Goal: Contribute content: Contribute content

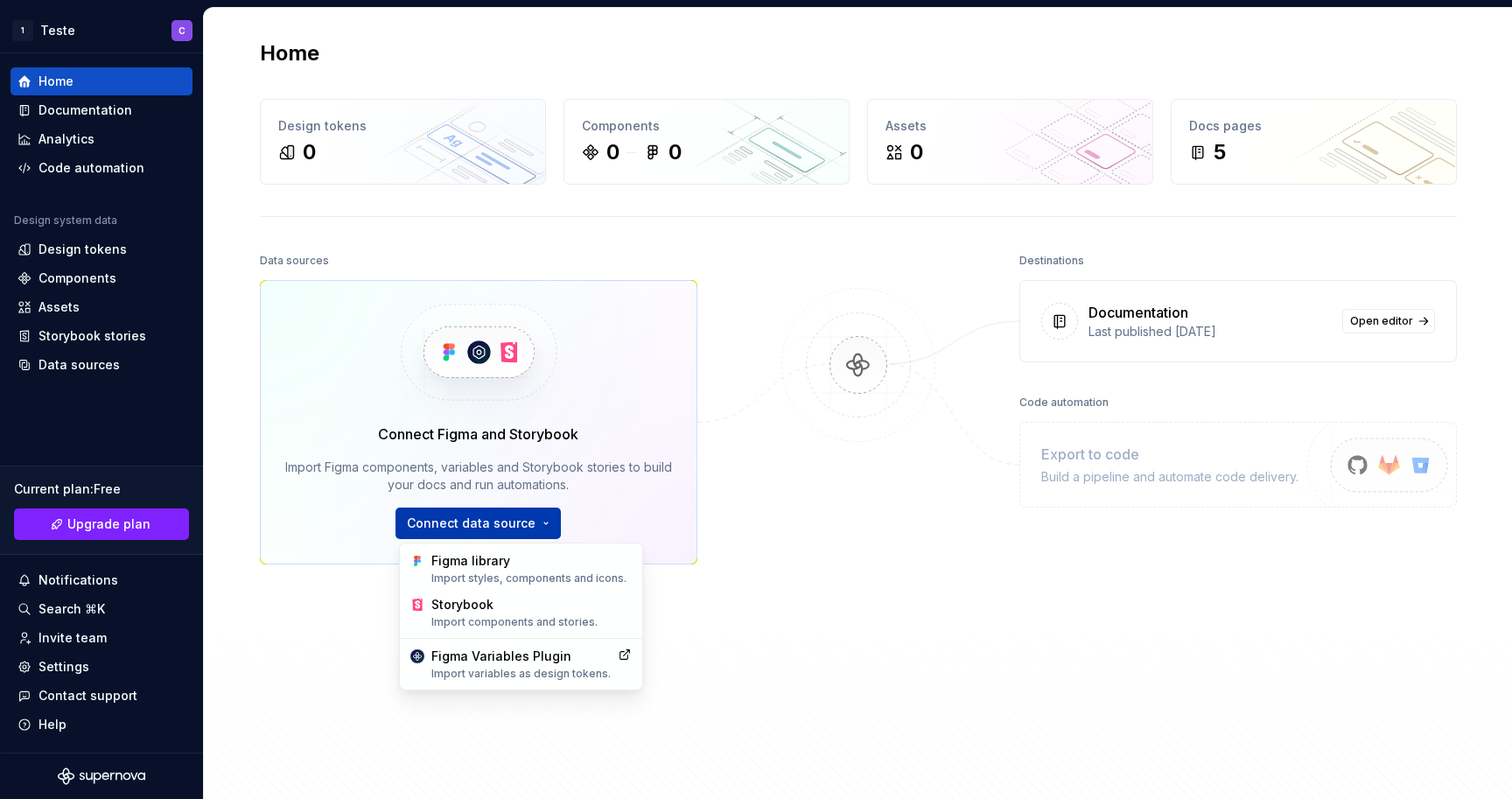
click at [438, 516] on html "1 Teste C Home Documentation Analytics Code automation Design system data Desig…" at bounding box center [756, 400] width 1512 height 799
click at [441, 568] on div "Figma library Import styles, components and icons." at bounding box center [531, 568] width 200 height 33
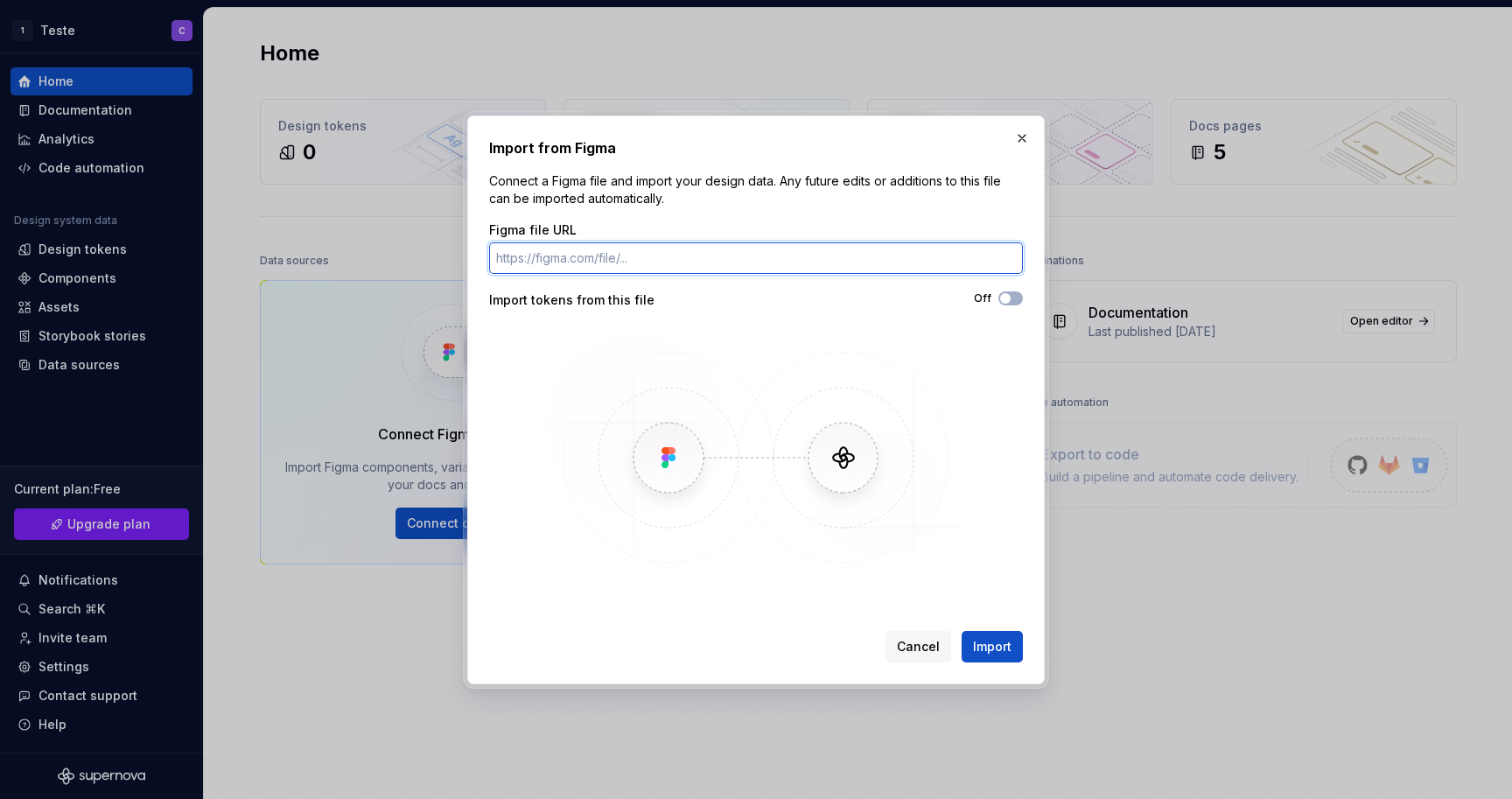
click at [682, 260] on input "Figma file URL" at bounding box center [756, 257] width 534 height 31
paste input "[URL][DOMAIN_NAME]"
type input "[URL][DOMAIN_NAME]"
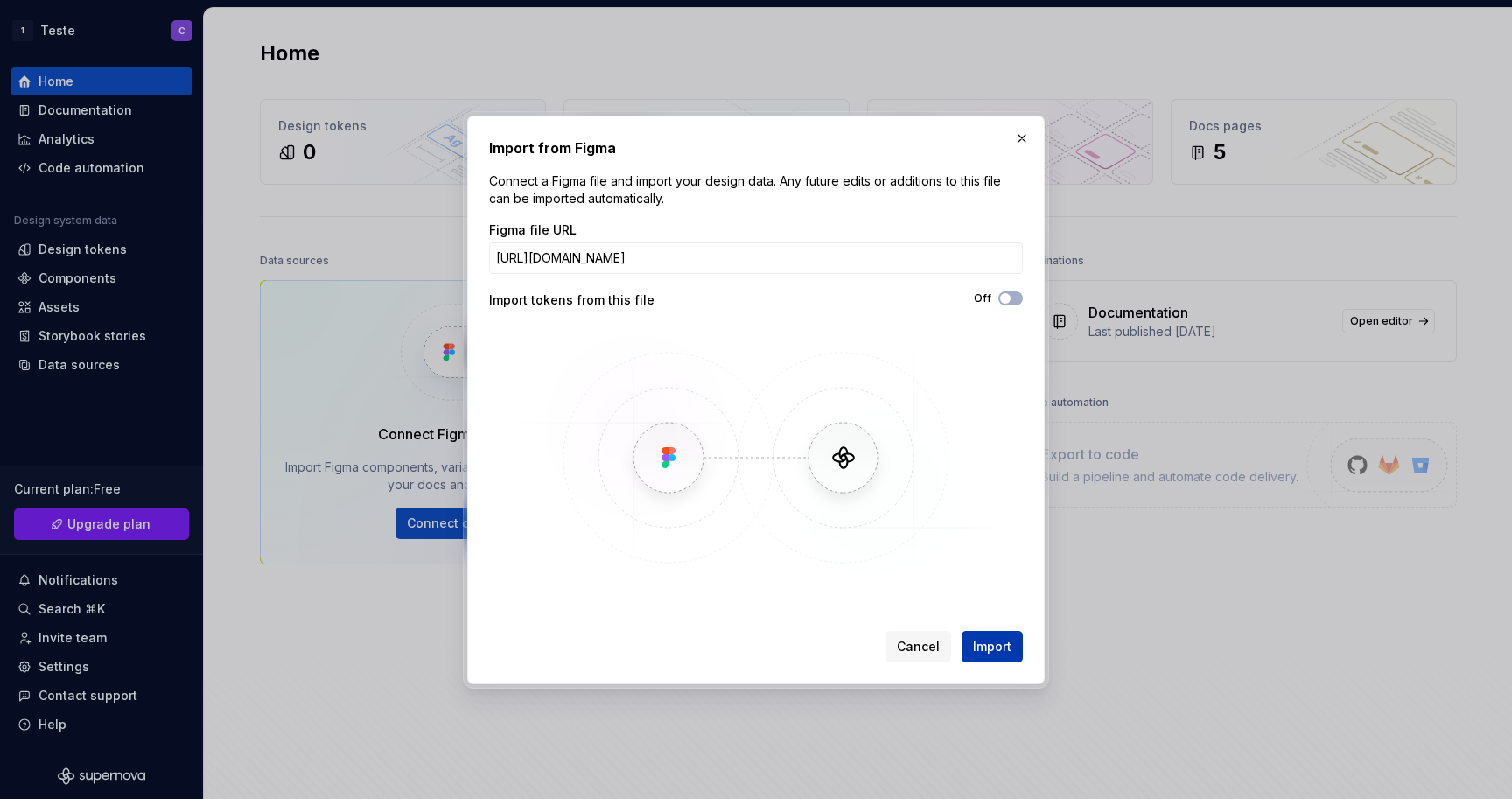
scroll to position [0, 0]
click at [988, 646] on span "Import" at bounding box center [991, 647] width 38 height 18
click at [0, 0] on div "Import from Figma Connect a Figma file and import your design data. Any future …" at bounding box center [756, 400] width 1512 height 799
click at [1011, 294] on icon "button" at bounding box center [1006, 298] width 14 height 11
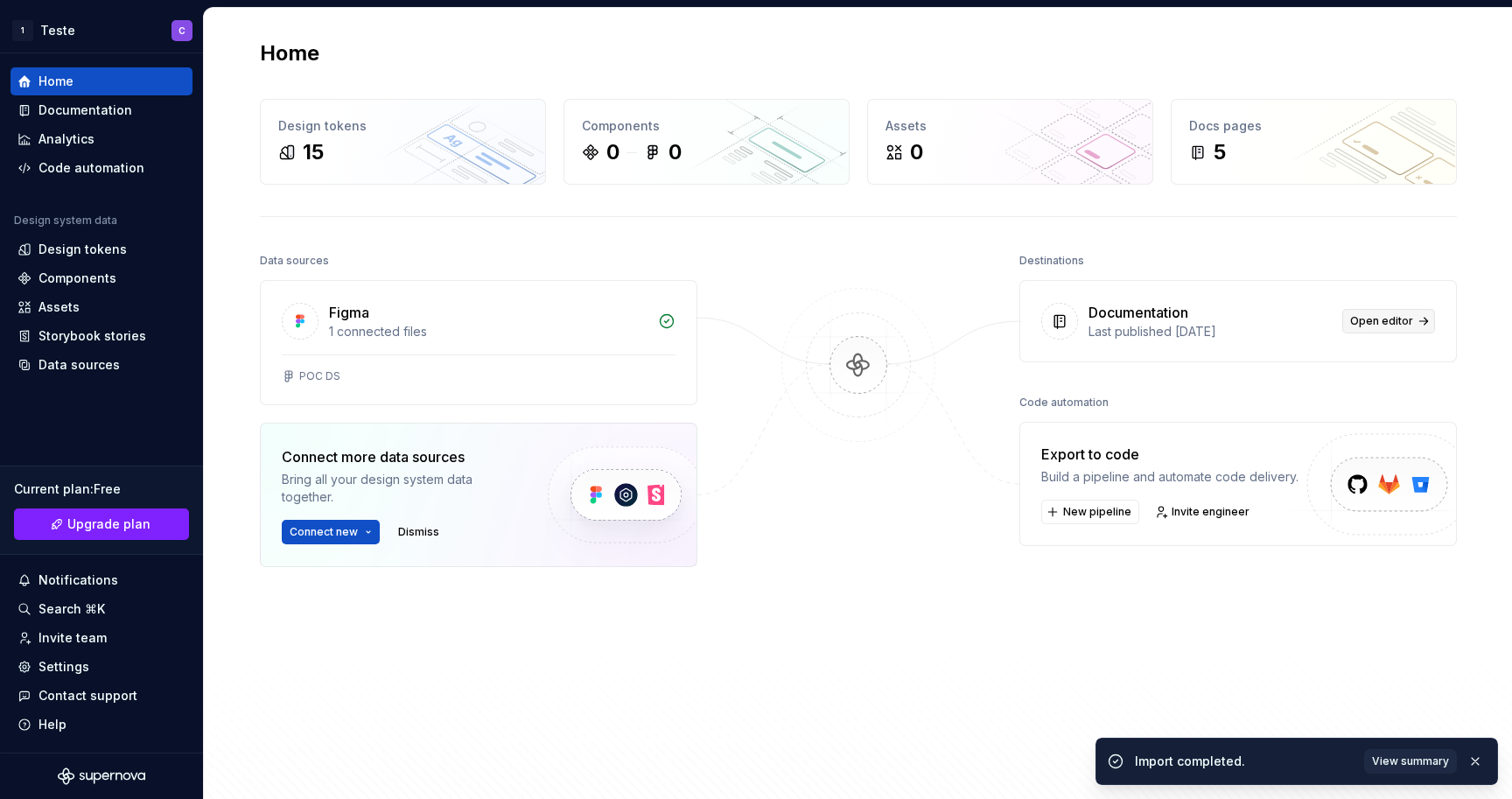
click at [1405, 314] on span "Open editor" at bounding box center [1381, 321] width 63 height 14
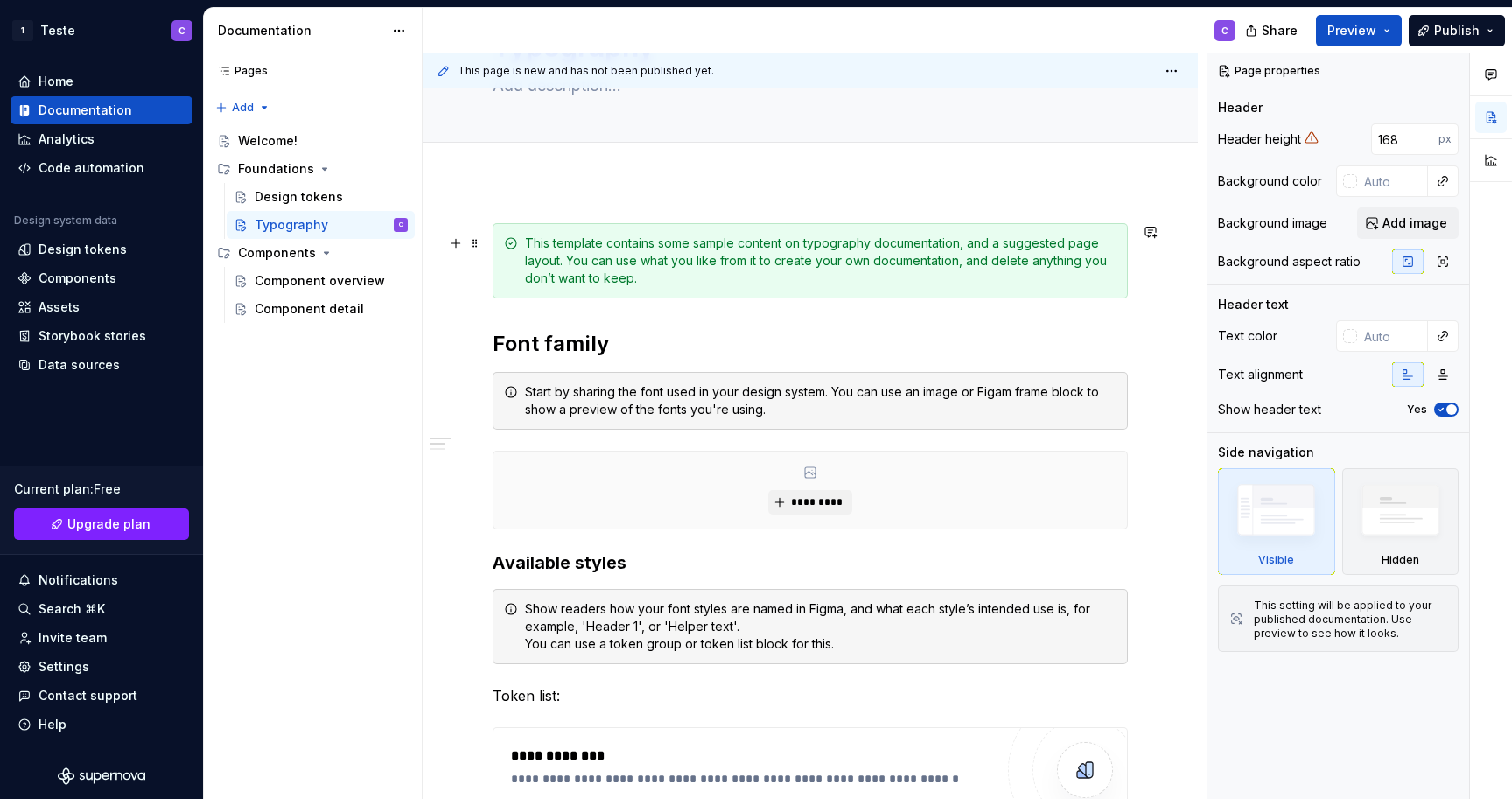
scroll to position [108, 0]
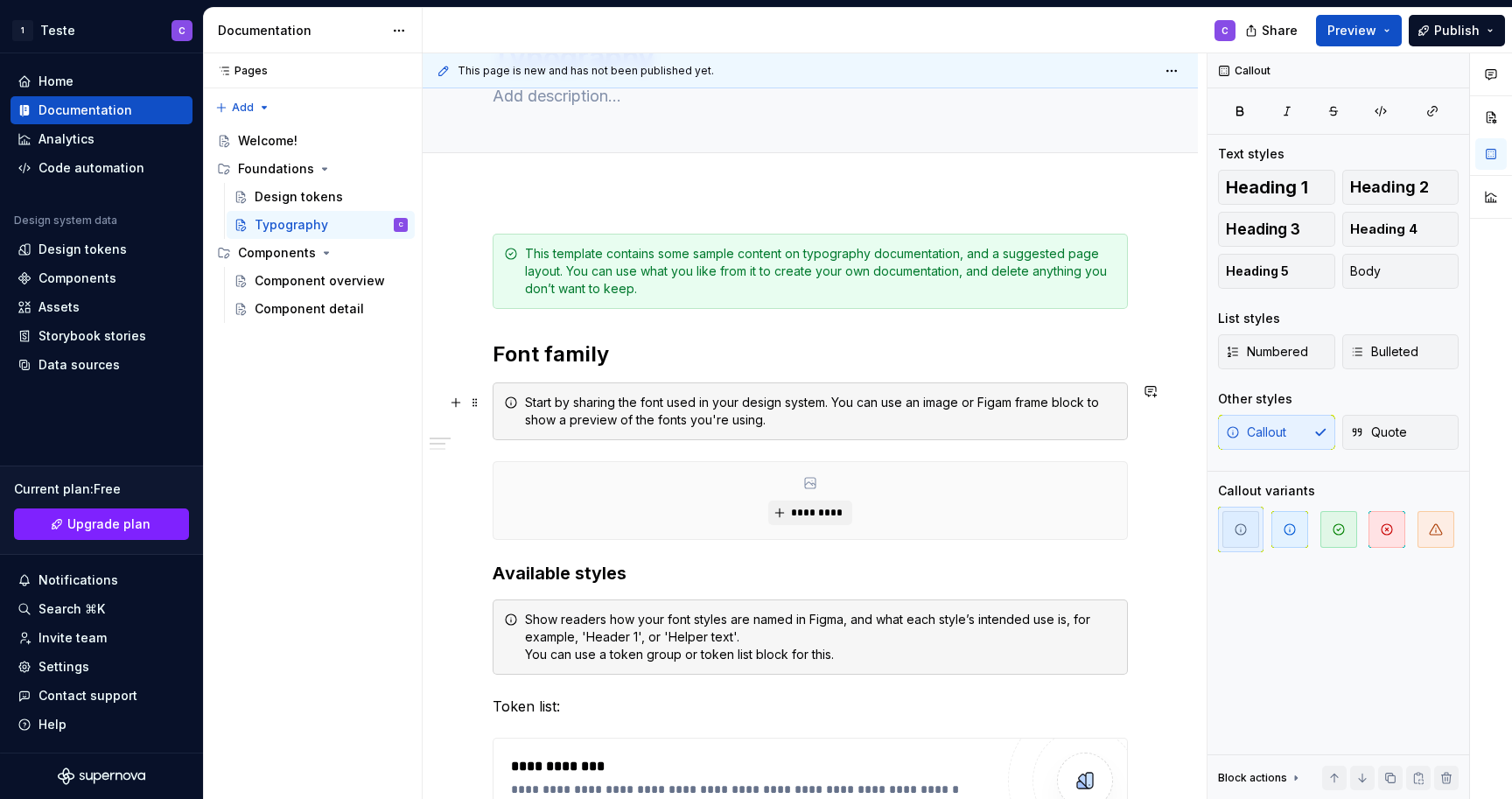
click at [630, 426] on div "Start by sharing the font used in your design system. You can use an image or F…" at bounding box center [821, 410] width 592 height 35
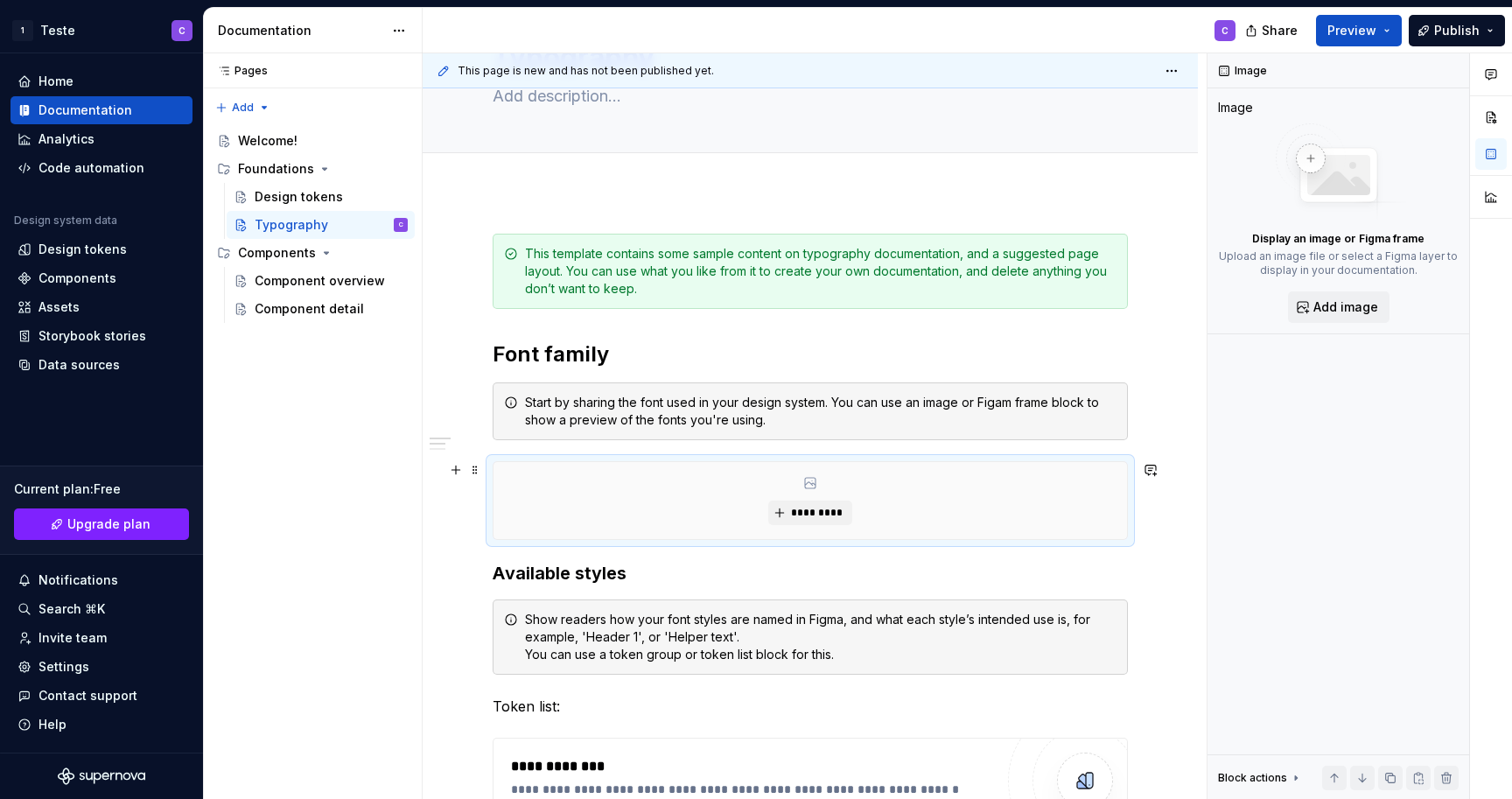
click at [606, 498] on div "*********" at bounding box center [811, 500] width 634 height 77
click at [798, 510] on span "*********" at bounding box center [817, 512] width 53 height 14
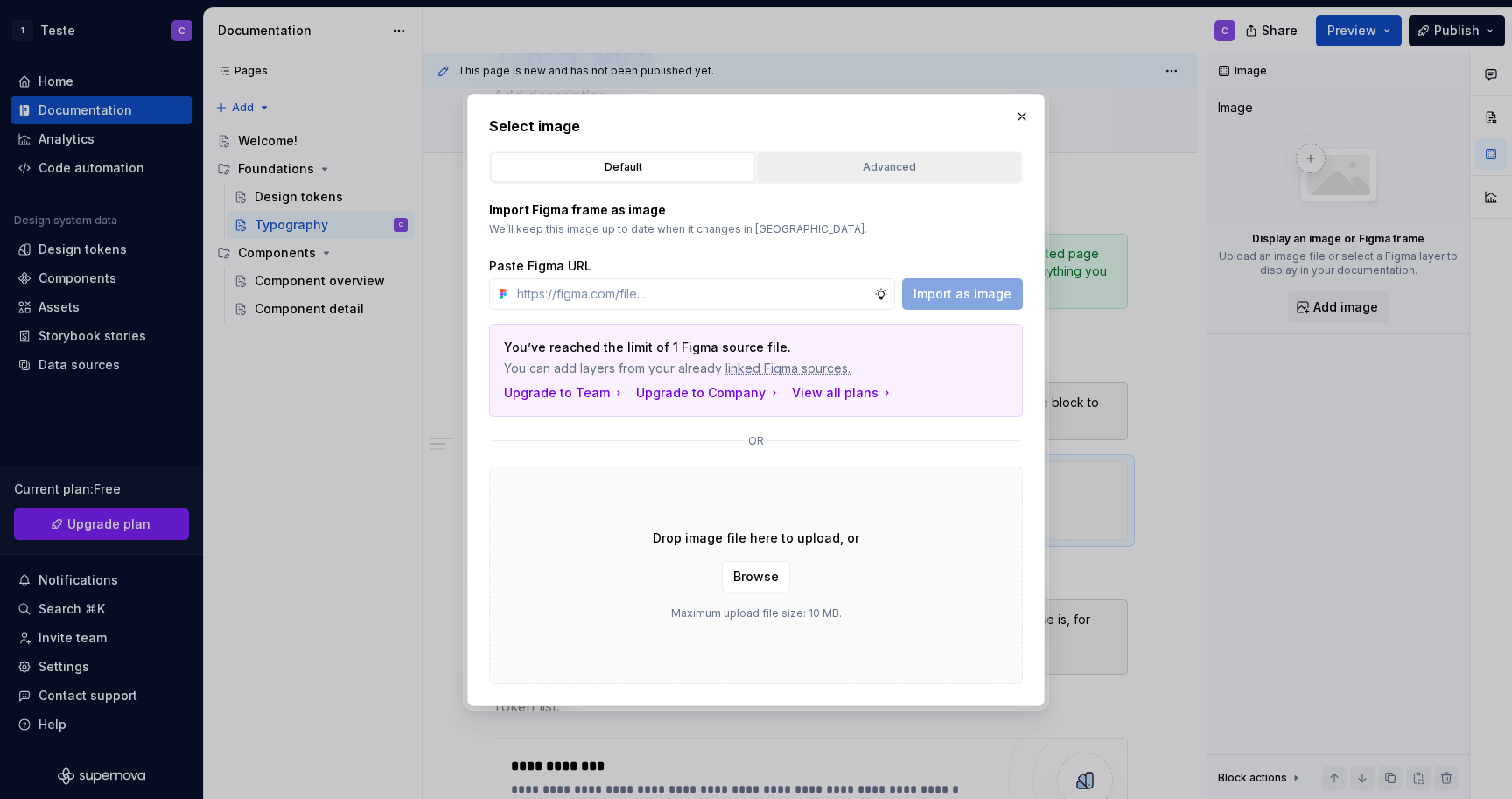
click at [886, 168] on div "Advanced" at bounding box center [888, 167] width 252 height 18
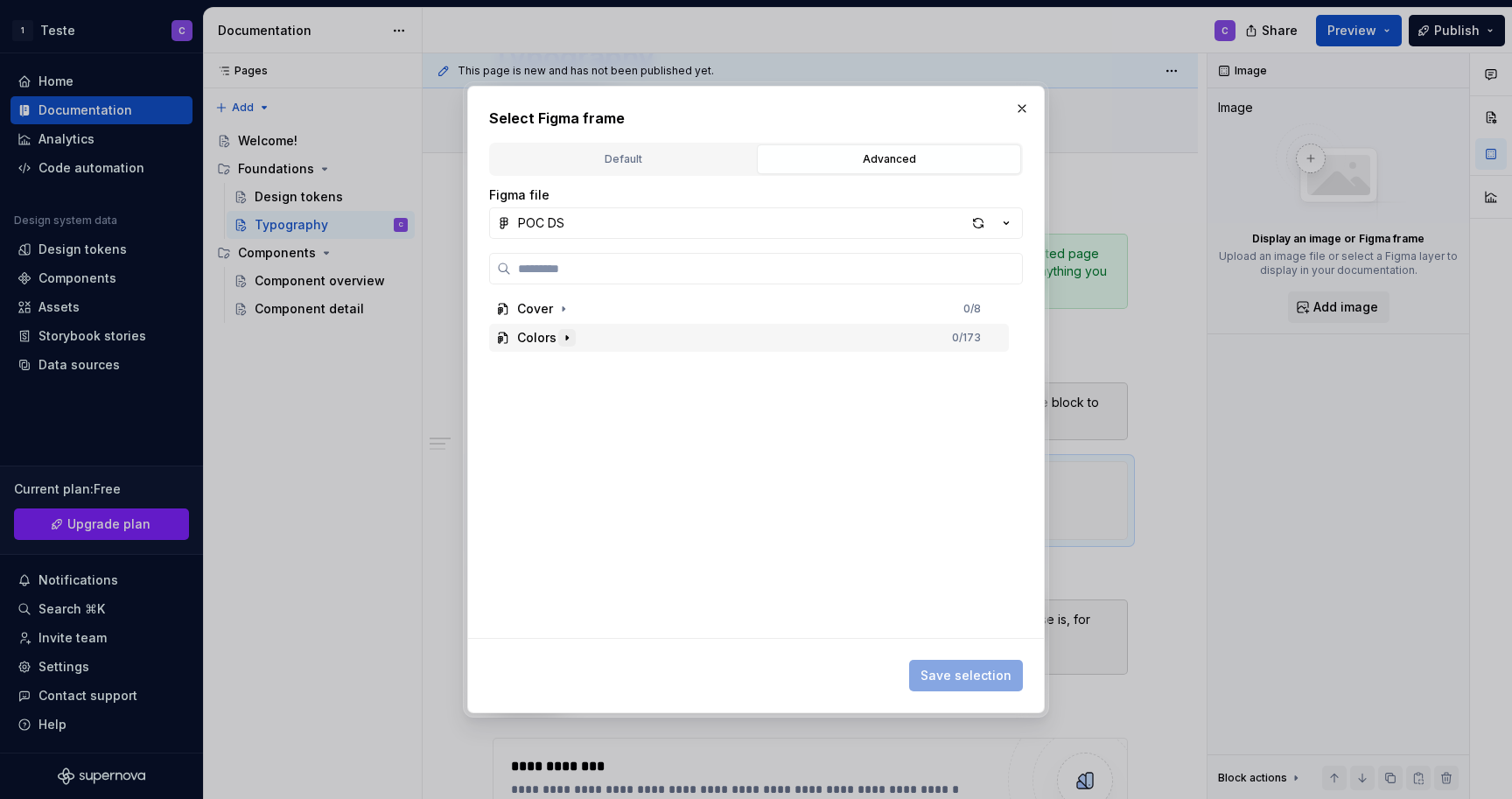
click at [562, 335] on icon "button" at bounding box center [567, 338] width 14 height 14
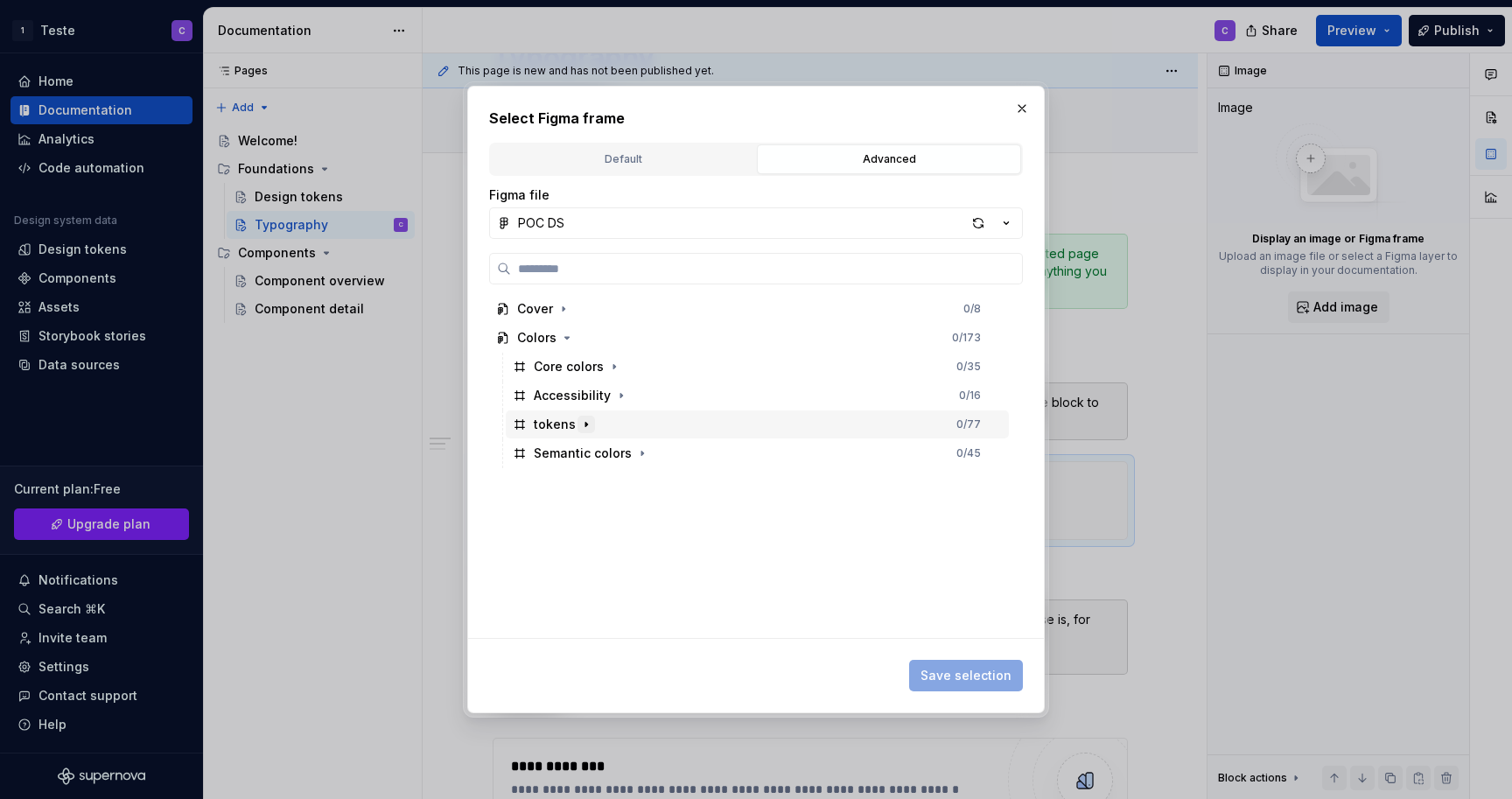
click at [581, 424] on icon "button" at bounding box center [586, 424] width 14 height 14
click at [613, 366] on icon "button" at bounding box center [614, 366] width 2 height 4
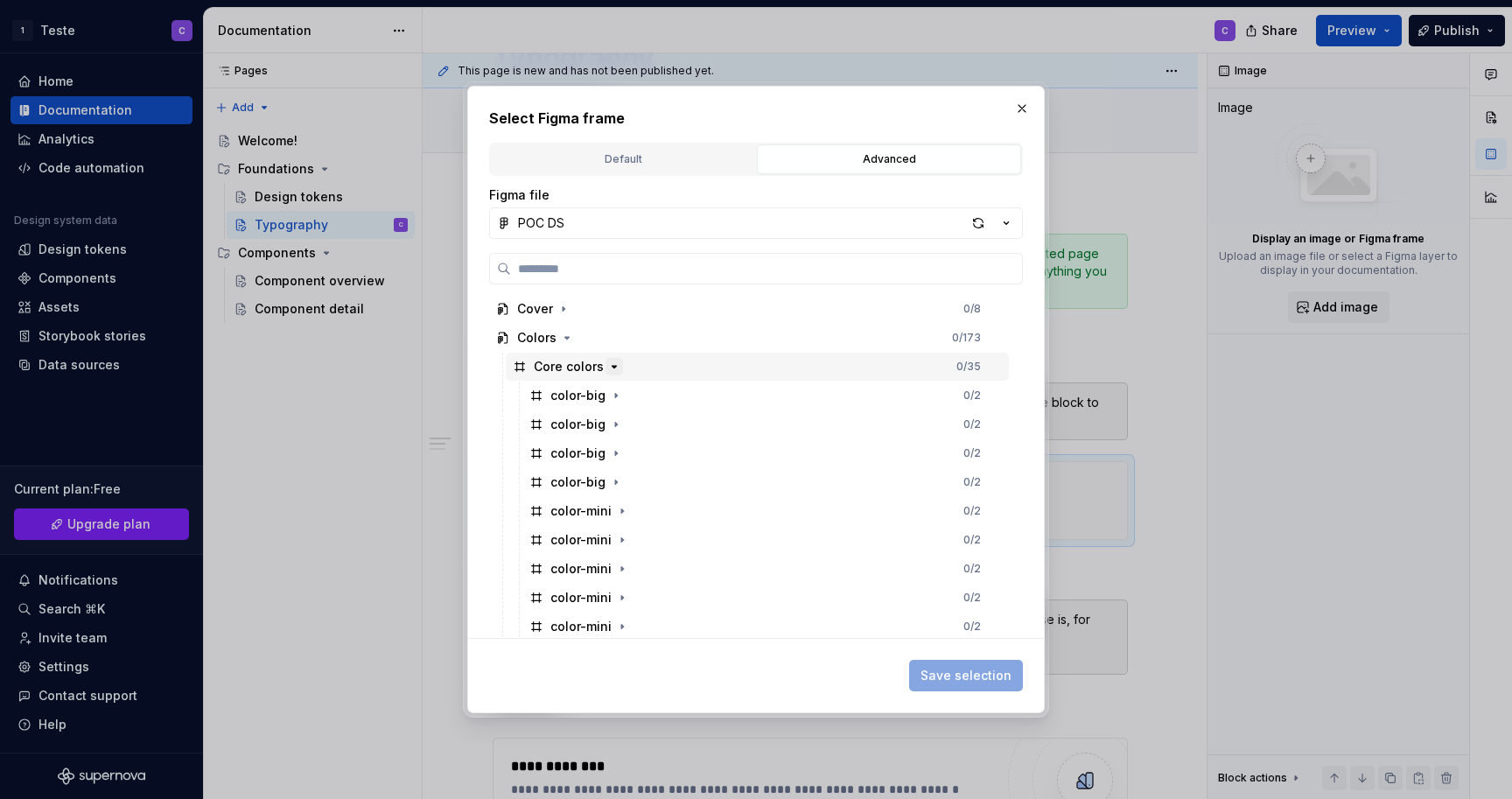
click at [612, 366] on icon "button" at bounding box center [614, 367] width 4 height 2
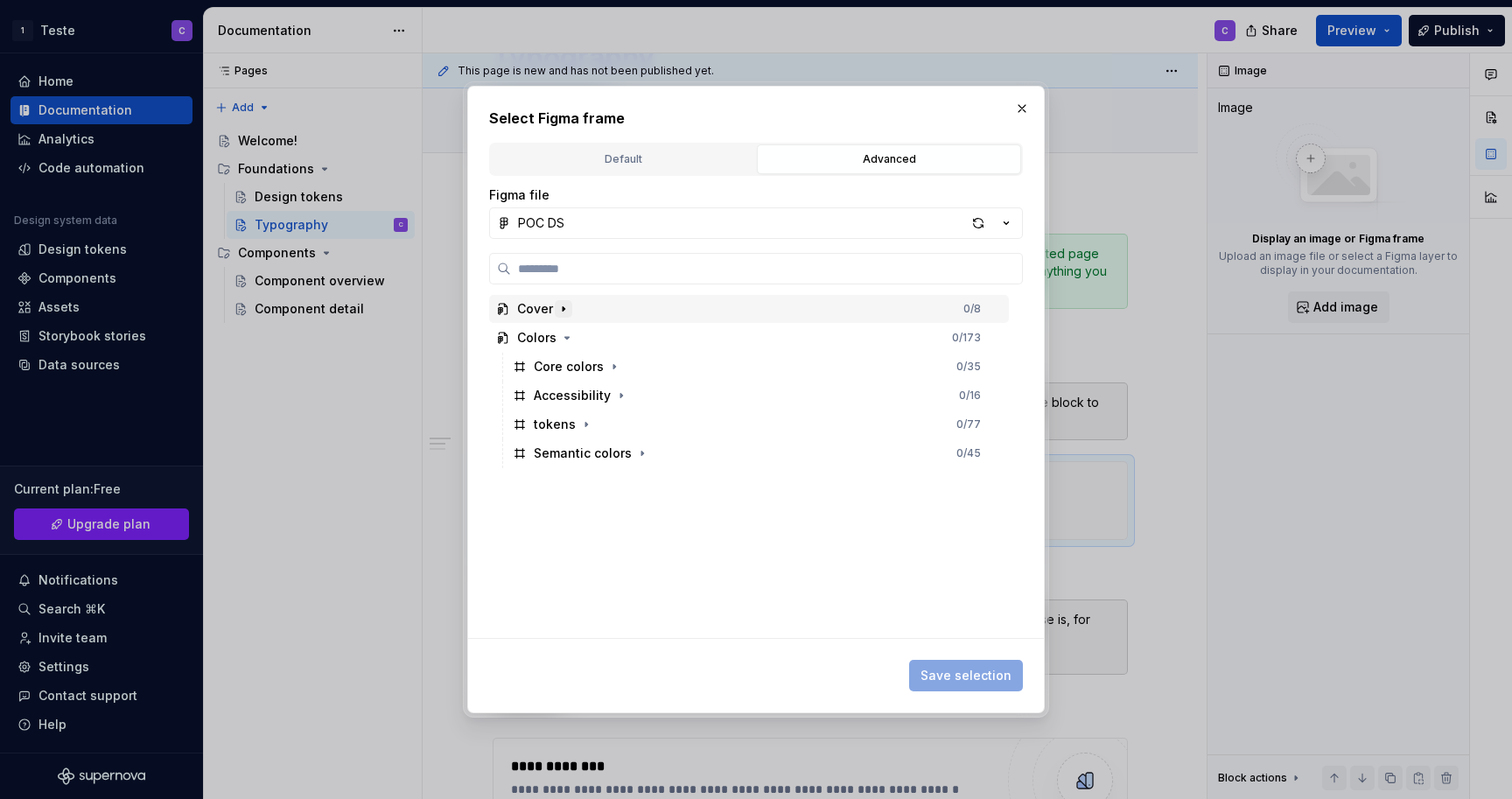
click at [562, 309] on icon "button" at bounding box center [563, 308] width 2 height 4
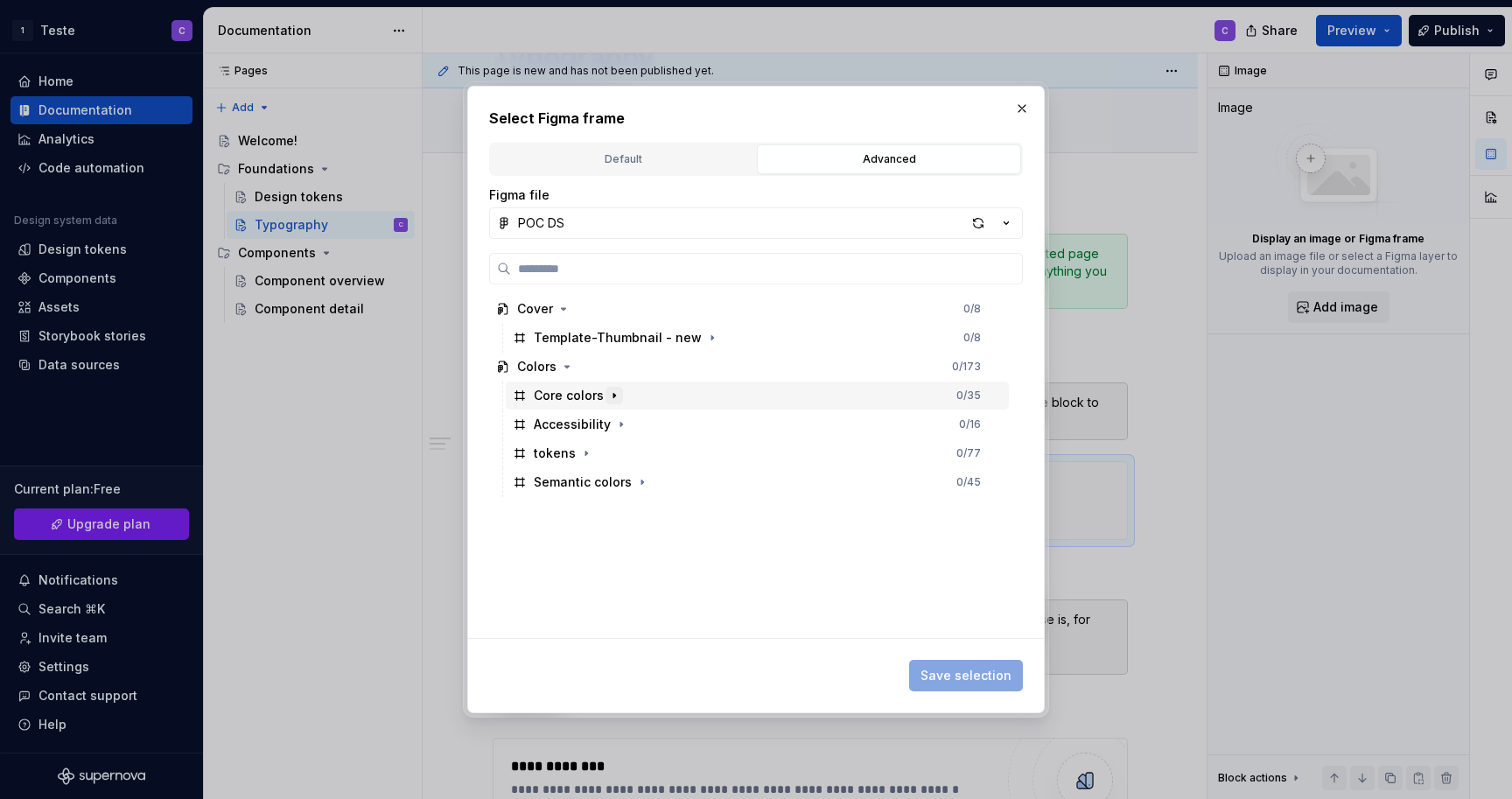
click at [610, 399] on icon "button" at bounding box center [614, 396] width 14 height 14
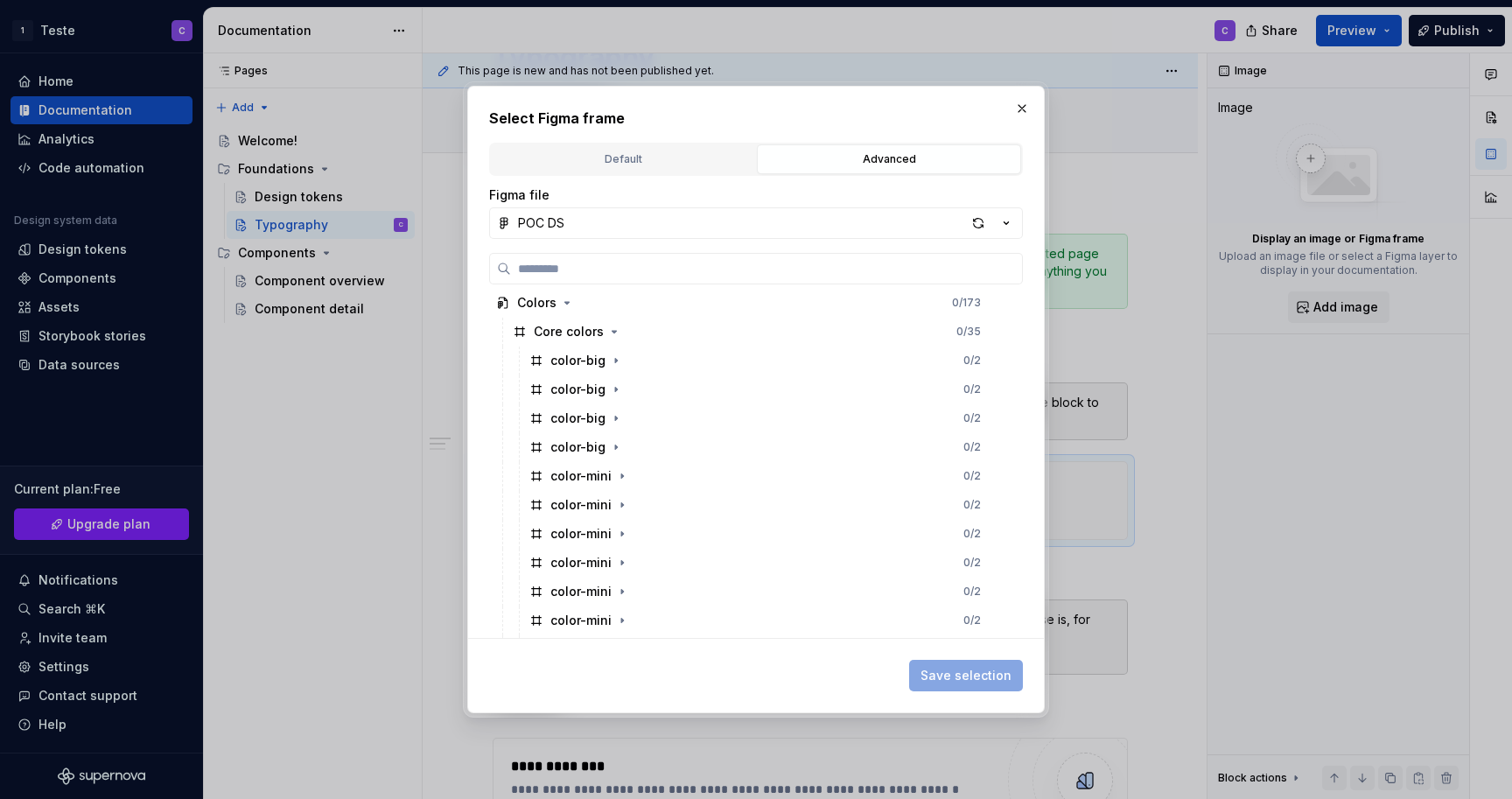
scroll to position [49, 0]
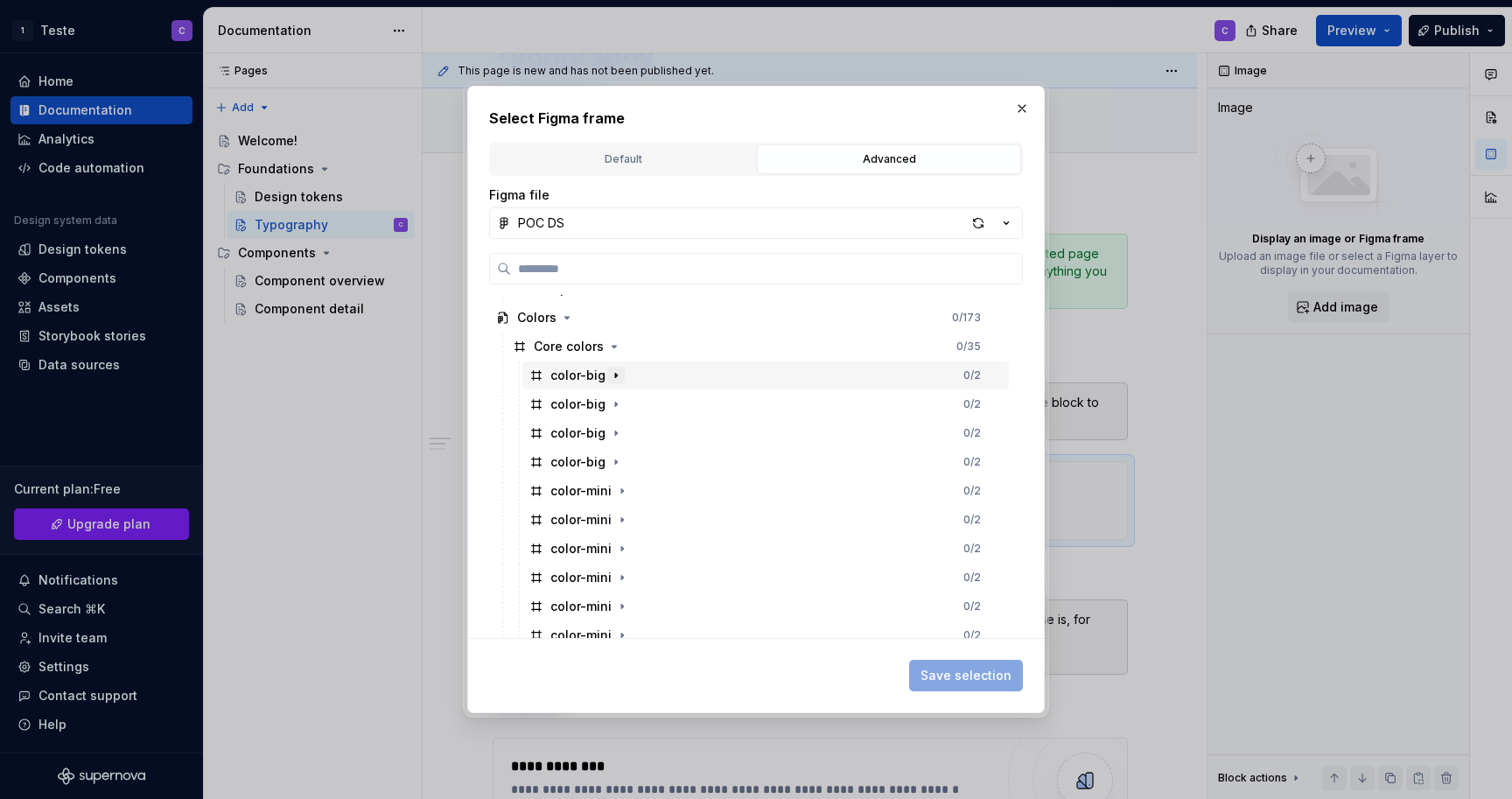
click at [615, 375] on icon "button" at bounding box center [616, 375] width 2 height 4
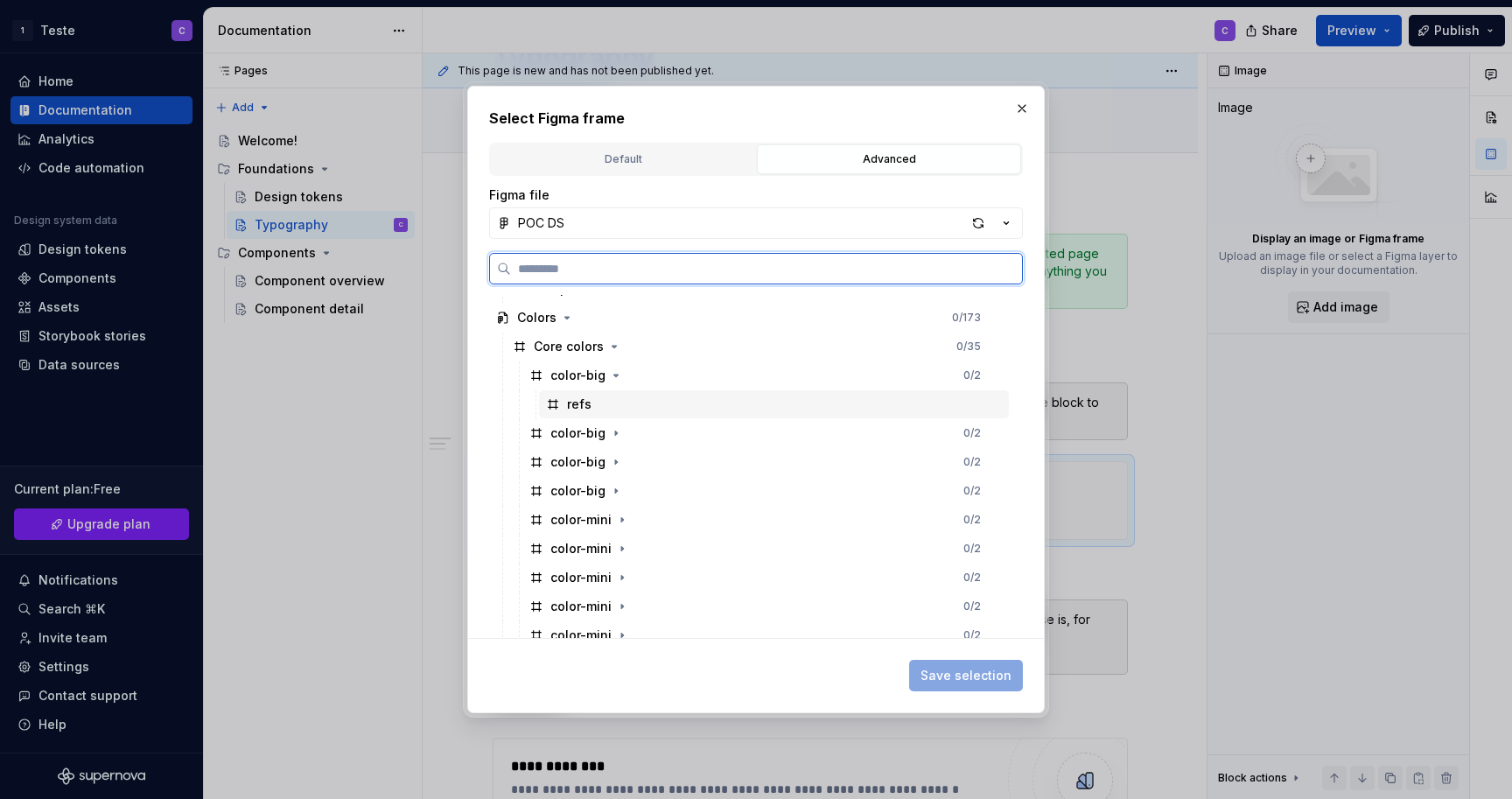
click at [584, 401] on div "refs" at bounding box center [579, 404] width 25 height 18
click at [585, 401] on div "refs" at bounding box center [579, 404] width 25 height 18
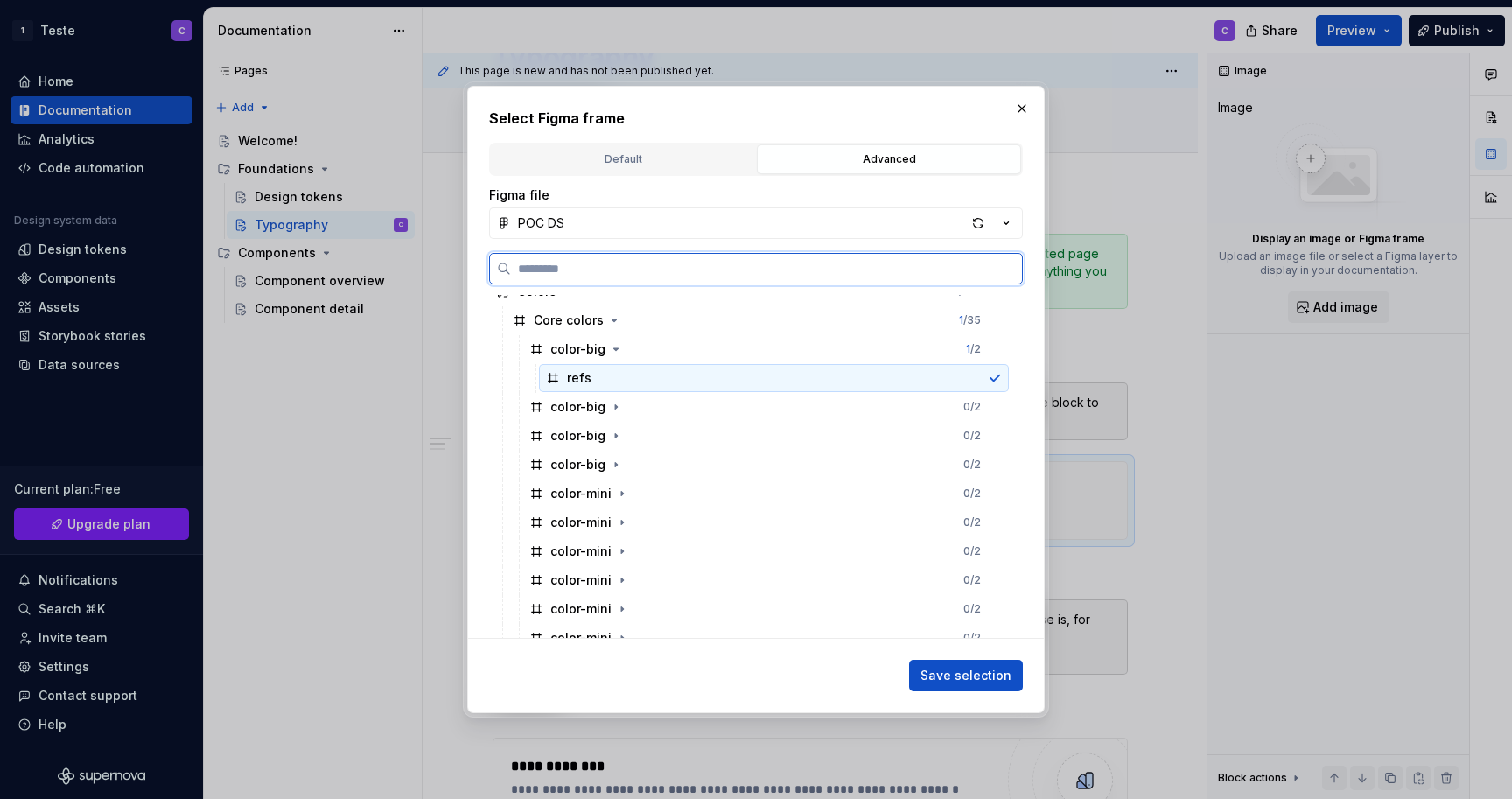
scroll to position [0, 0]
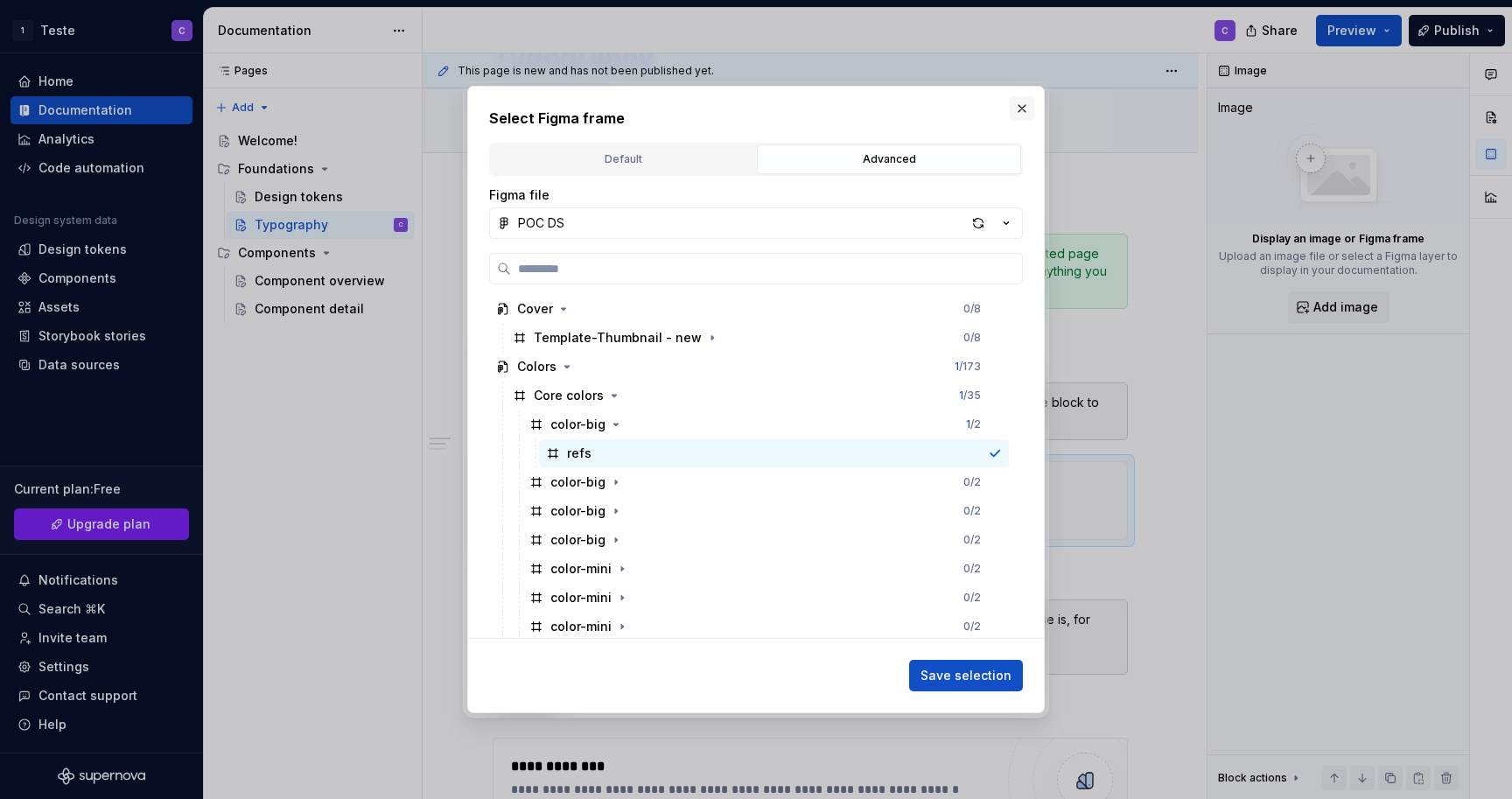
click at [1017, 110] on button "button" at bounding box center [1023, 109] width 25 height 25
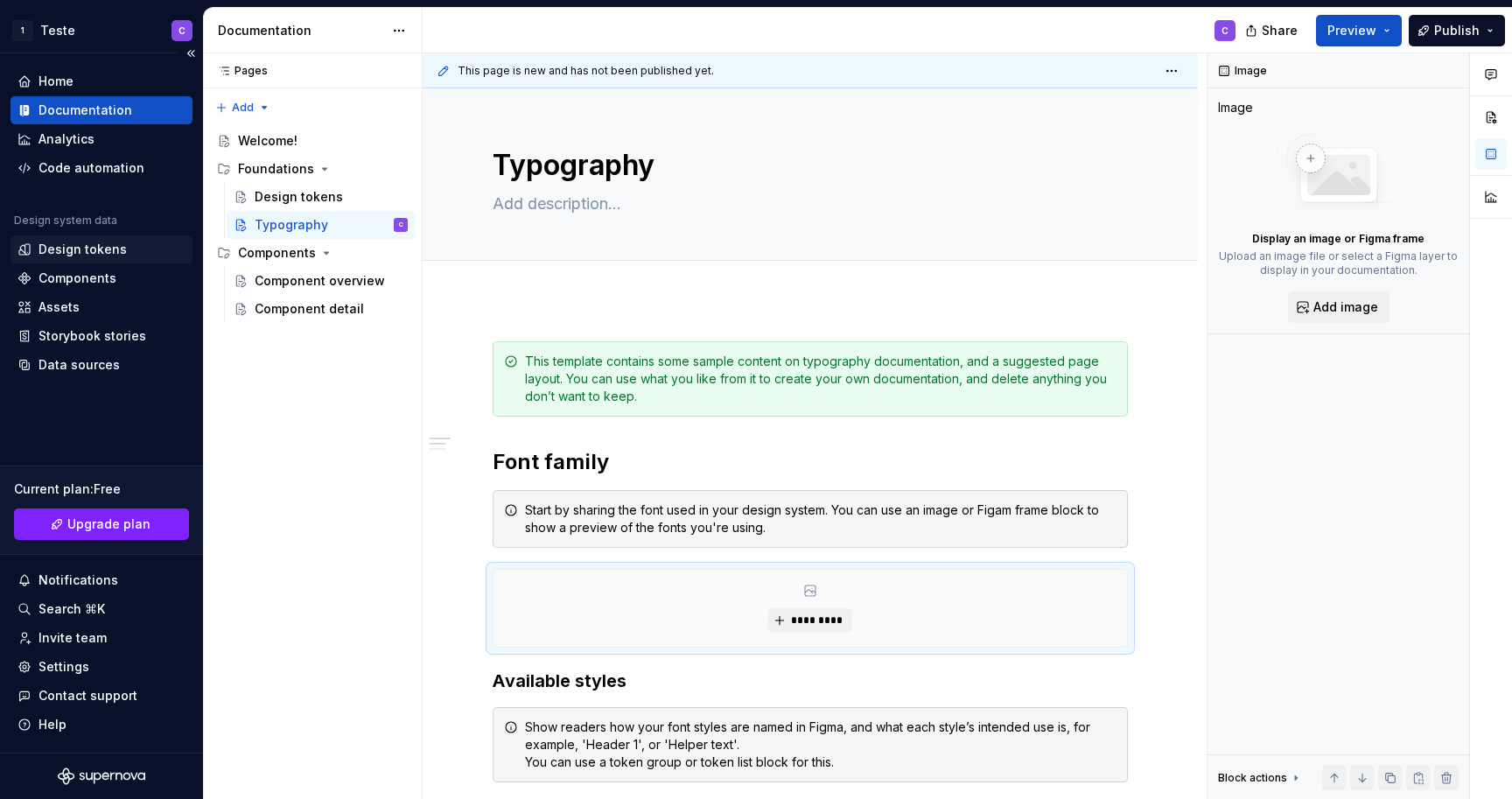
click at [59, 256] on div "Design tokens" at bounding box center [82, 249] width 88 height 18
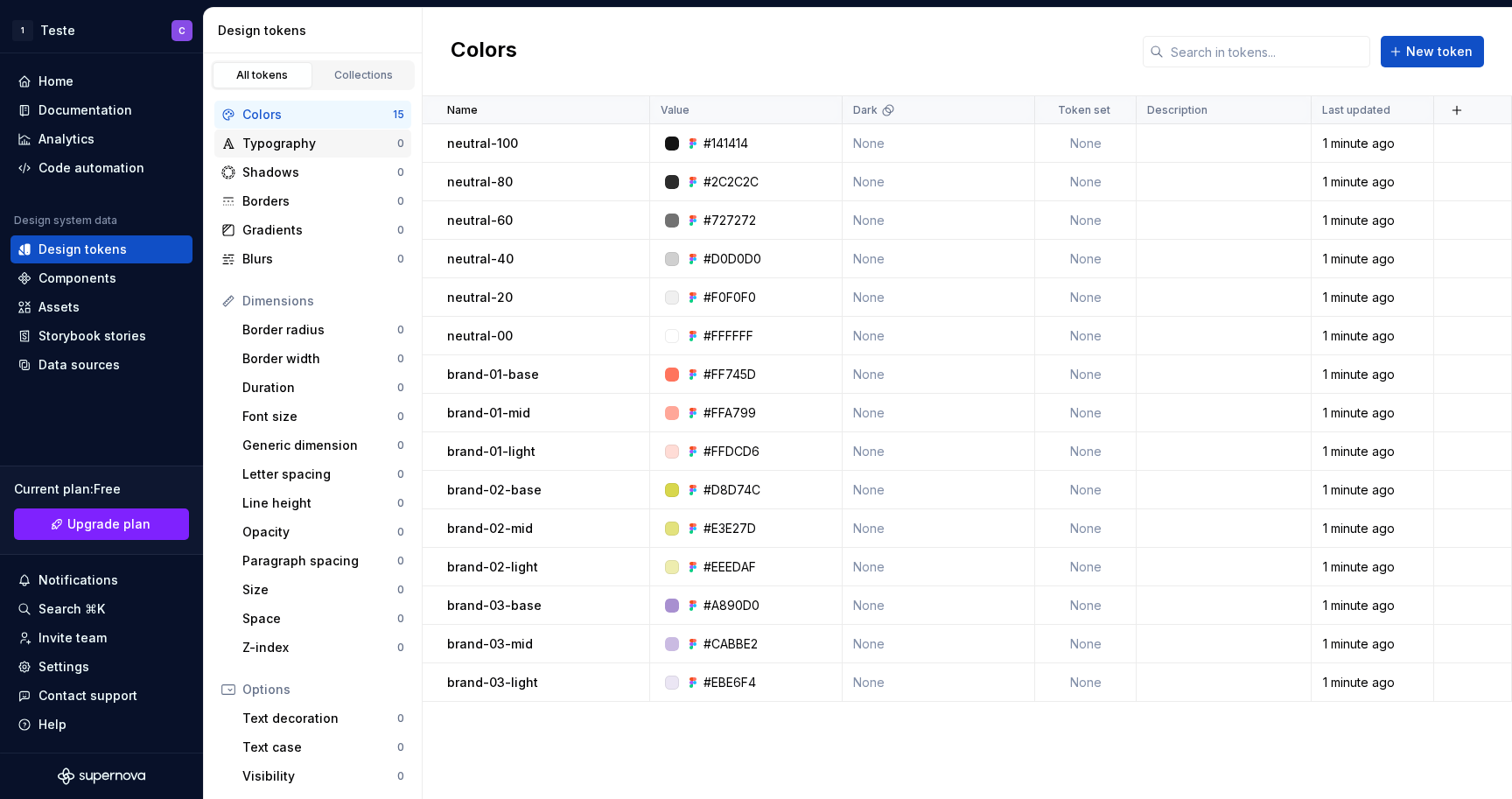
click at [357, 134] on div "Typography" at bounding box center [319, 143] width 155 height 18
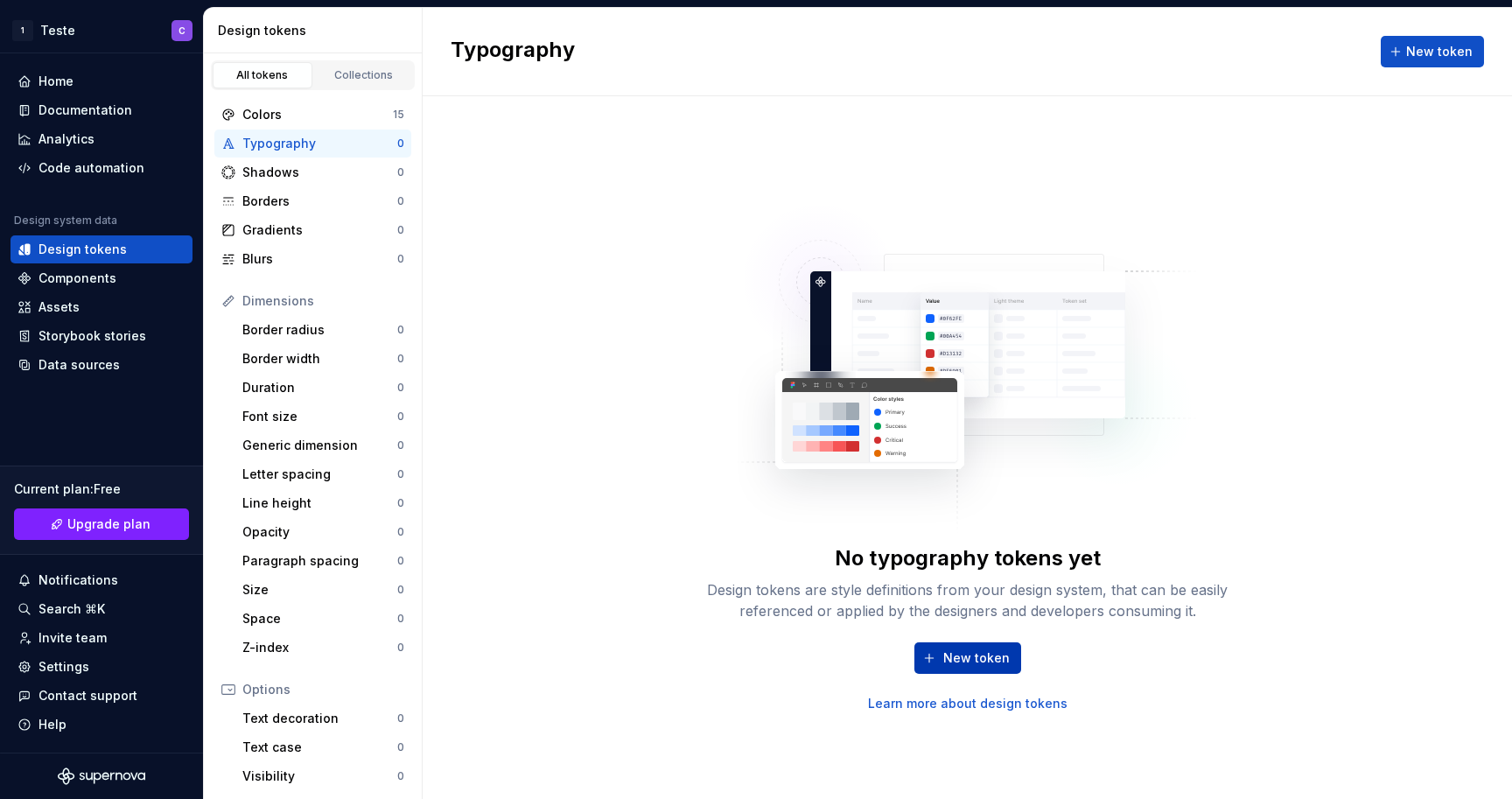
click at [966, 656] on span "New token" at bounding box center [976, 658] width 67 height 18
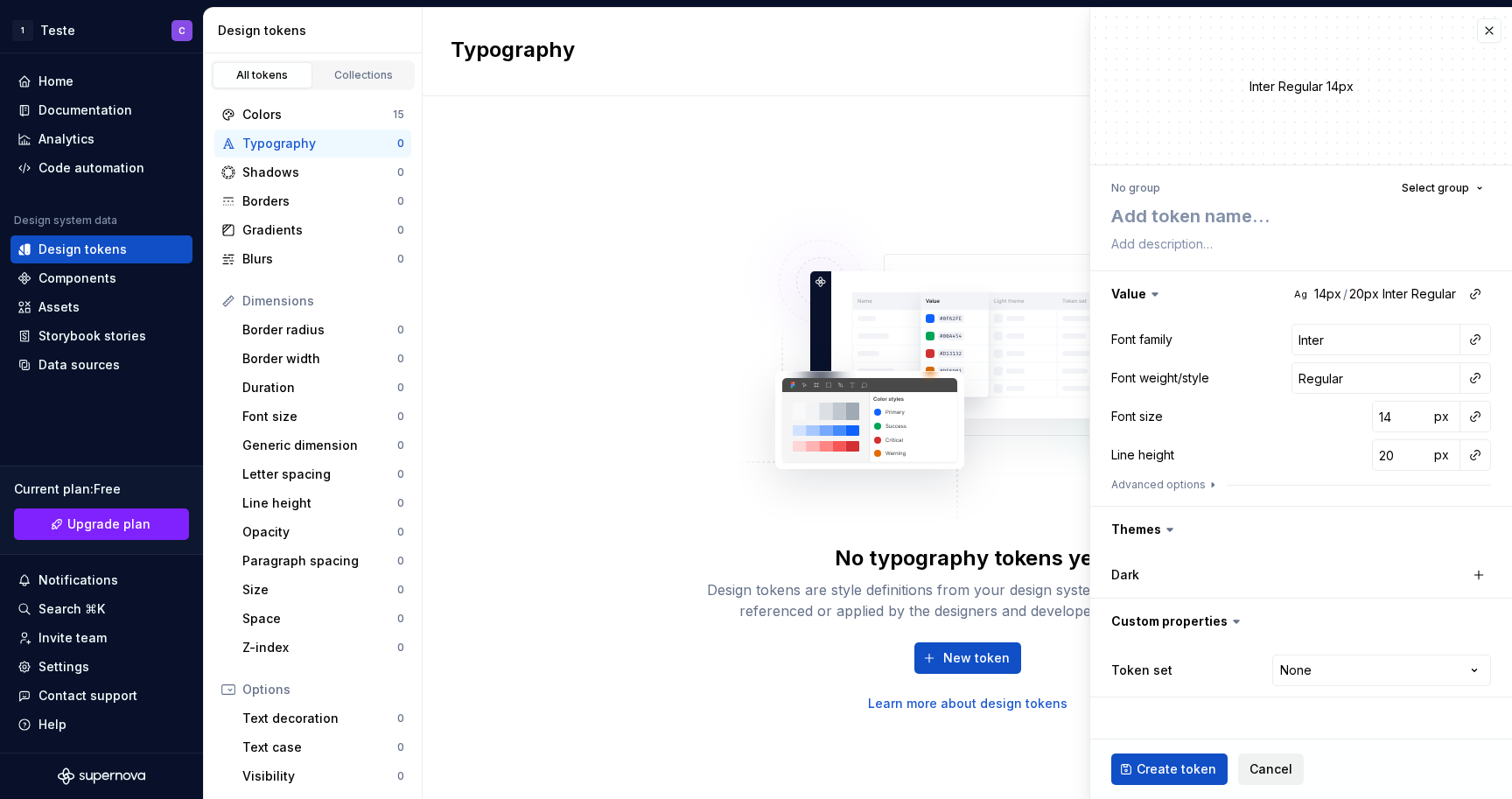
click at [1284, 761] on span "Cancel" at bounding box center [1271, 769] width 43 height 18
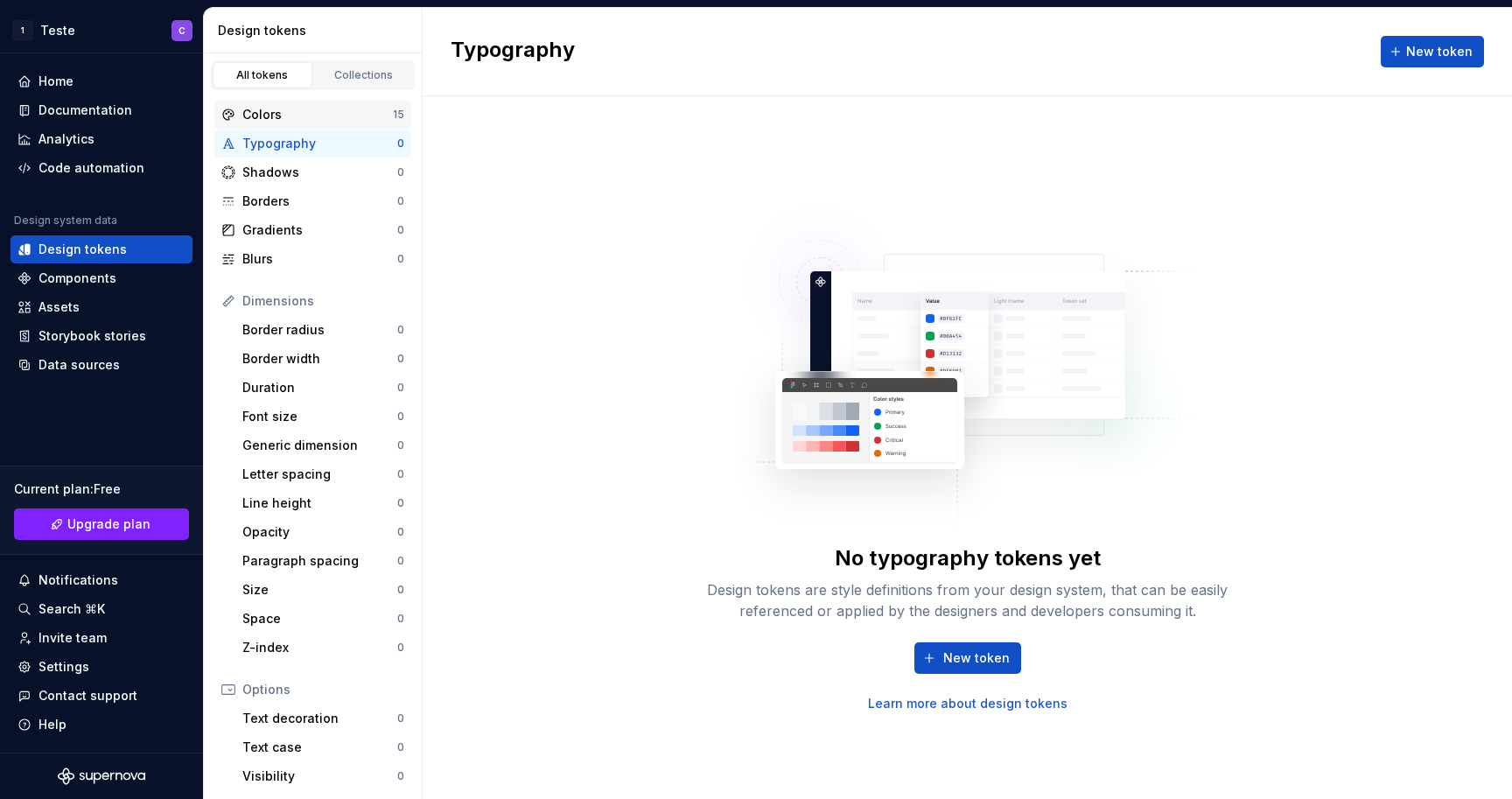
click at [277, 109] on div "Colors" at bounding box center [317, 115] width 150 height 18
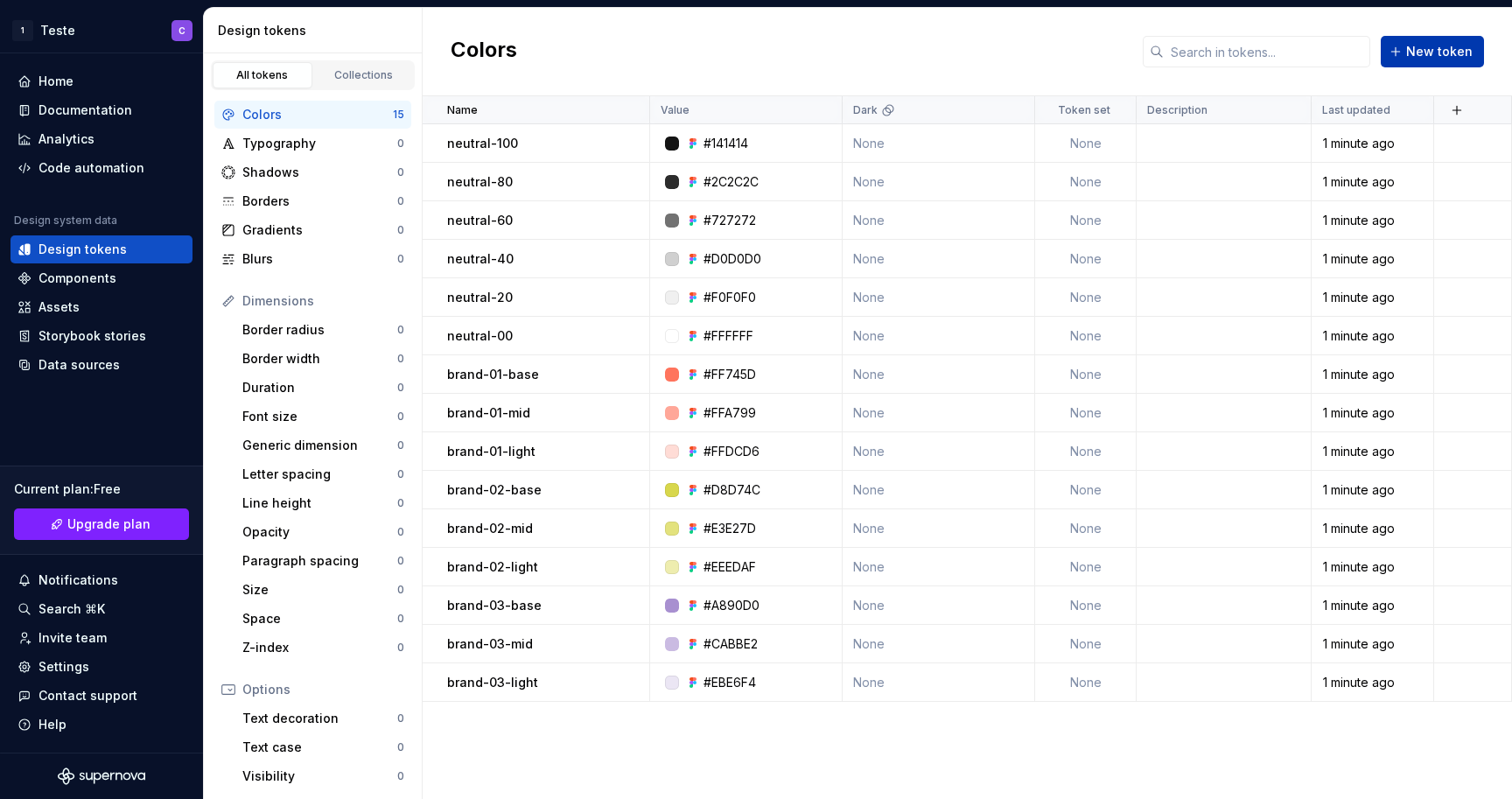
click at [1465, 46] on span "New token" at bounding box center [1439, 52] width 67 height 18
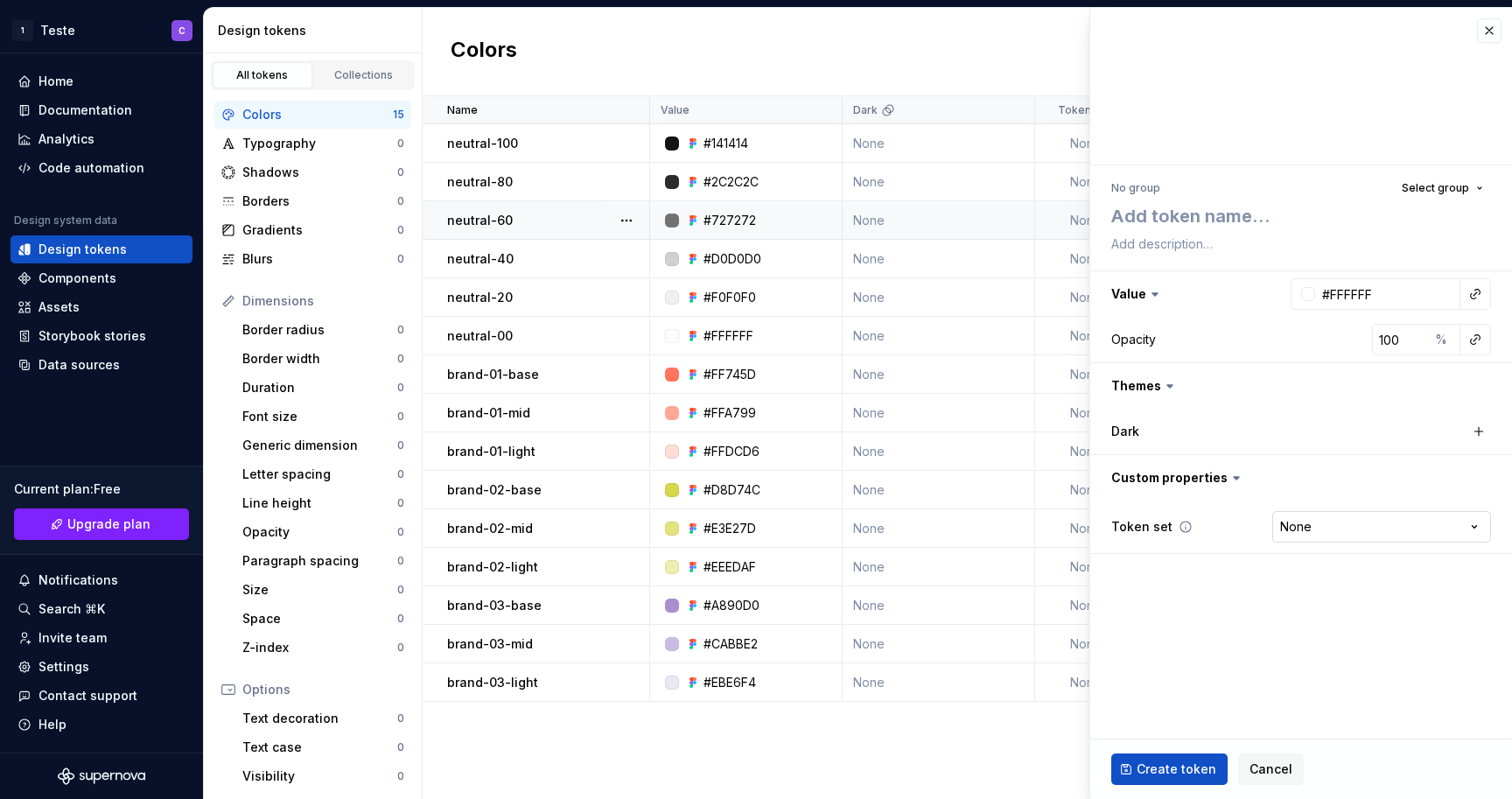
click at [1312, 527] on html "1 Teste C Home Documentation Analytics Code automation Design system data Desig…" at bounding box center [756, 400] width 1512 height 799
click at [1215, 625] on html "1 Teste C Home Documentation Analytics Code automation Design system data Desig…" at bounding box center [756, 400] width 1512 height 799
click at [1252, 769] on span "Cancel" at bounding box center [1271, 769] width 43 height 18
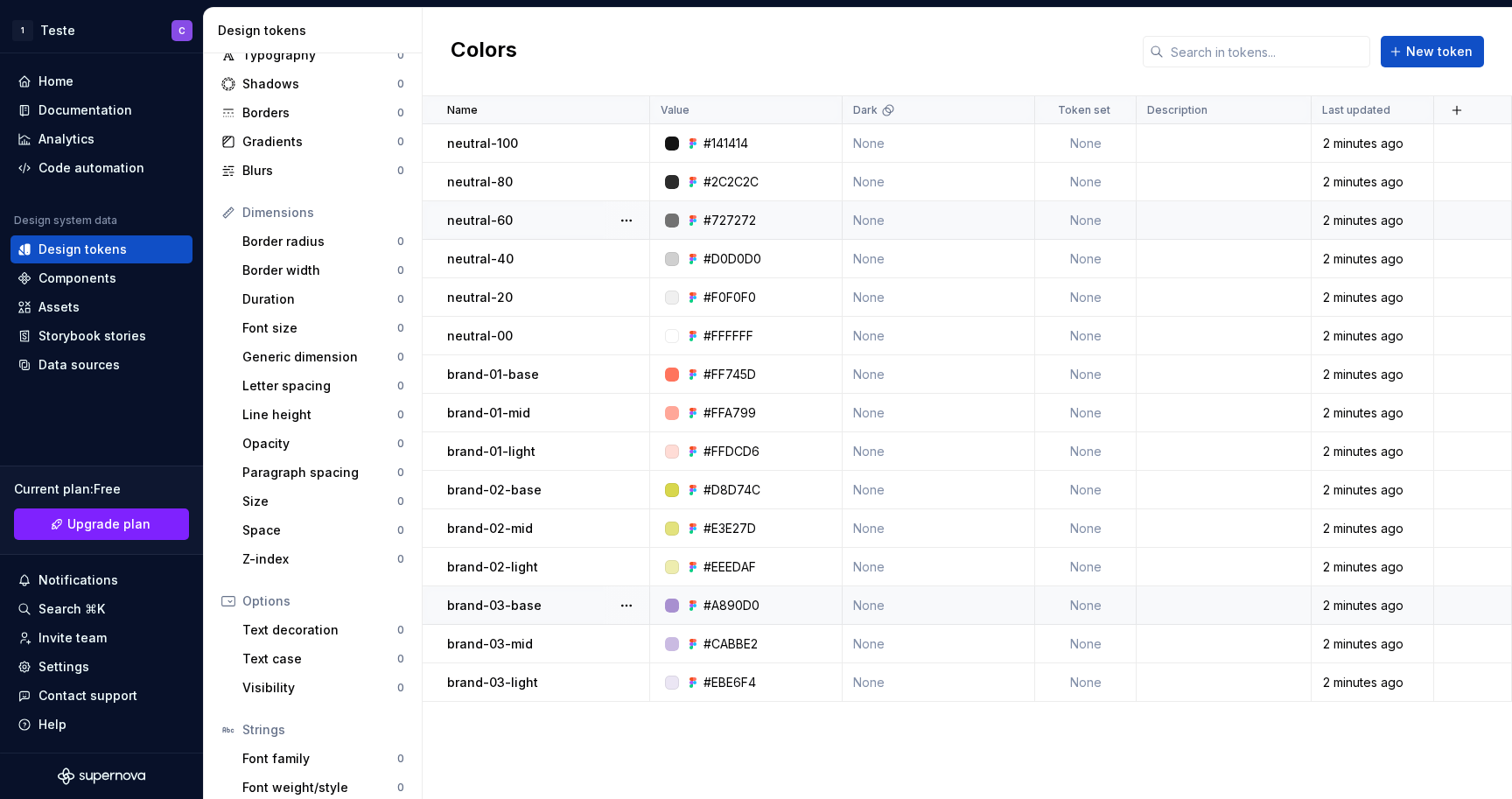
scroll to position [159, 0]
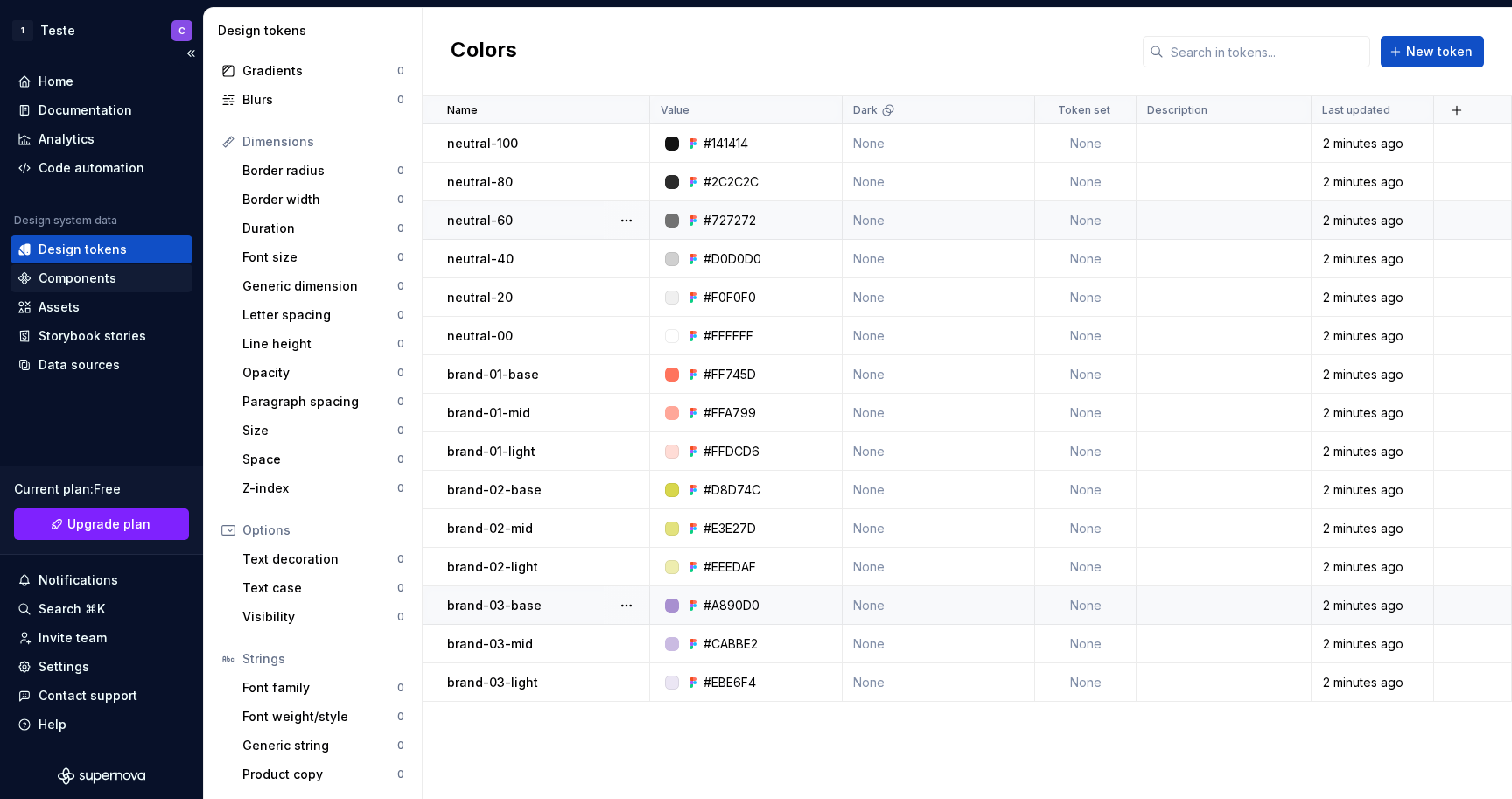
click at [94, 278] on div "Components" at bounding box center [77, 278] width 78 height 18
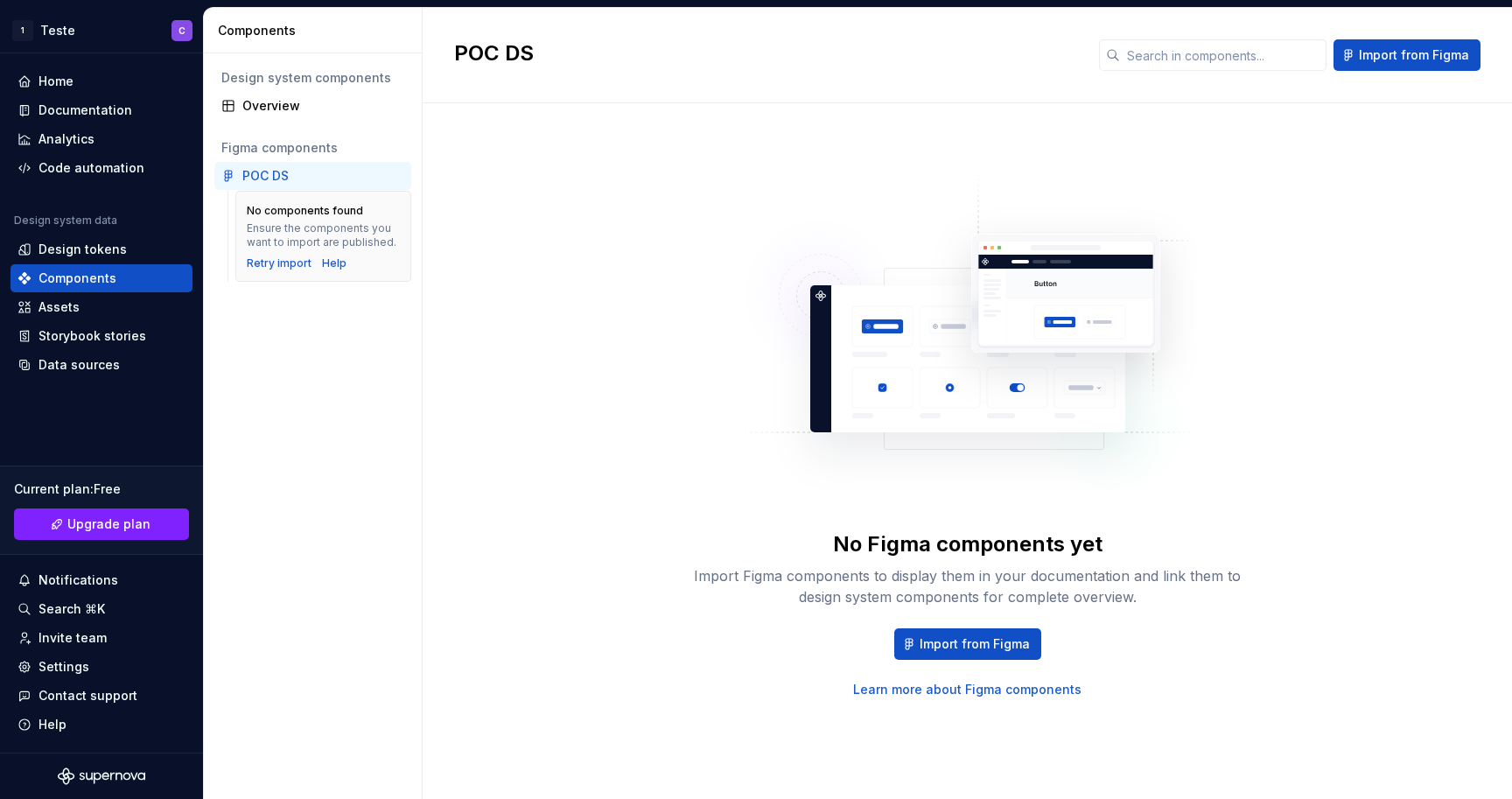
click at [280, 174] on div "POC DS" at bounding box center [265, 176] width 46 height 18
click at [133, 112] on div "Documentation" at bounding box center [101, 110] width 168 height 18
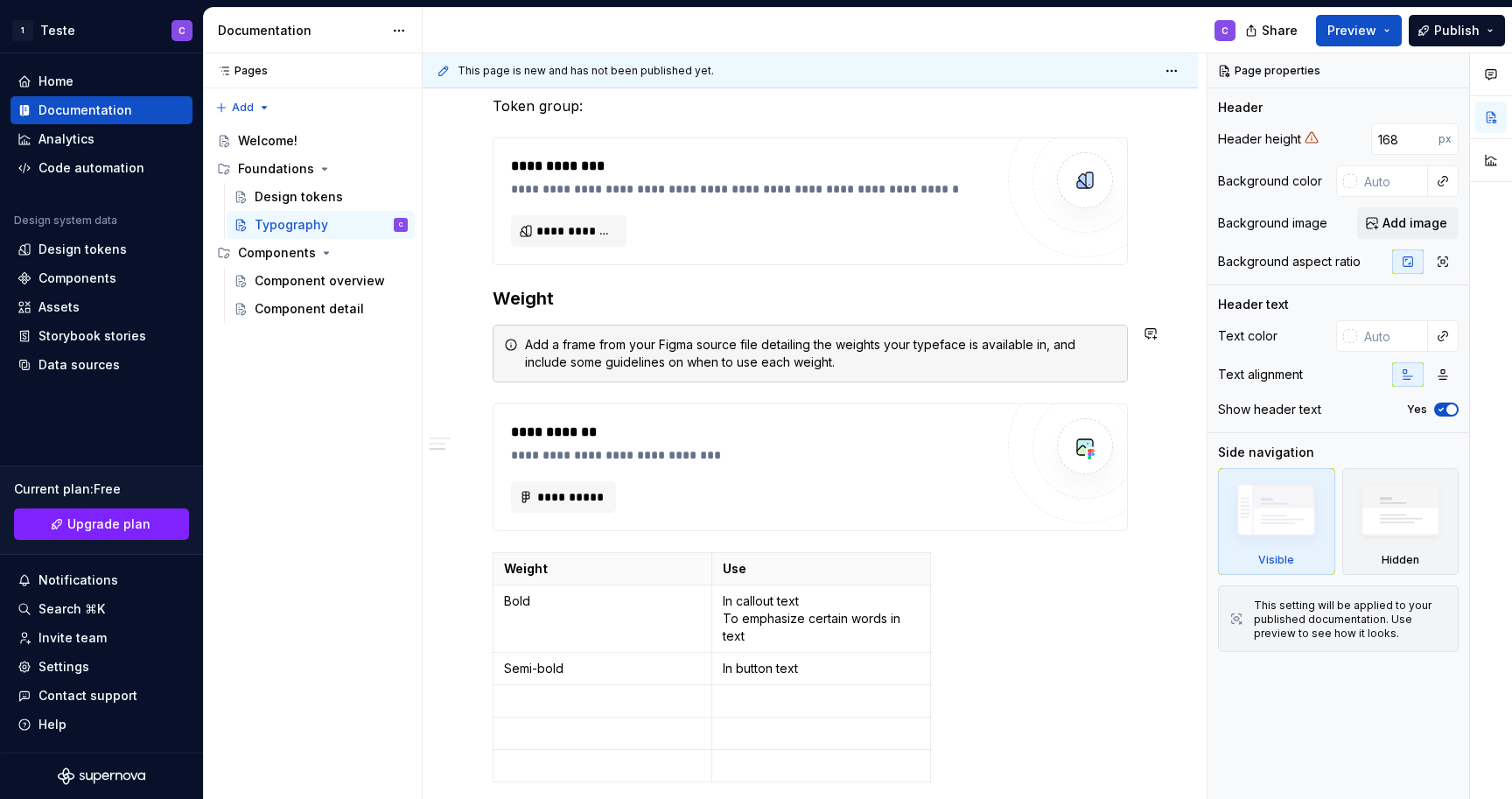
scroll to position [953, 0]
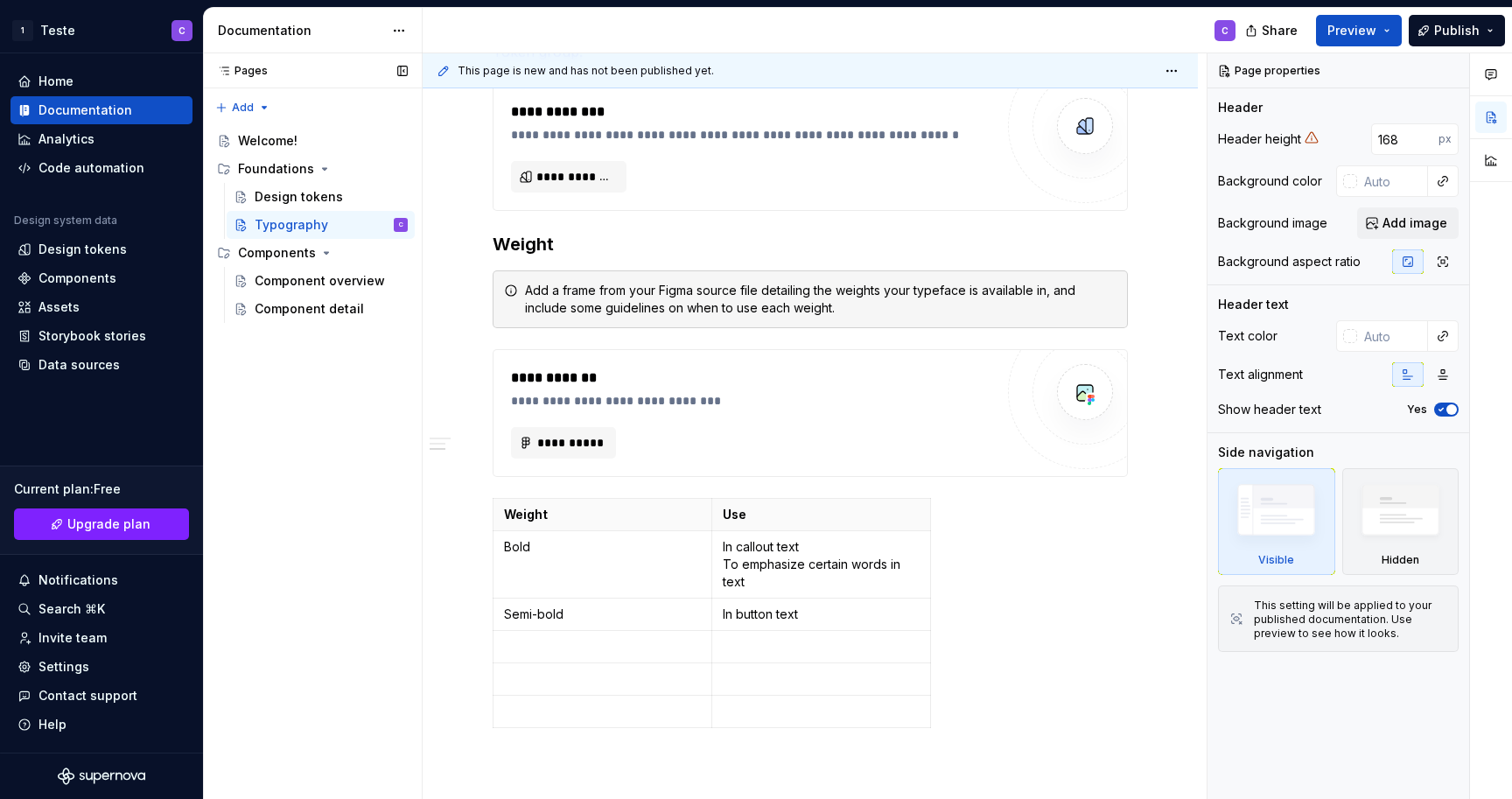
click at [333, 485] on div "Pages Pages Add Accessibility guide for tree Page tree. Navigate the tree with …" at bounding box center [312, 426] width 219 height 747
click at [395, 165] on button "Page tree" at bounding box center [396, 169] width 25 height 25
type textarea "*"
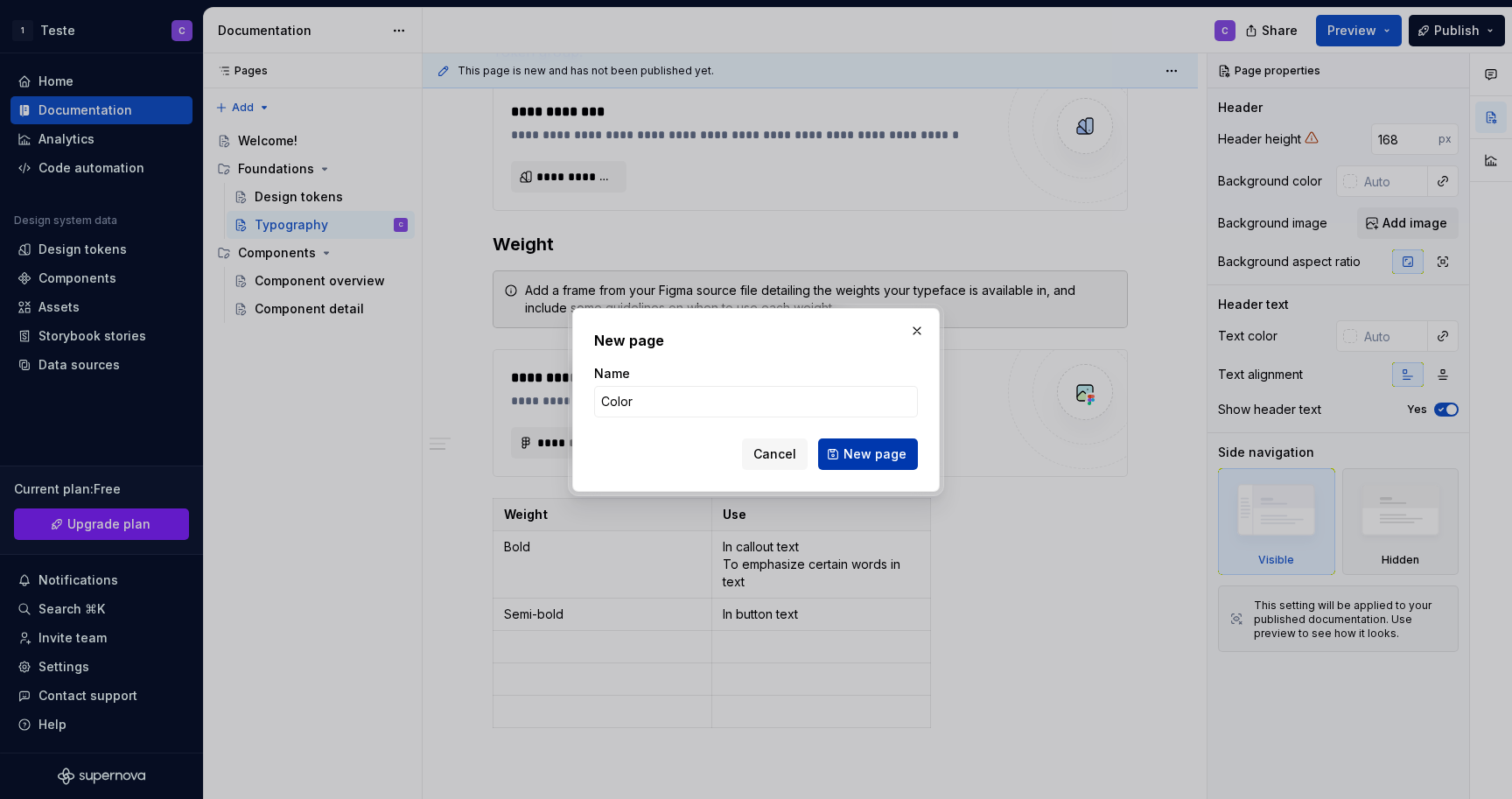
type input "Color"
click at [895, 453] on span "New page" at bounding box center [875, 454] width 63 height 18
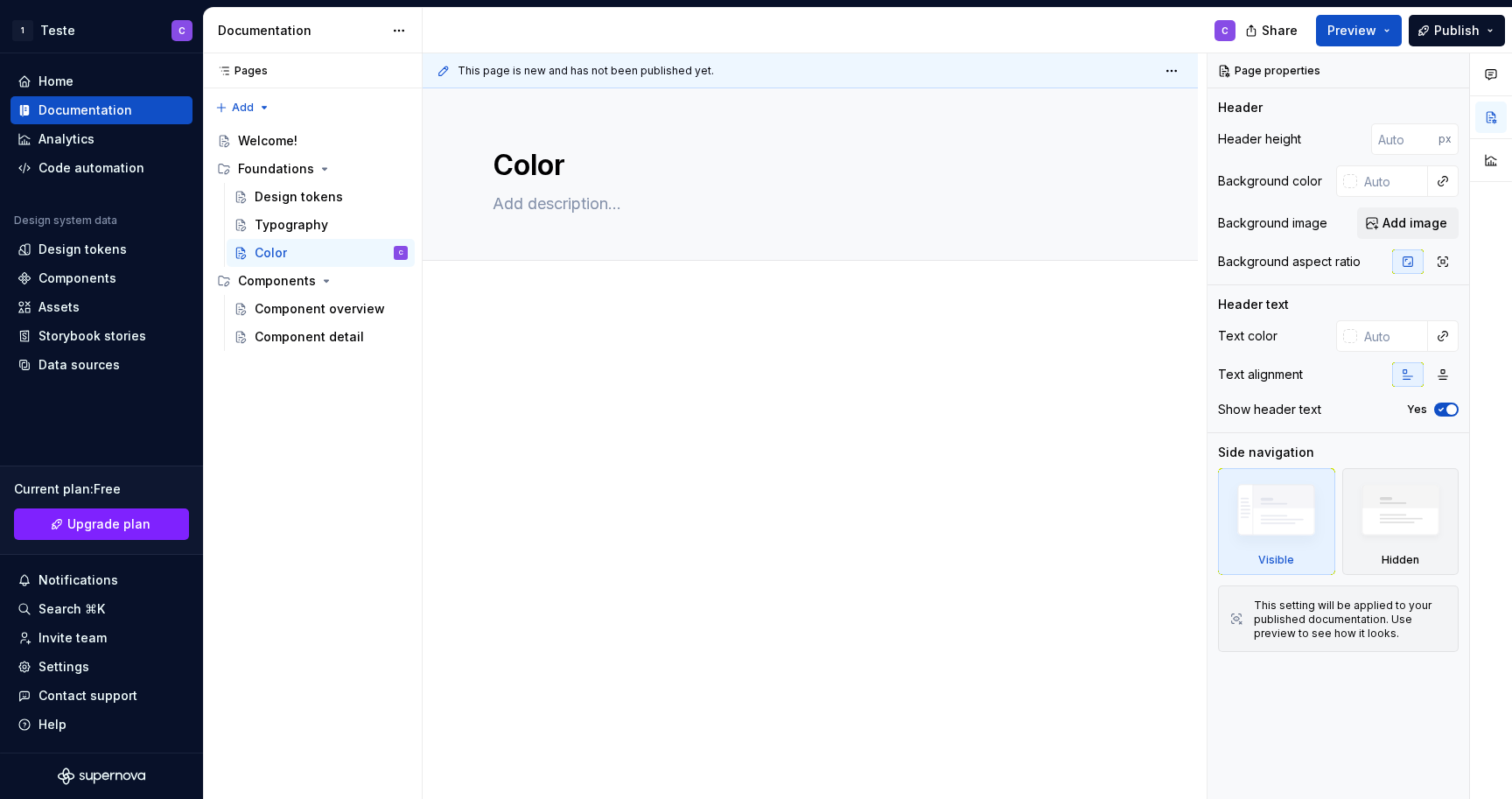
click at [522, 314] on div at bounding box center [810, 483] width 775 height 369
type textarea "*"
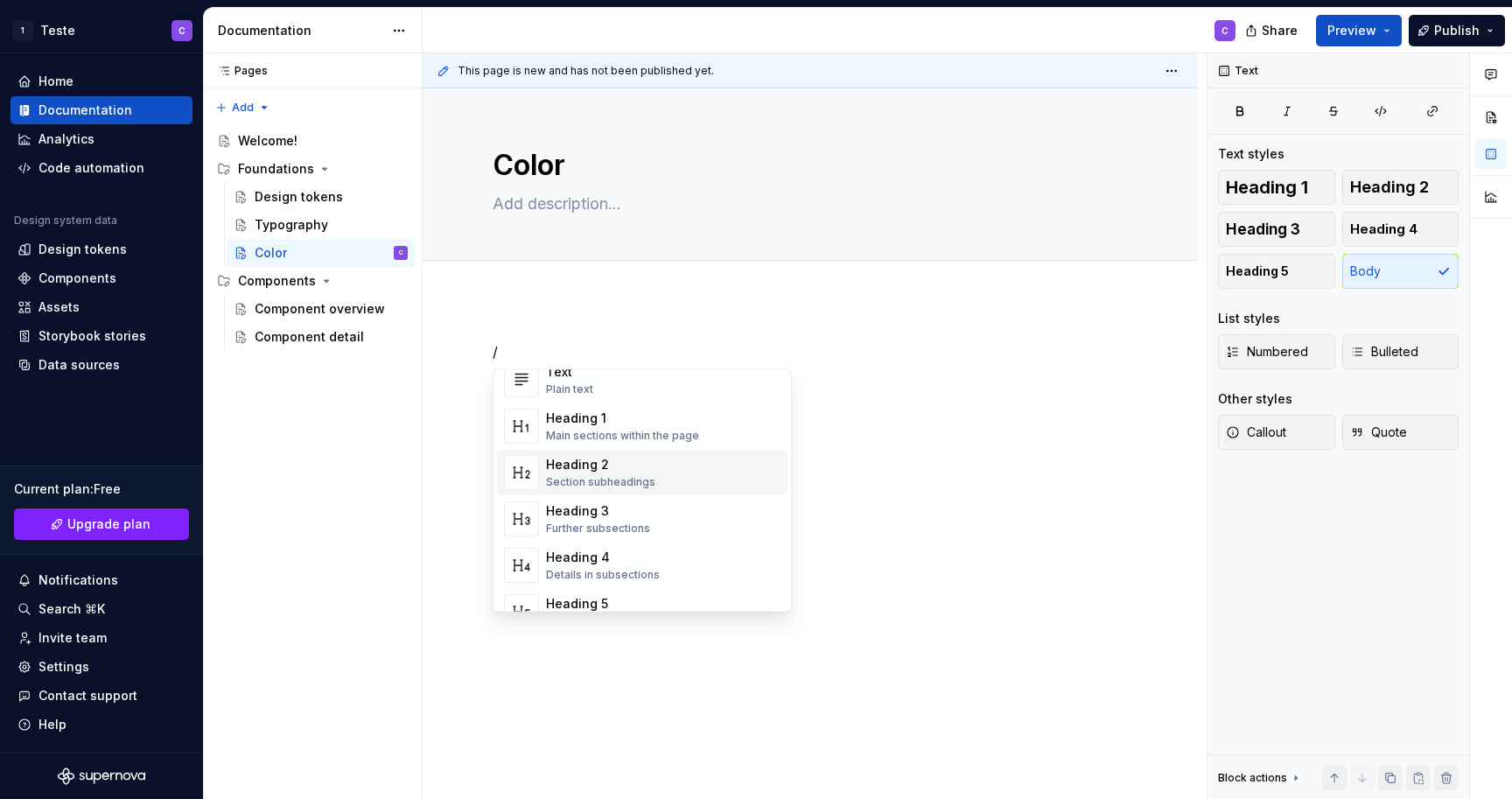
scroll to position [45, 0]
click at [615, 466] on div "Heading 2" at bounding box center [601, 460] width 109 height 18
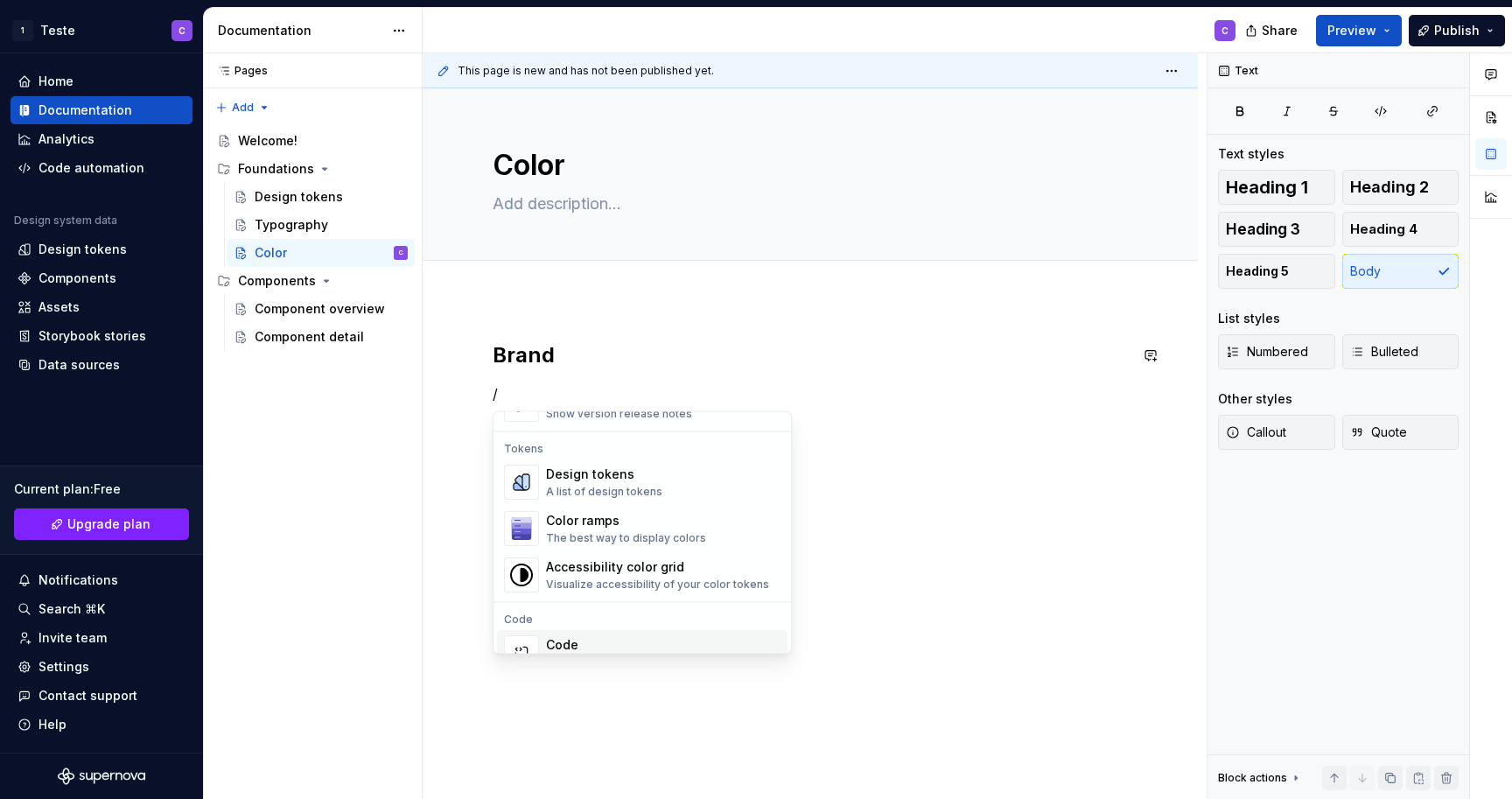
scroll to position [1247, 0]
click at [613, 526] on div "Color ramps" at bounding box center [627, 524] width 160 height 18
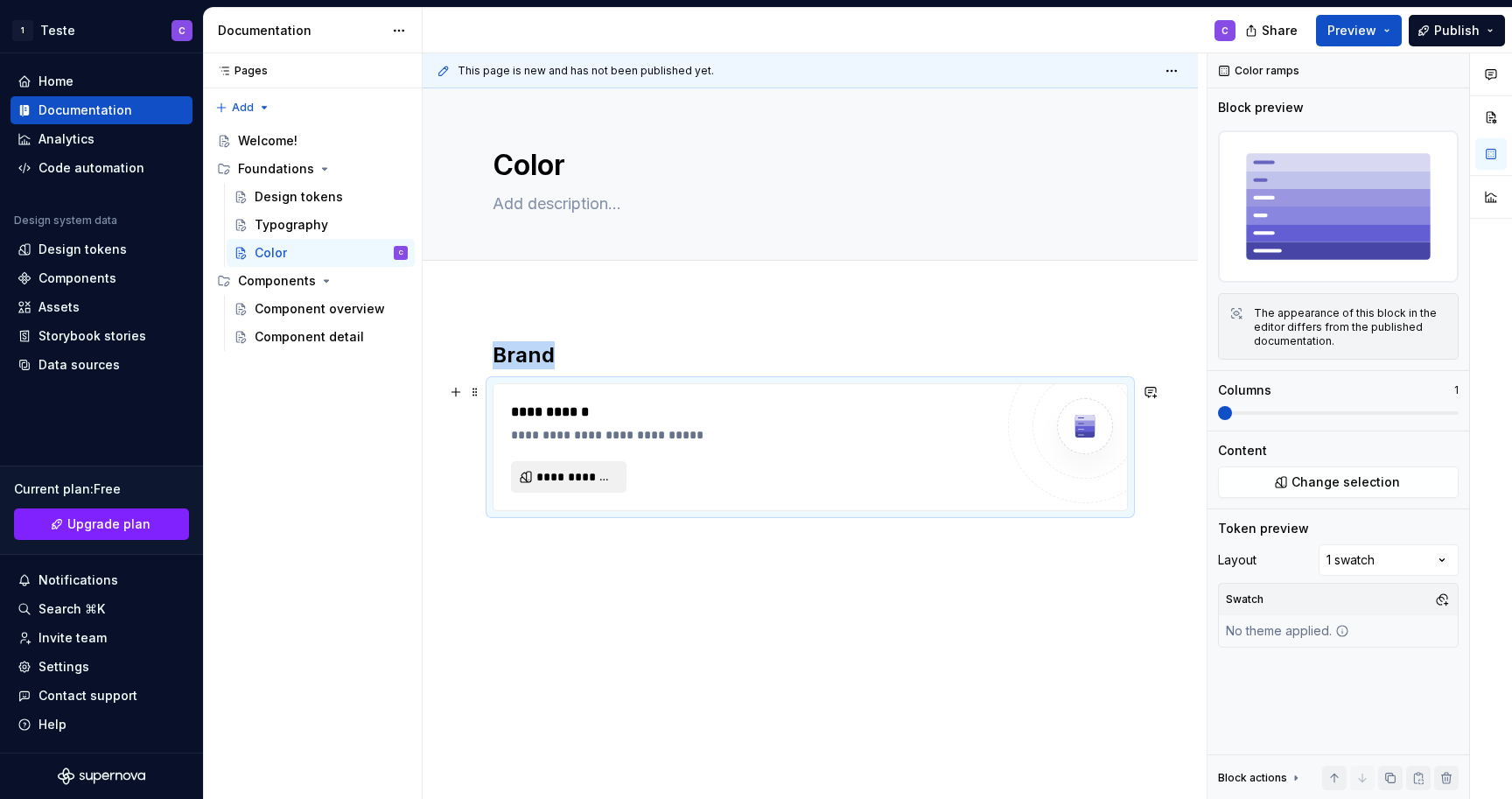
click at [596, 473] on span "**********" at bounding box center [576, 477] width 78 height 18
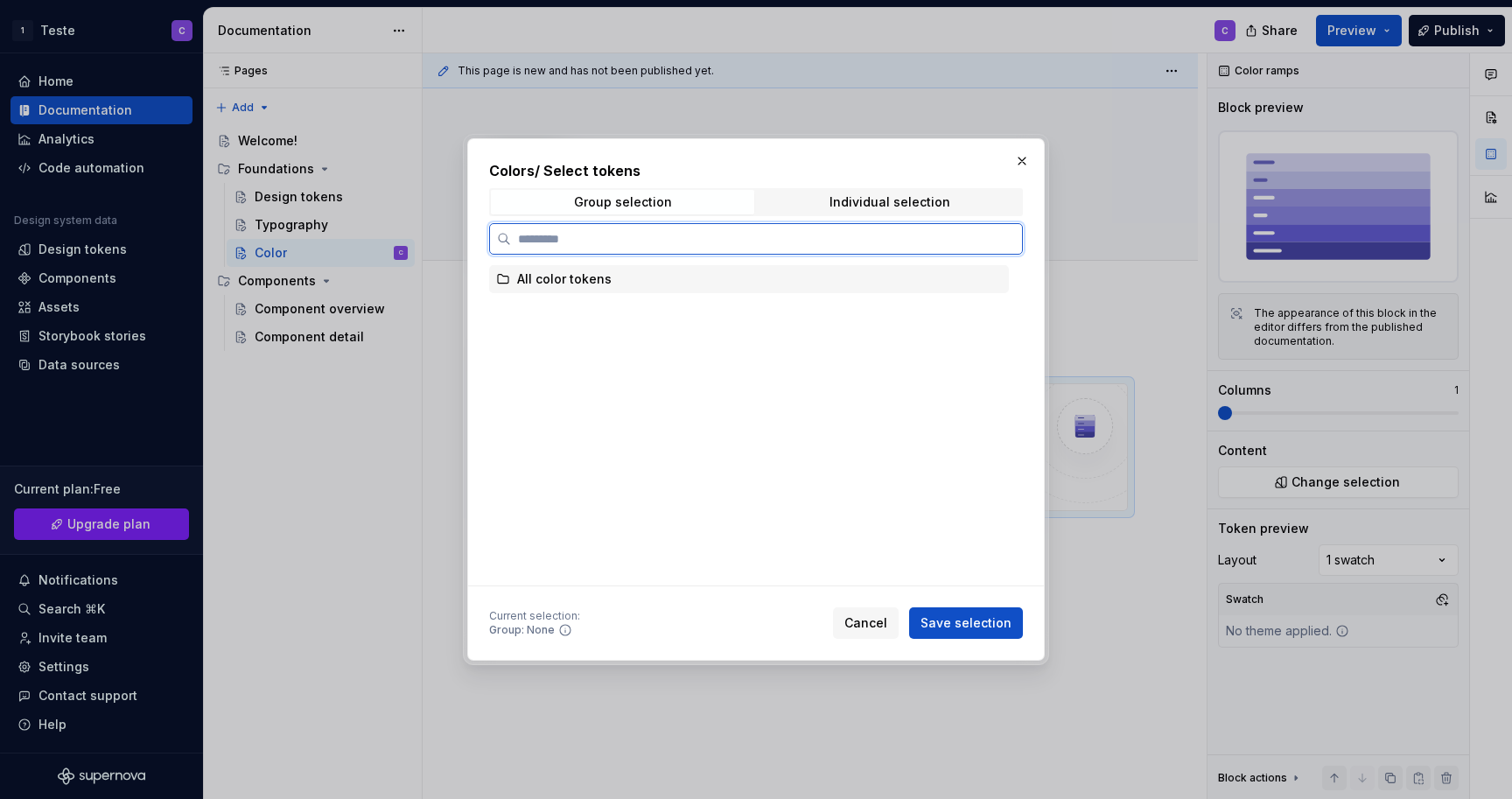
click at [708, 274] on div "All color tokens" at bounding box center [749, 278] width 520 height 28
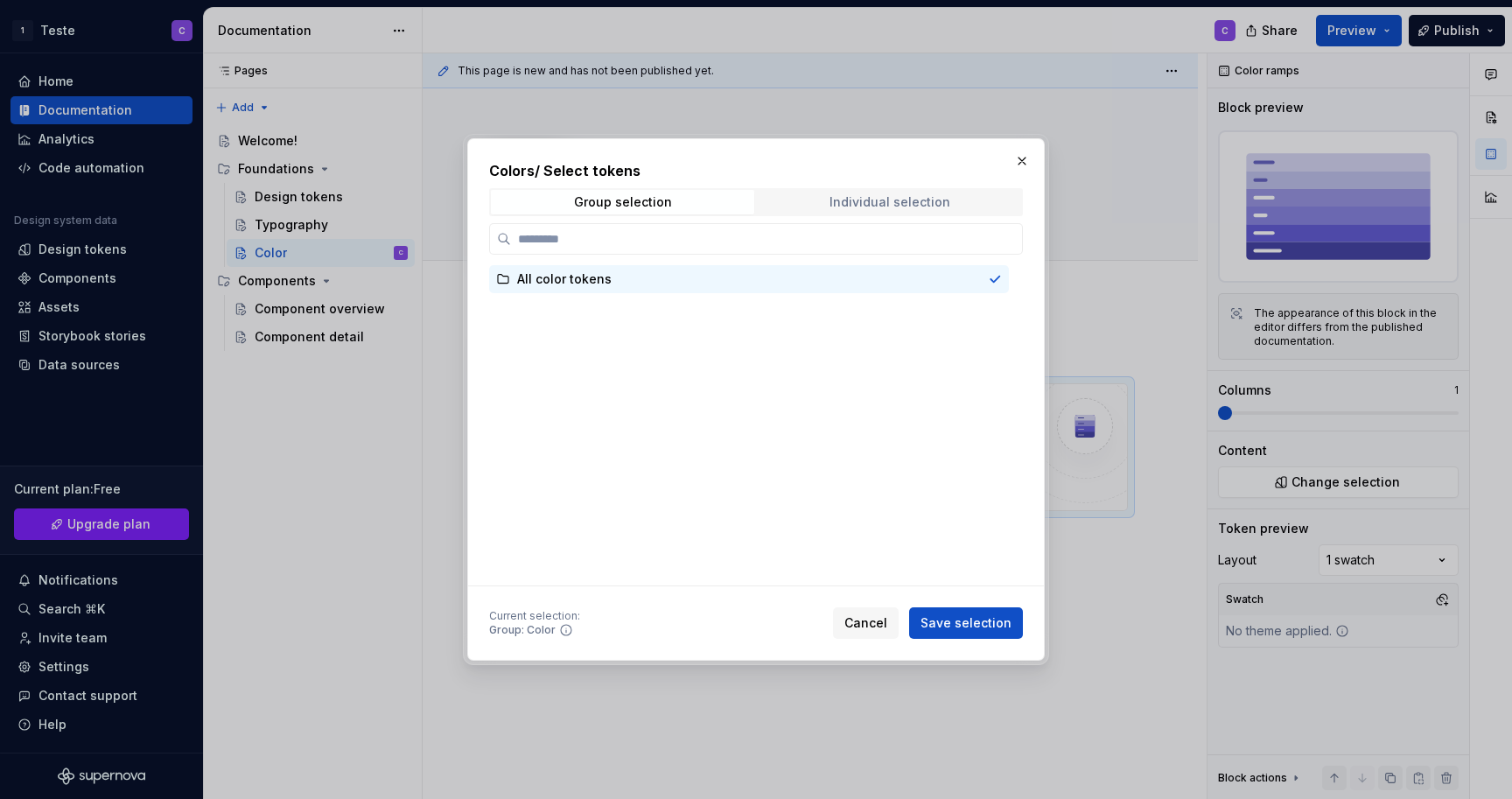
click at [908, 206] on div "Individual selection" at bounding box center [890, 202] width 121 height 14
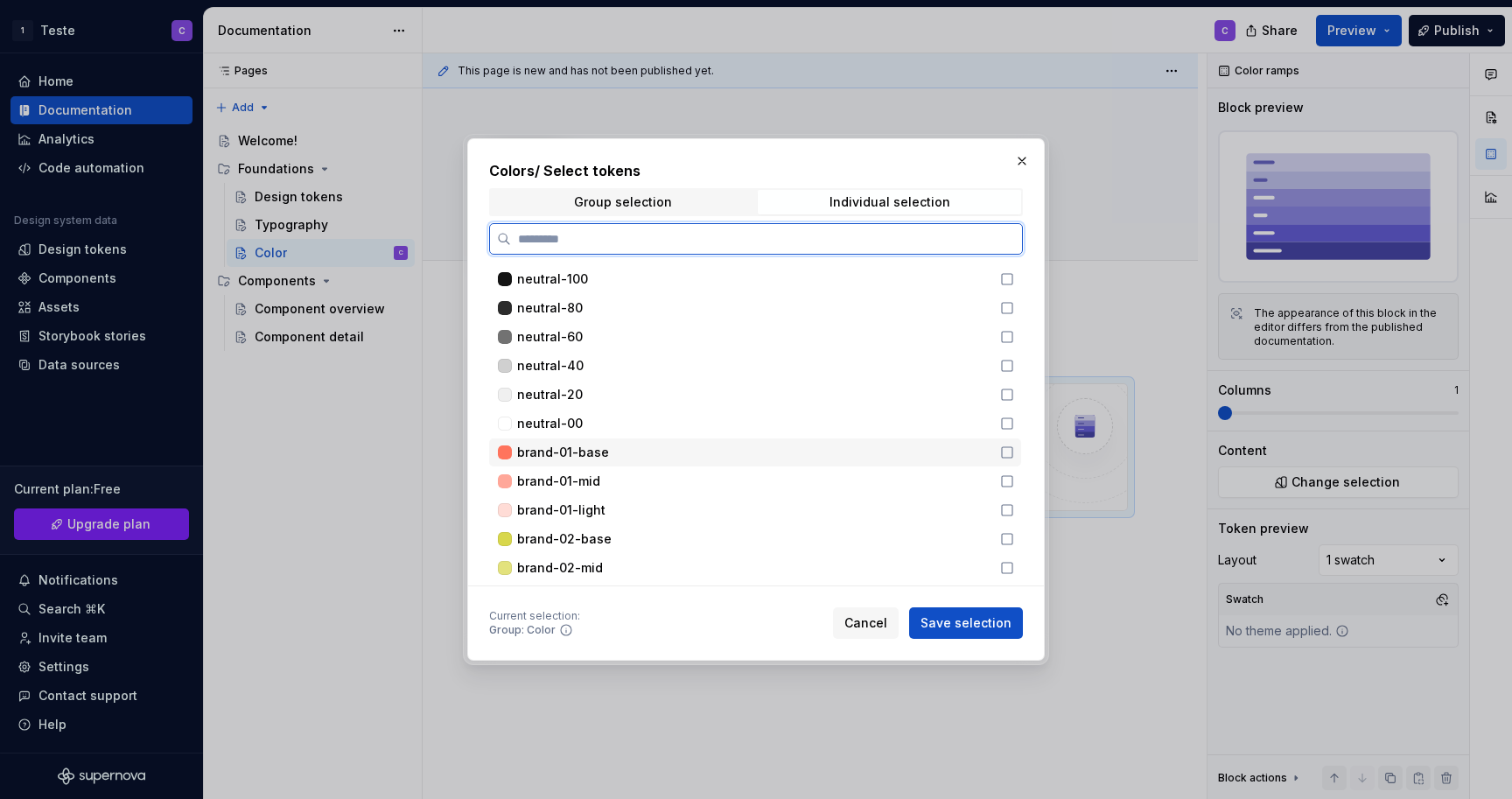
click at [1013, 455] on icon at bounding box center [1007, 452] width 14 height 14
click at [1015, 482] on icon at bounding box center [1007, 481] width 14 height 14
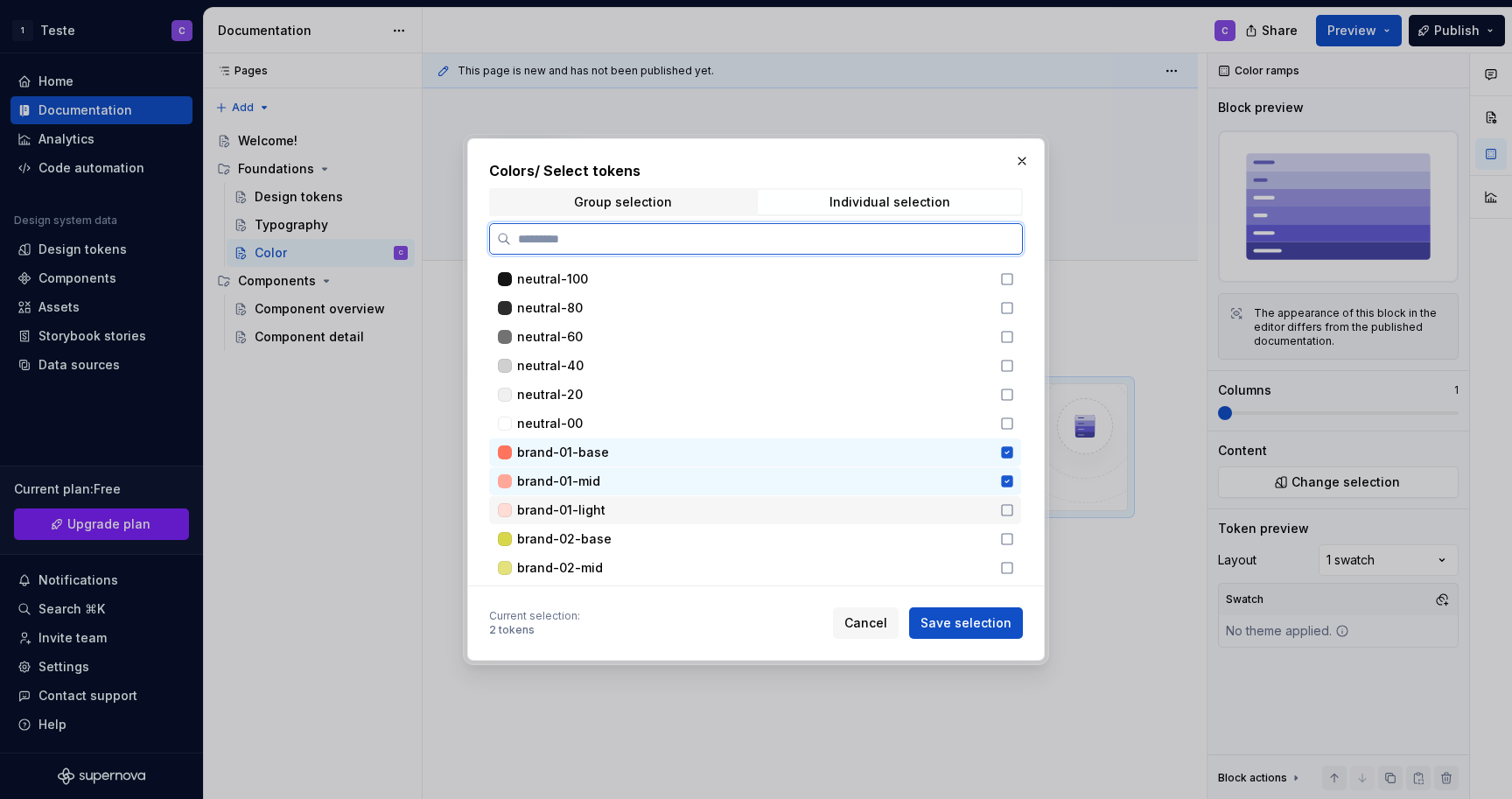
click at [1015, 503] on icon at bounding box center [1007, 510] width 14 height 14
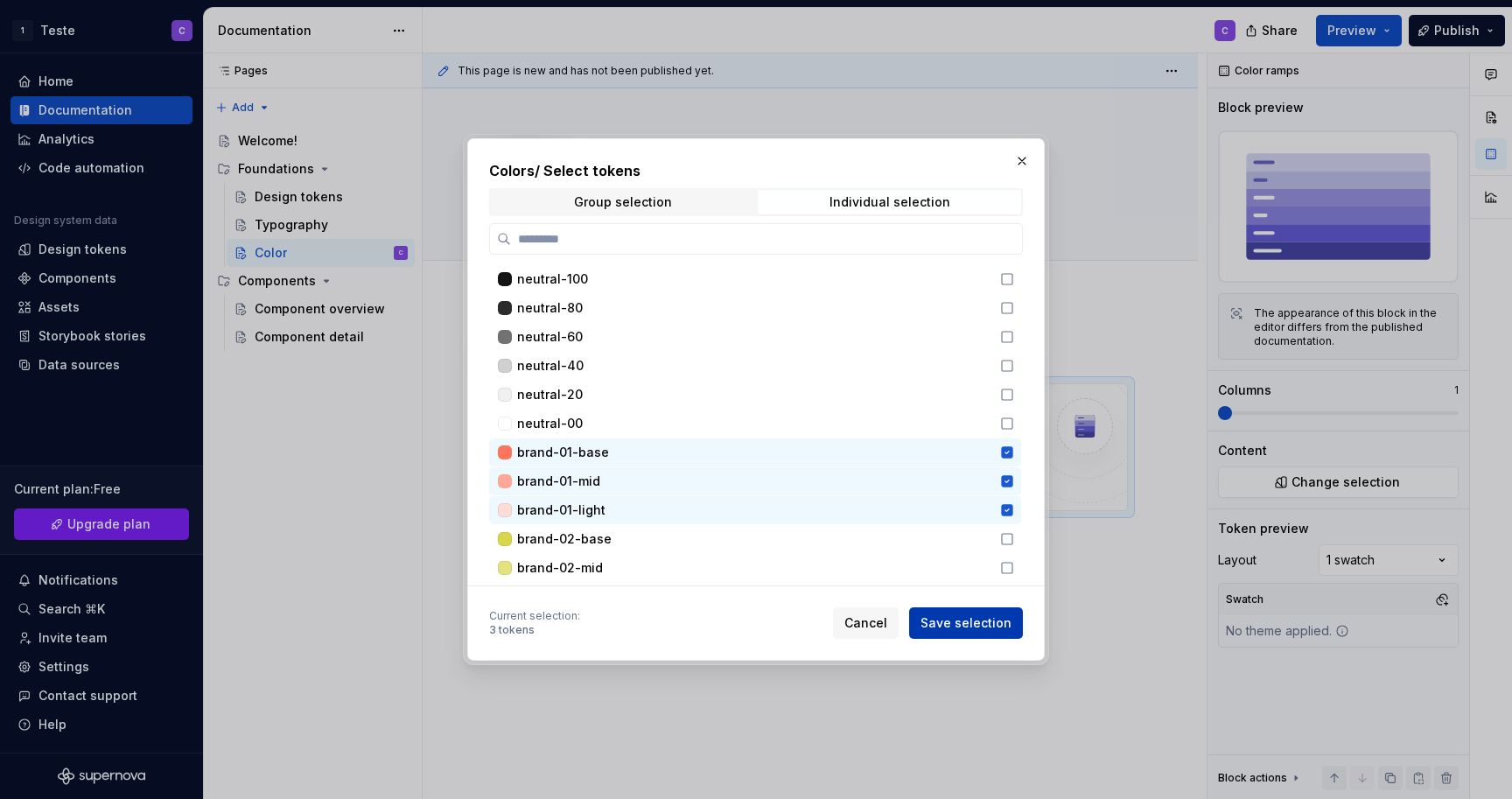
click at [989, 623] on span "Save selection" at bounding box center [966, 623] width 91 height 18
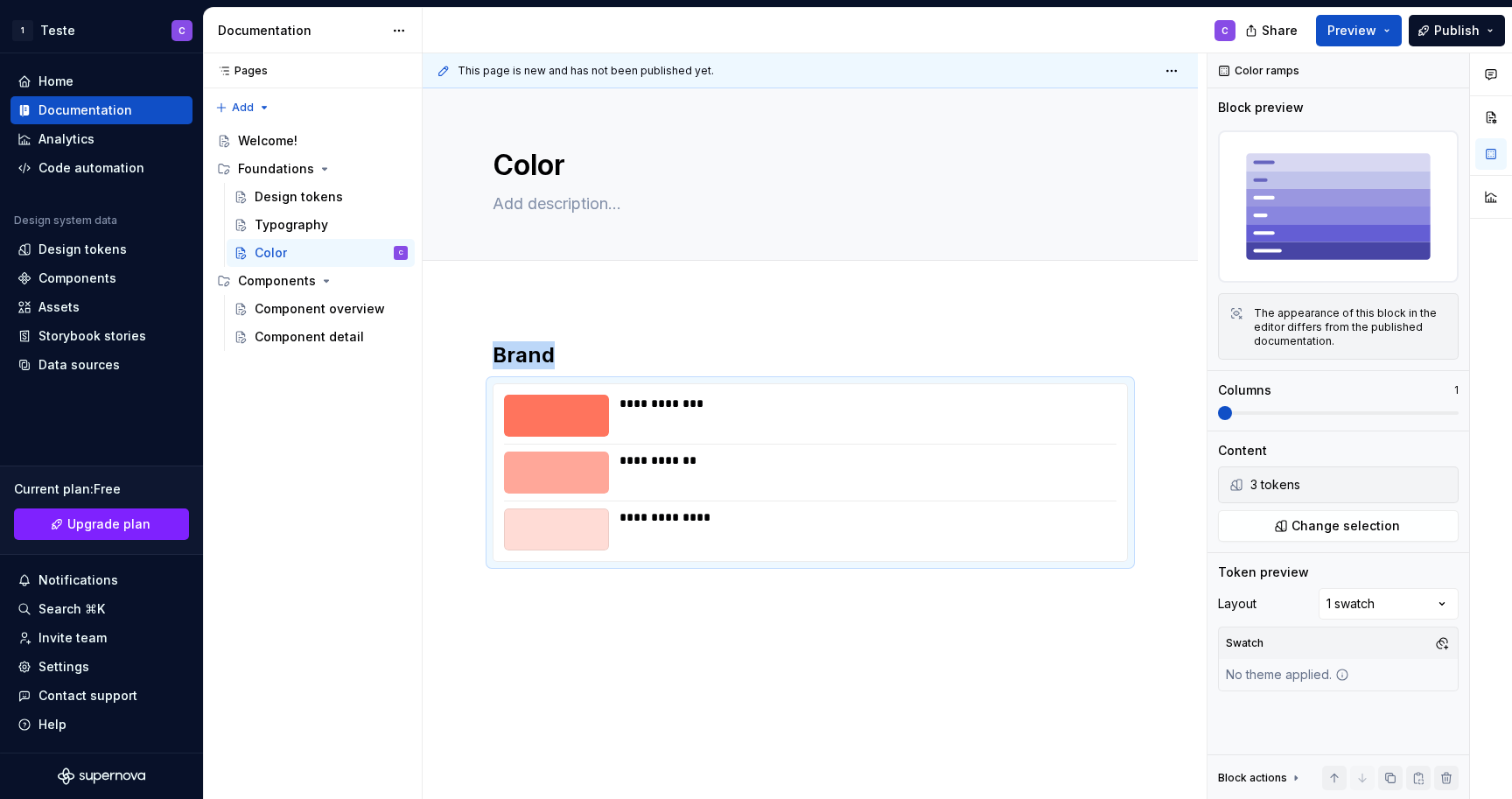
click at [984, 630] on div "**********" at bounding box center [810, 561] width 775 height 523
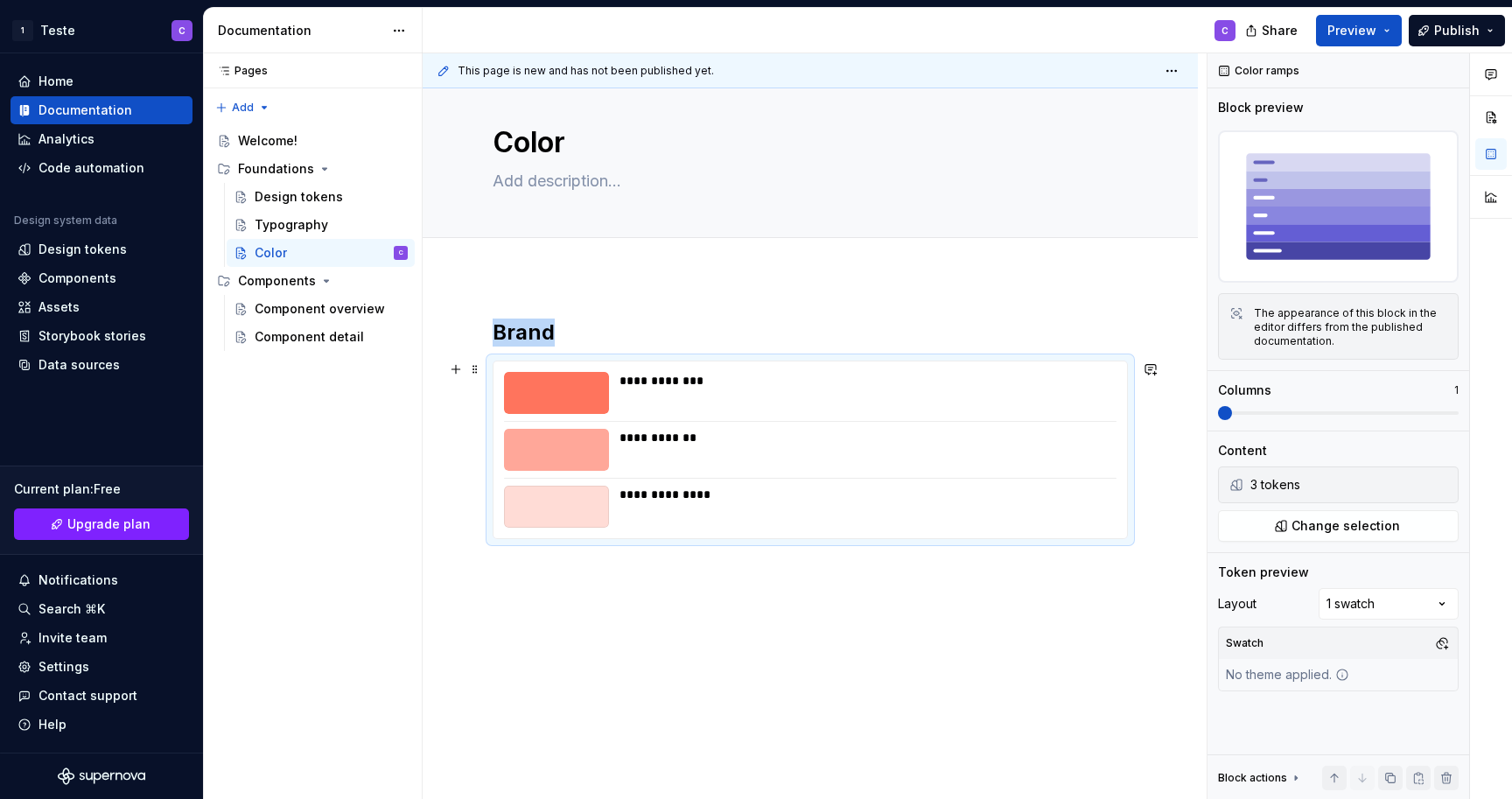
click at [1168, 495] on div "**********" at bounding box center [810, 538] width 775 height 523
click at [392, 598] on div "Pages Pages Add Accessibility guide for tree Page tree. Navigate the tree with …" at bounding box center [312, 426] width 219 height 747
click at [487, 579] on div "**********" at bounding box center [810, 538] width 775 height 523
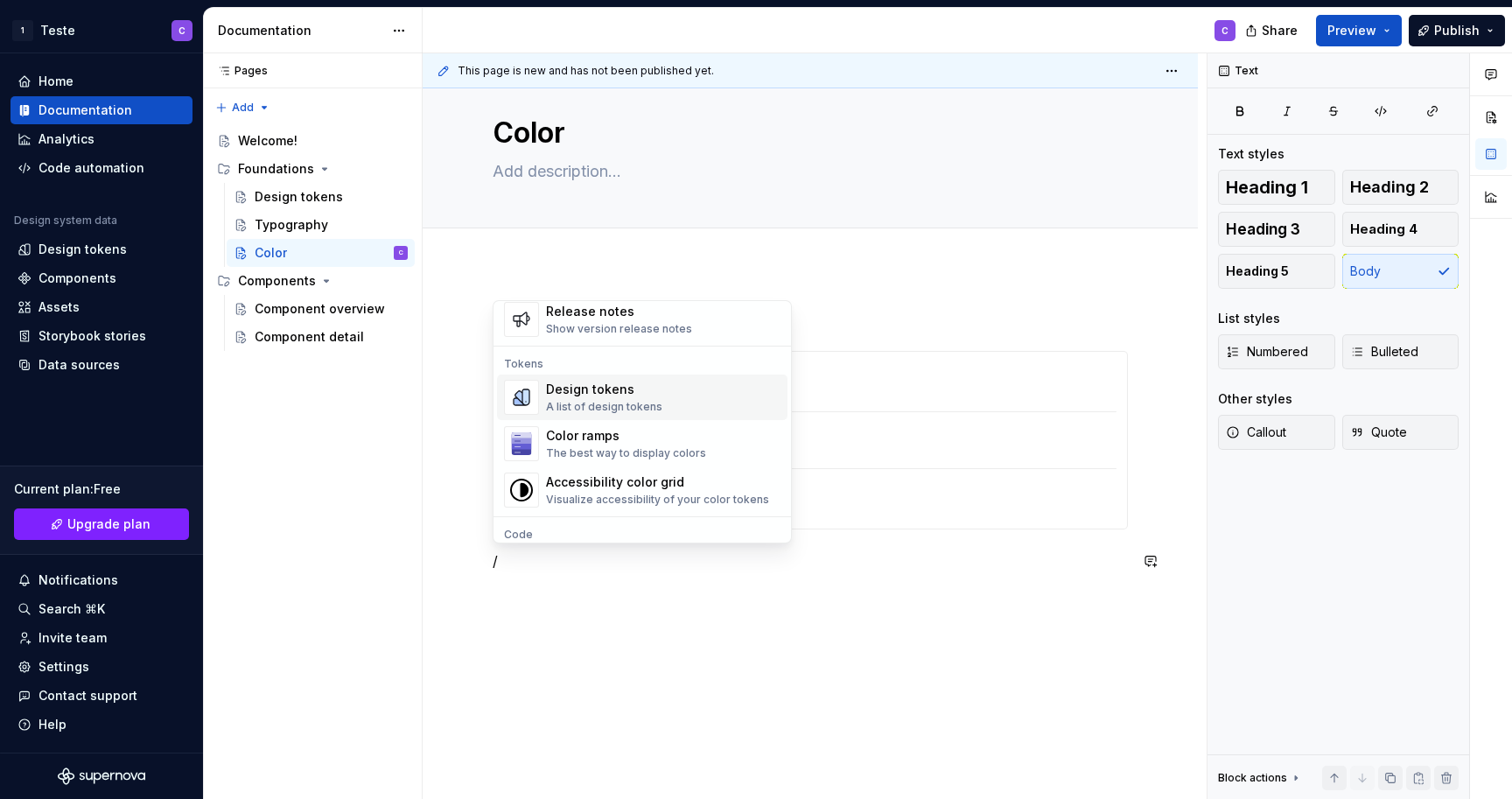
scroll to position [1227, 0]
click at [610, 432] on div "Color ramps" at bounding box center [627, 434] width 160 height 18
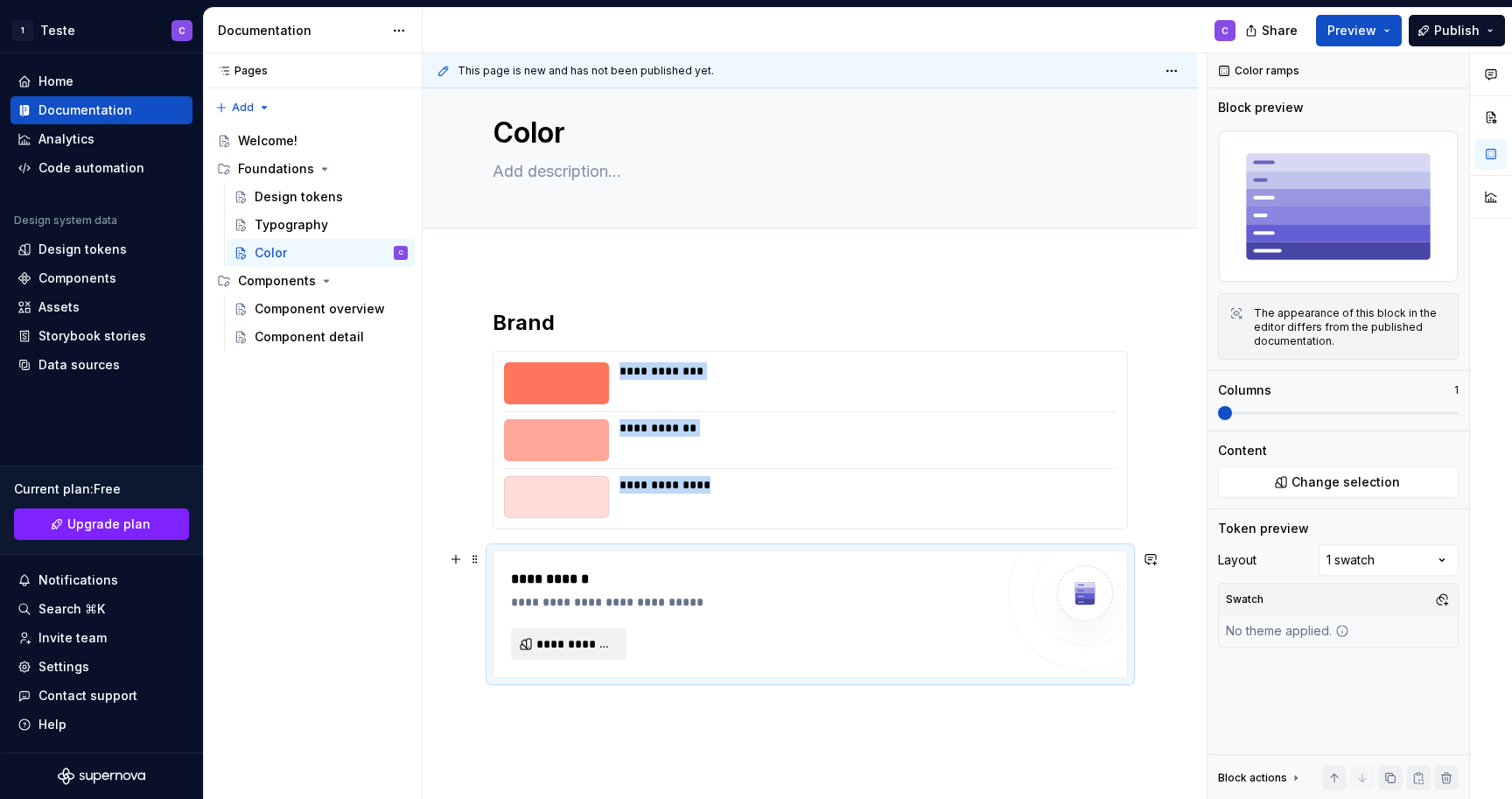
click at [585, 637] on span "**********" at bounding box center [576, 644] width 78 height 18
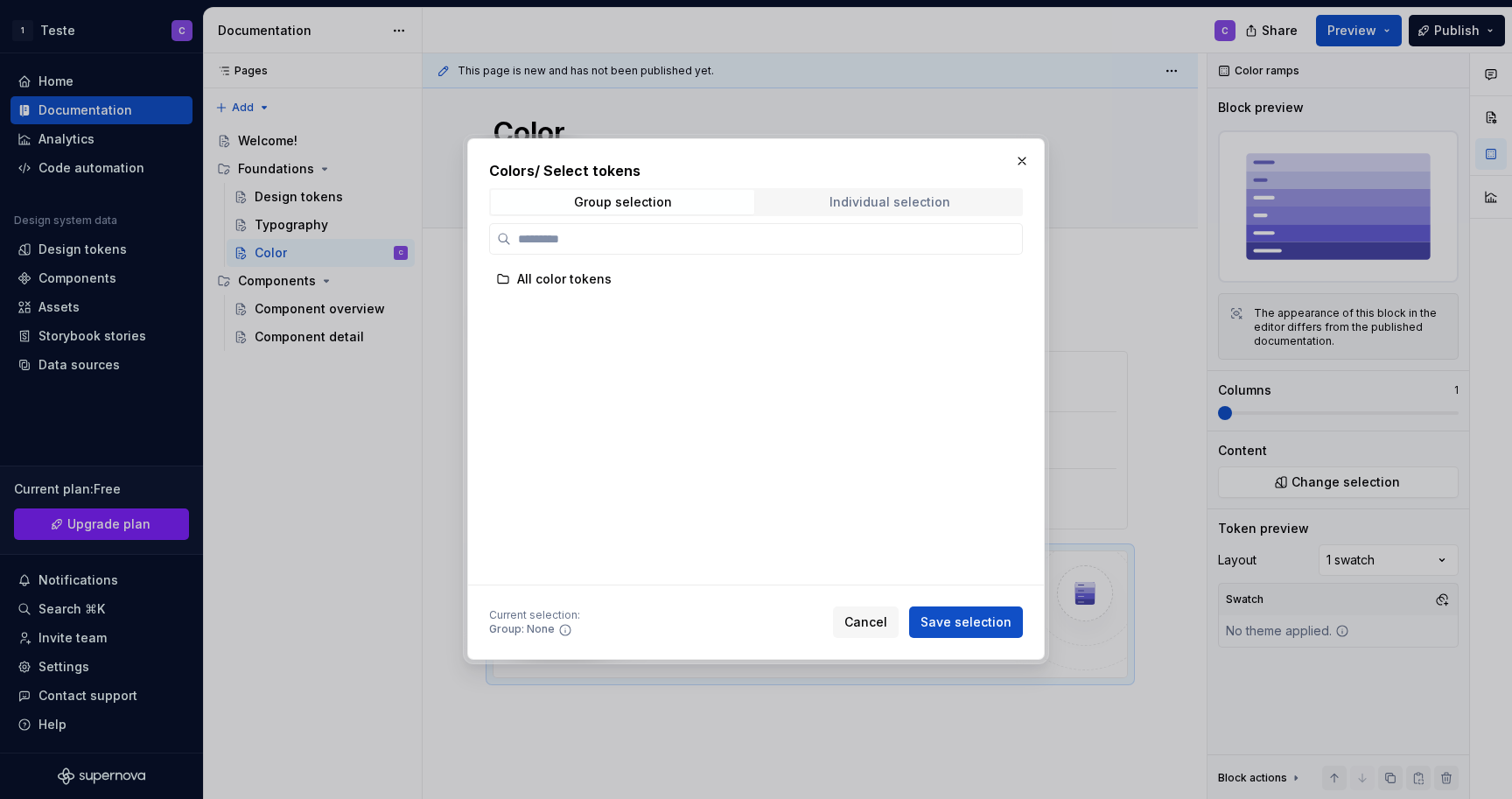
click at [826, 198] on span "Individual selection" at bounding box center [890, 202] width 263 height 25
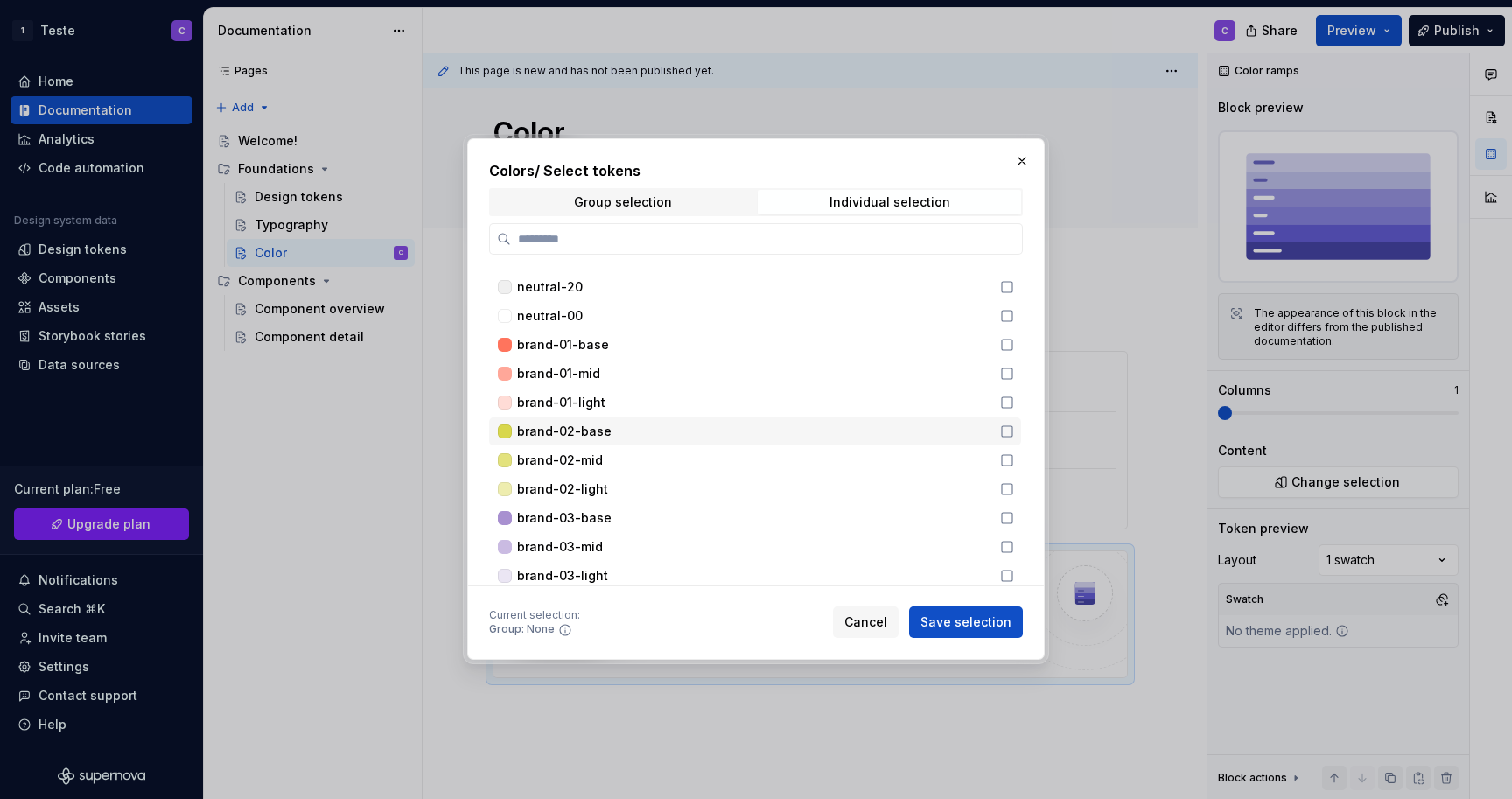
scroll to position [110, 0]
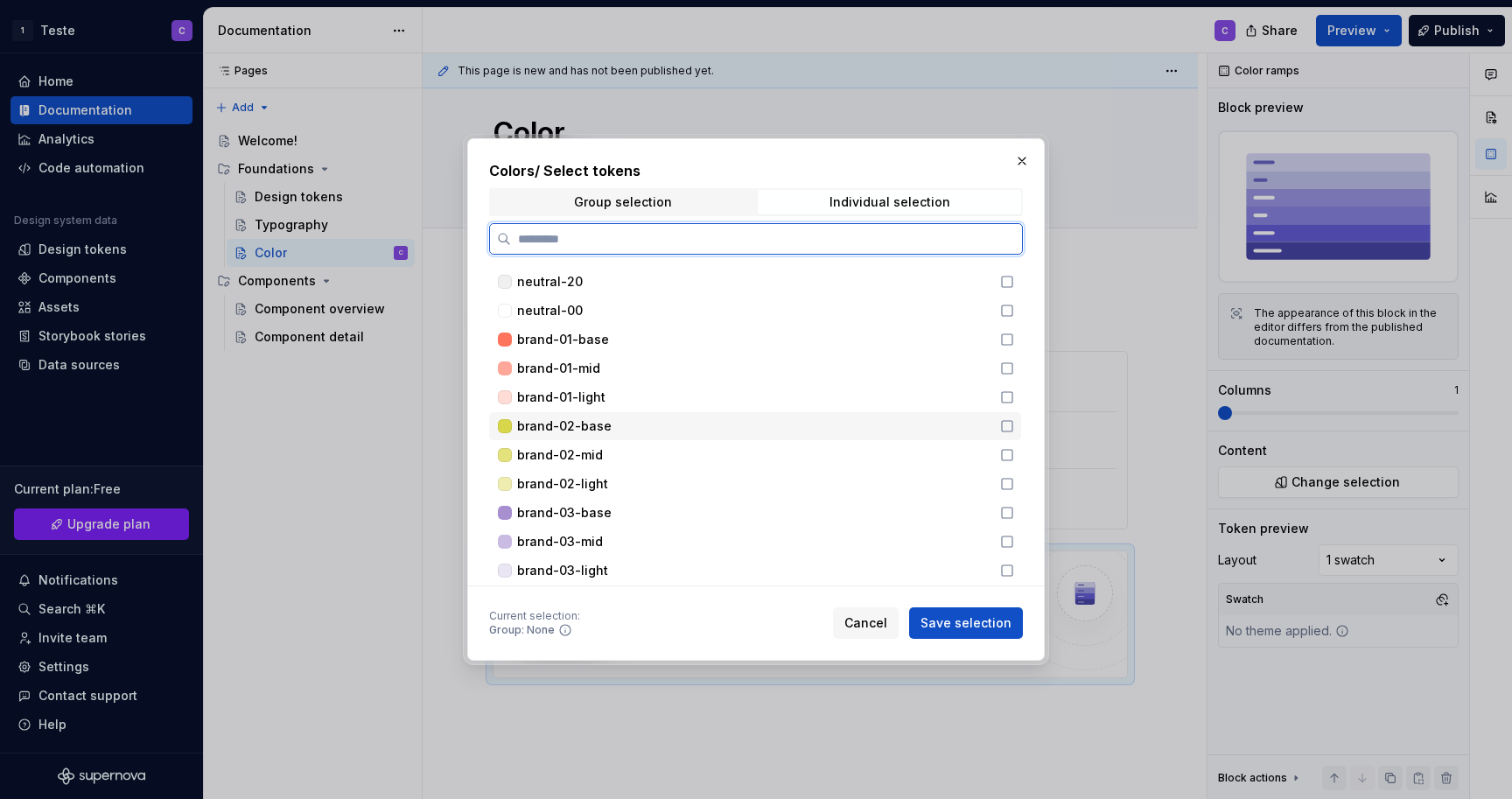
click at [1011, 429] on icon at bounding box center [1007, 426] width 14 height 14
click at [1011, 448] on icon at bounding box center [1007, 455] width 14 height 14
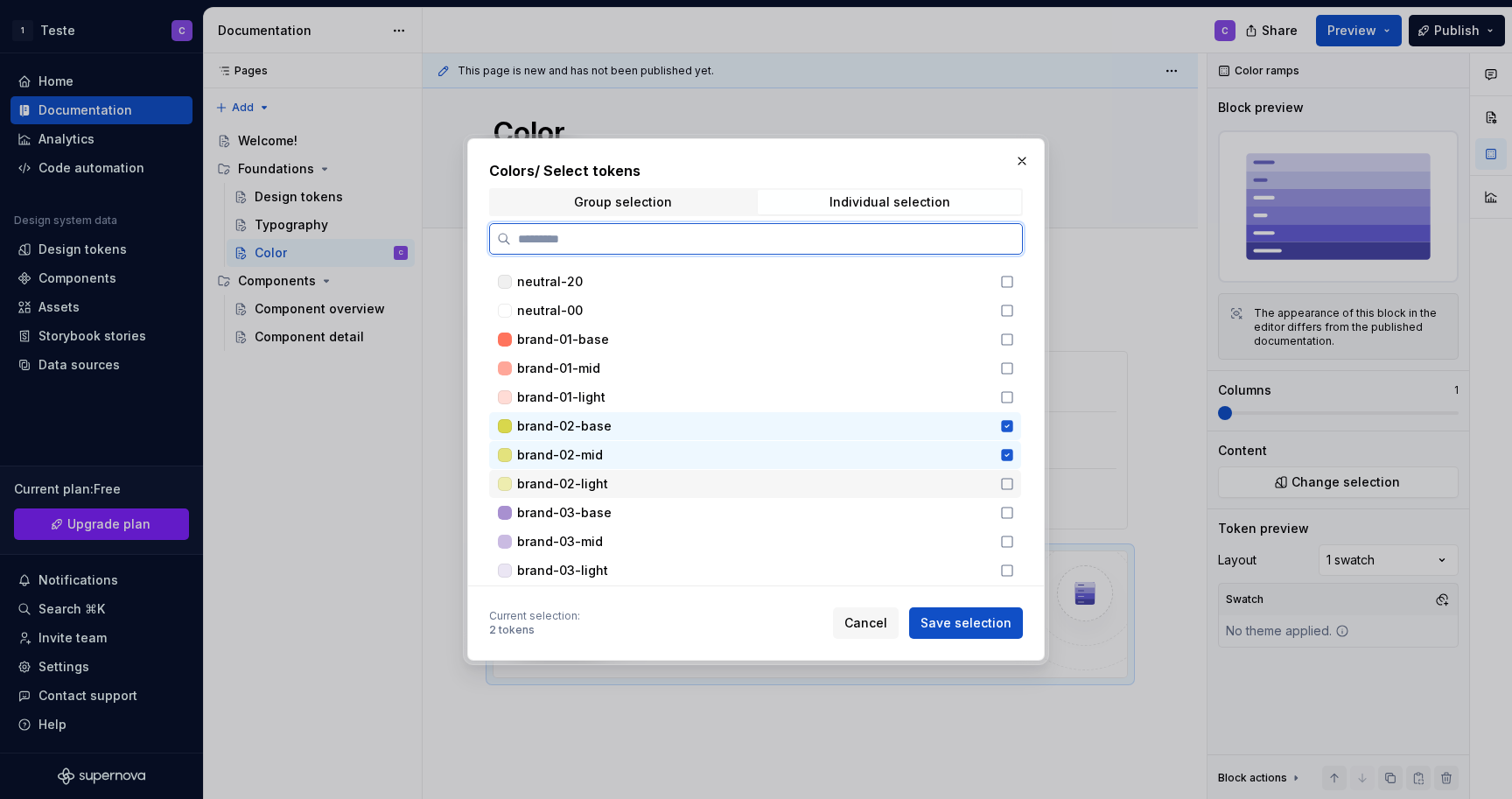
click at [1015, 485] on icon at bounding box center [1007, 484] width 14 height 14
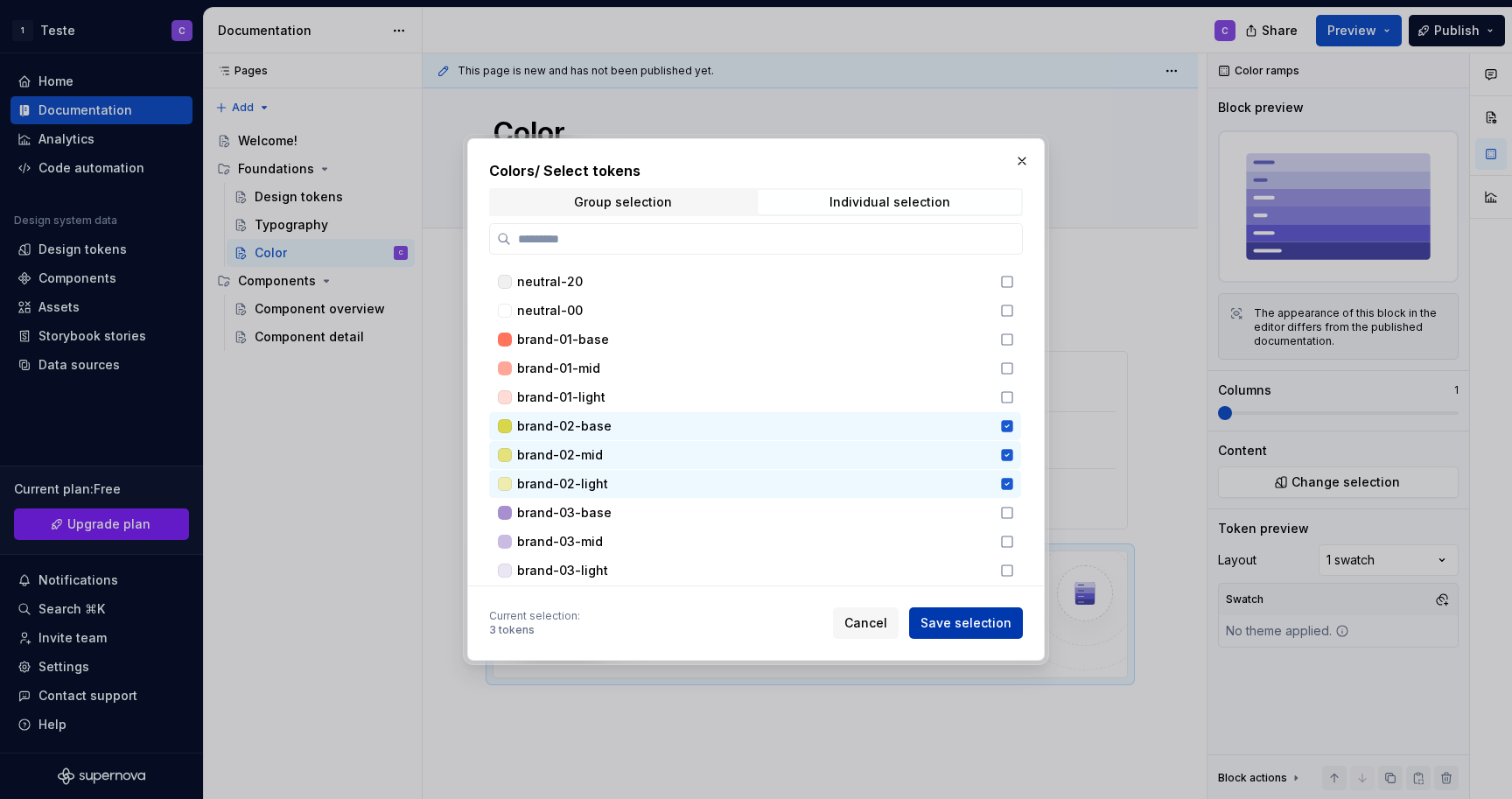
click at [983, 621] on span "Save selection" at bounding box center [966, 623] width 91 height 18
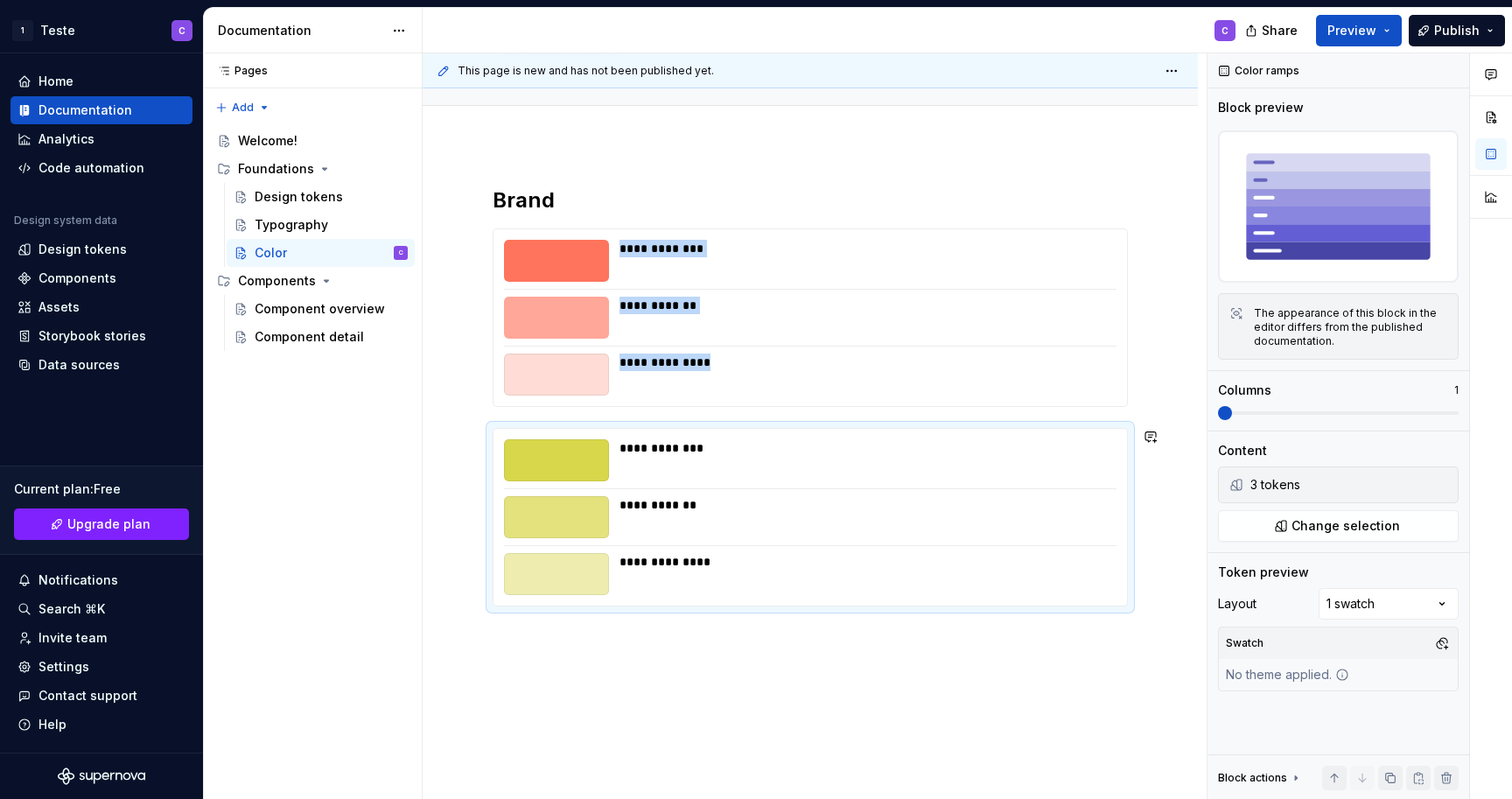
scroll to position [222, 0]
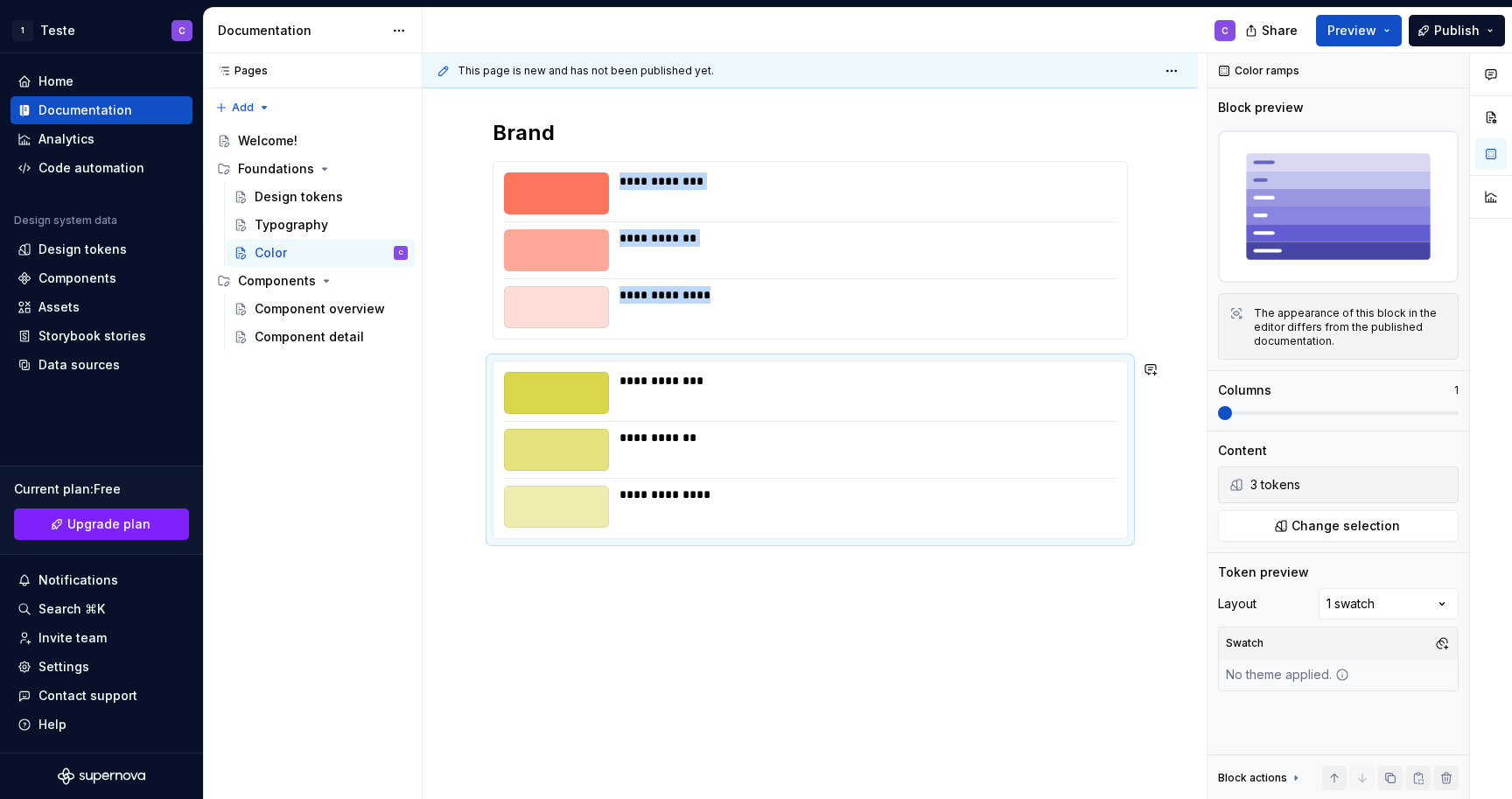
click at [776, 640] on div "**********" at bounding box center [810, 439] width 775 height 722
click at [684, 383] on div "**********" at bounding box center [867, 381] width 496 height 18
click at [1350, 599] on div "Comments Open comments No comments yet Select ‘Comment’ from the block context …" at bounding box center [1360, 426] width 304 height 747
click at [1354, 567] on div "Comments Open comments No comments yet Select ‘Comment’ from the block context …" at bounding box center [1360, 426] width 304 height 747
click at [1232, 415] on span at bounding box center [1225, 413] width 14 height 14
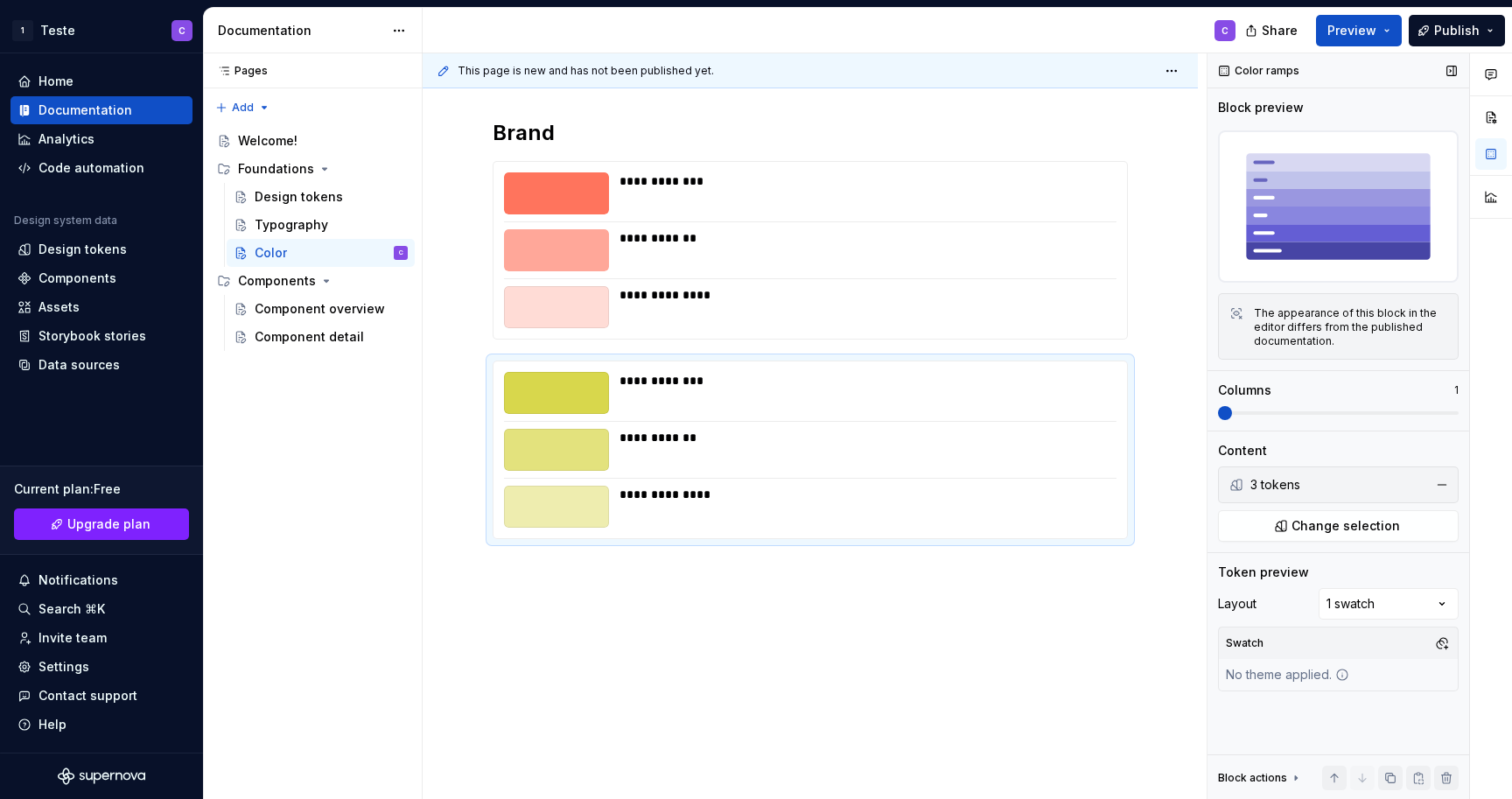
click at [1232, 414] on span at bounding box center [1225, 413] width 14 height 14
click at [1243, 488] on li "3 tokens" at bounding box center [1338, 484] width 232 height 28
click at [1360, 608] on div "Comments Open comments No comments yet Select ‘Comment’ from the block context …" at bounding box center [1360, 426] width 304 height 747
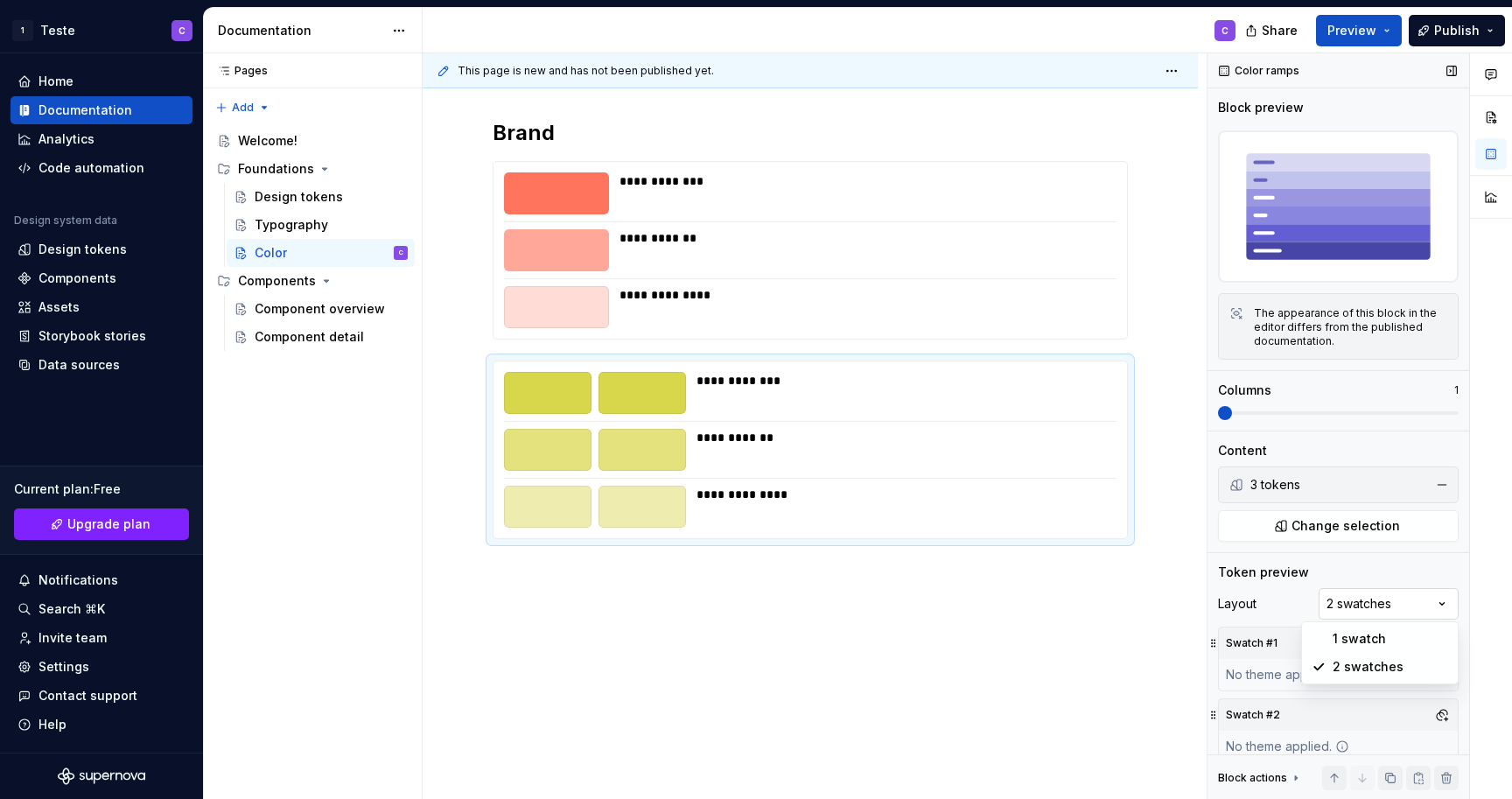
click at [1360, 609] on div "Comments Open comments No comments yet Select ‘Comment’ from the block context …" at bounding box center [1360, 426] width 304 height 747
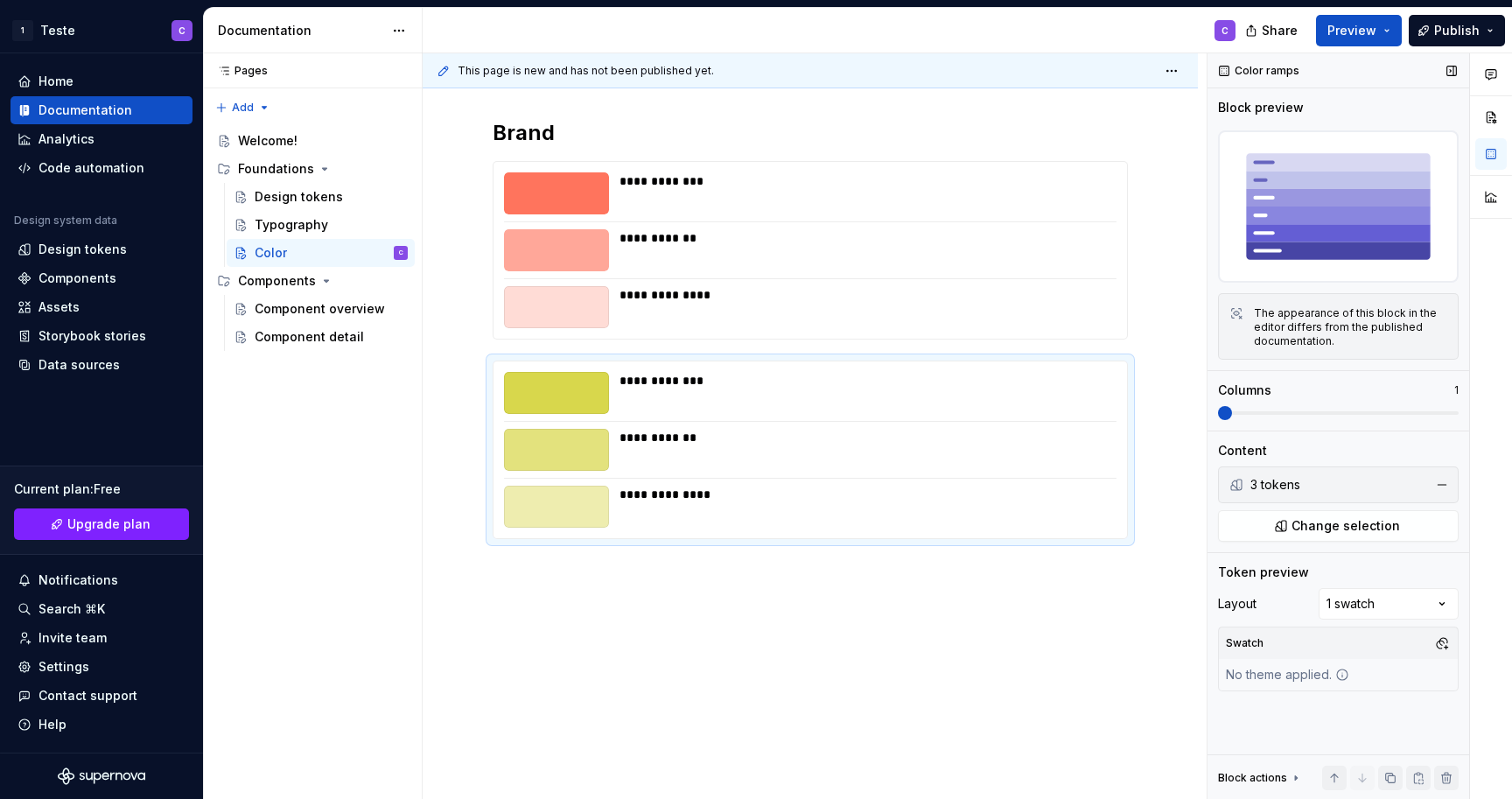
click at [1318, 738] on div "Color ramps Block preview The appearance of this block in the editor differs fr…" at bounding box center [1338, 426] width 262 height 747
click at [1295, 778] on icon at bounding box center [1296, 778] width 2 height 4
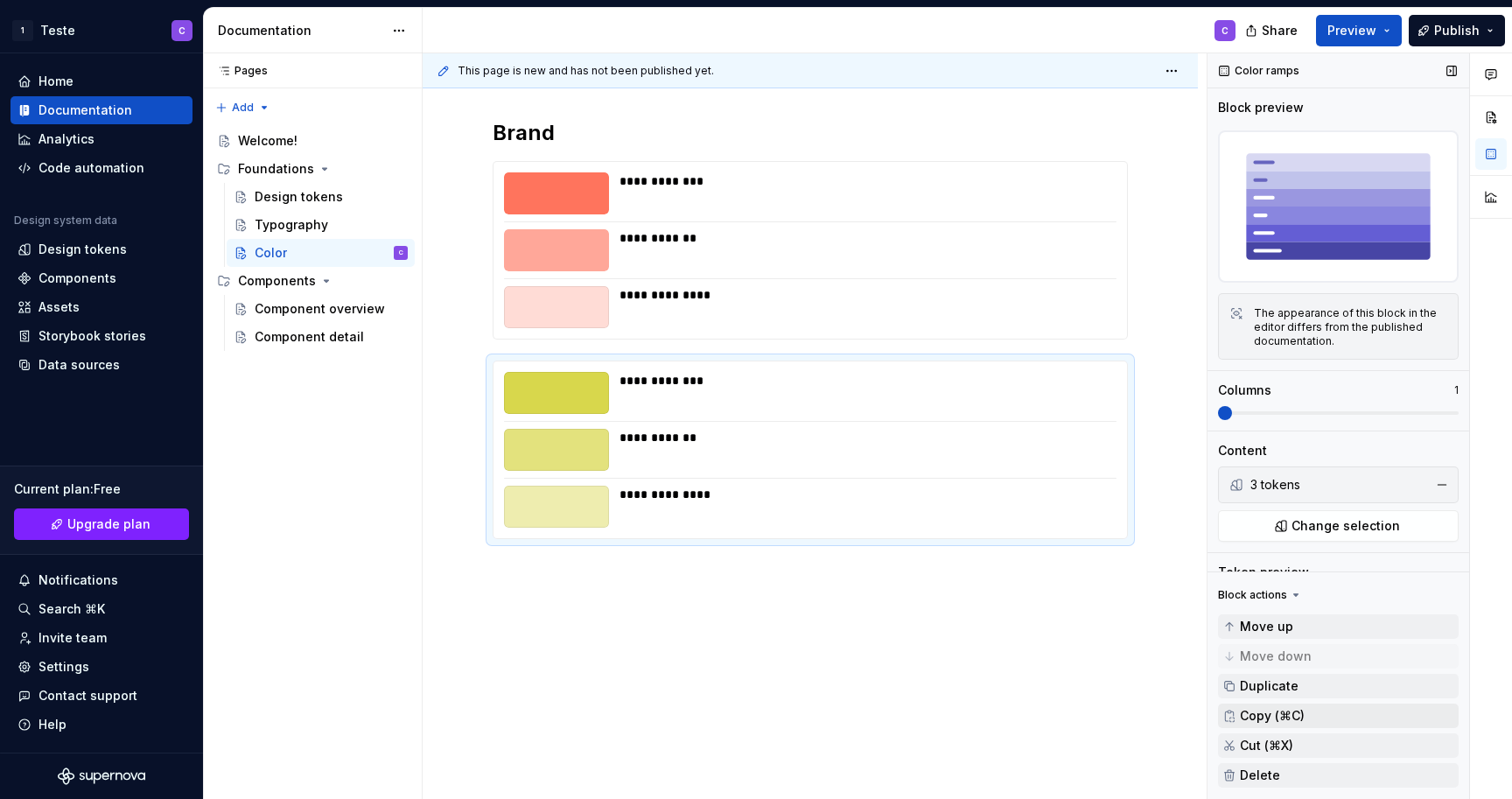
scroll to position [131, 0]
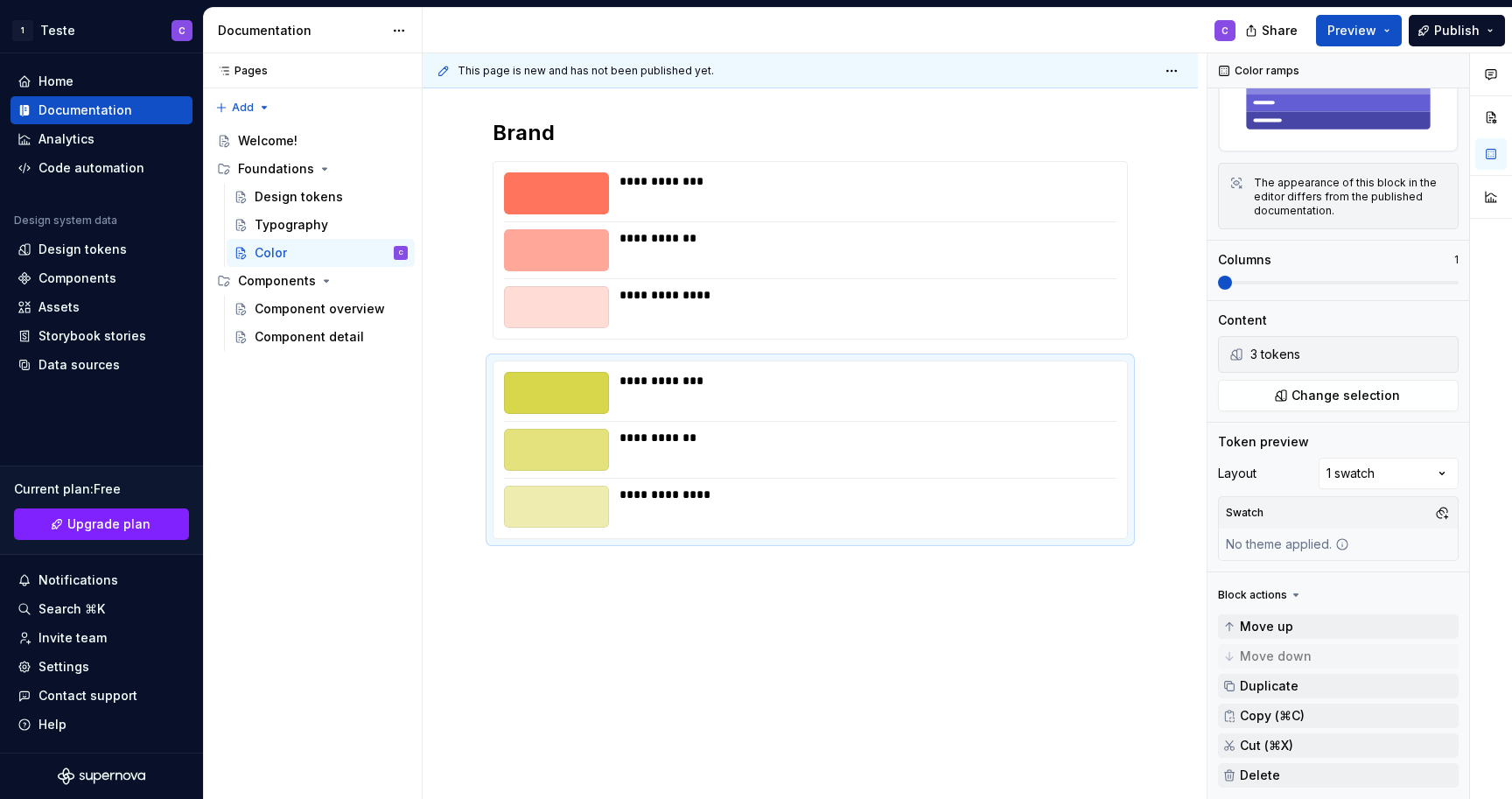
click at [1120, 719] on div "**********" at bounding box center [810, 439] width 775 height 722
click at [921, 652] on div "**********" at bounding box center [810, 439] width 775 height 722
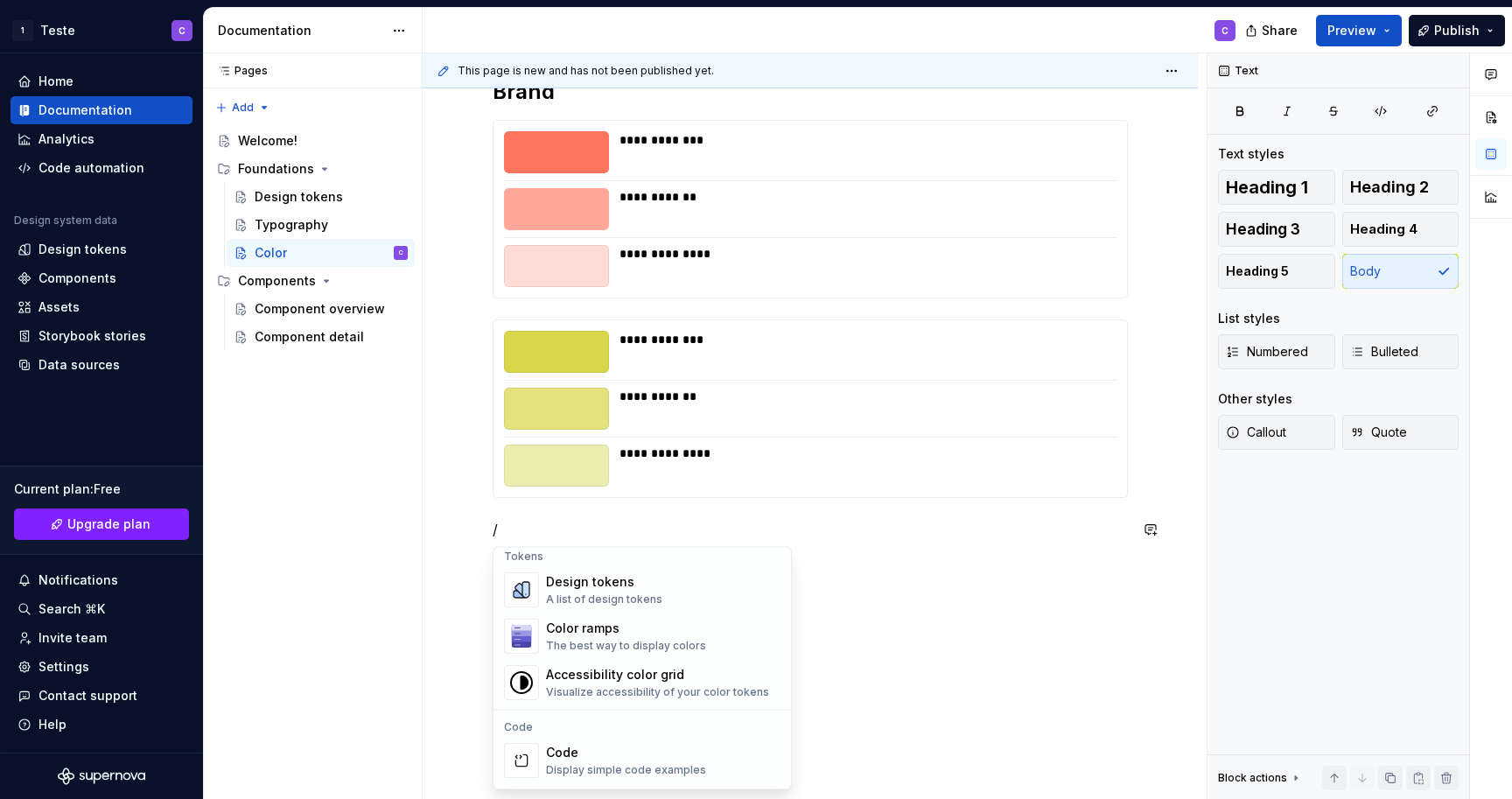
scroll to position [1282, 0]
click at [671, 640] on div "The best way to display colors" at bounding box center [627, 643] width 160 height 14
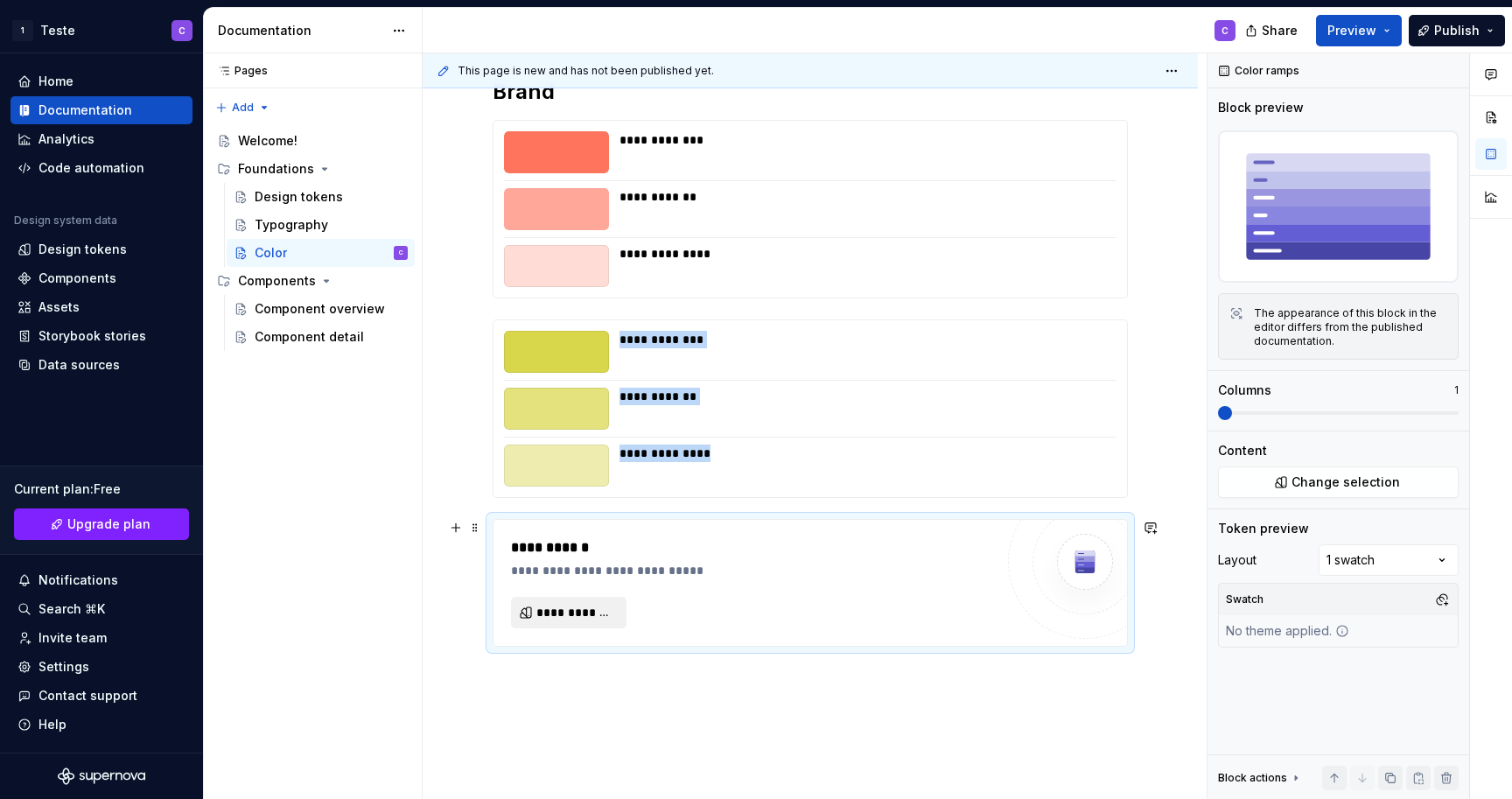
click at [614, 609] on button "**********" at bounding box center [569, 612] width 116 height 31
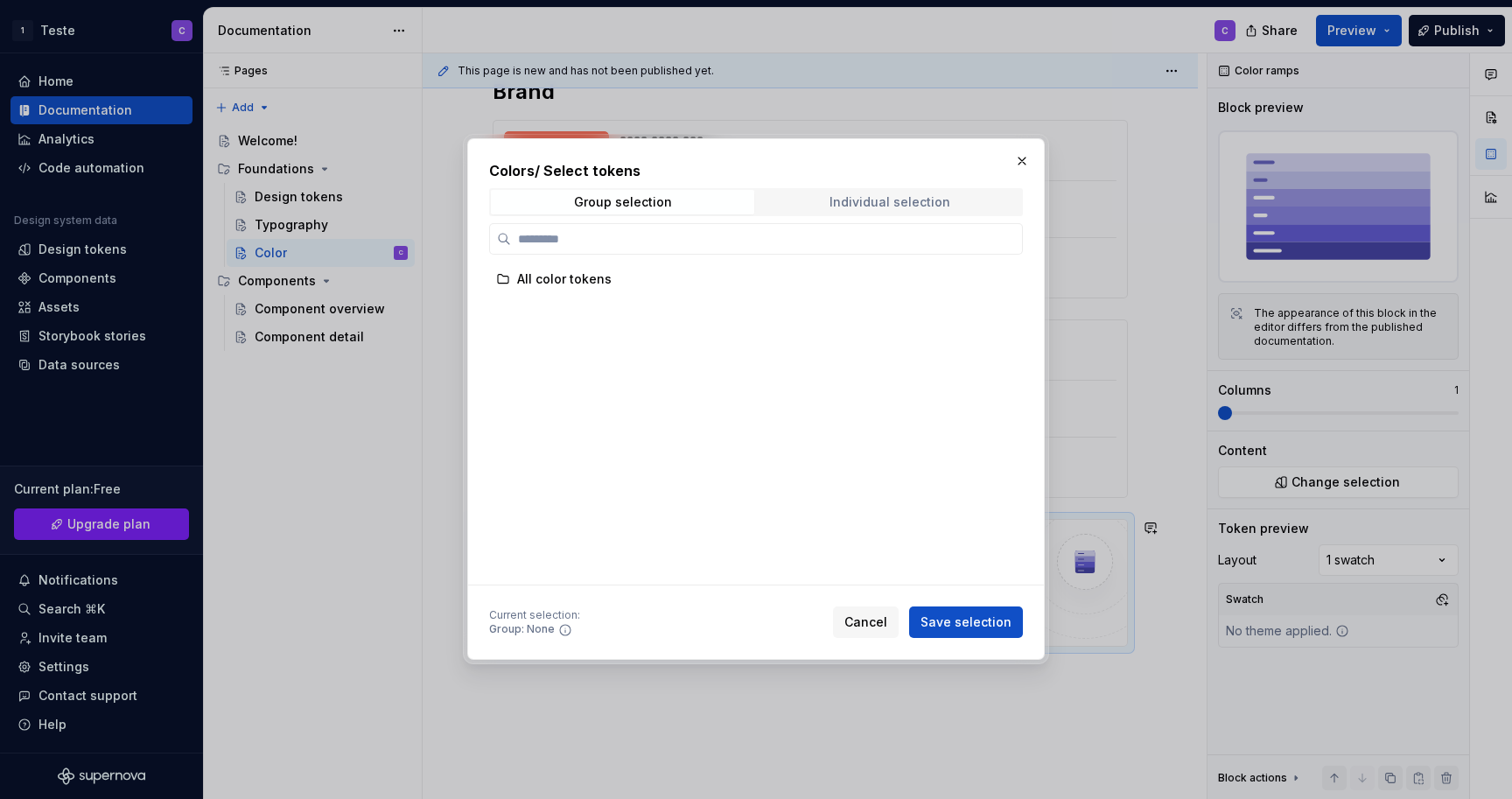
click at [835, 198] on div "Individual selection" at bounding box center [890, 202] width 121 height 14
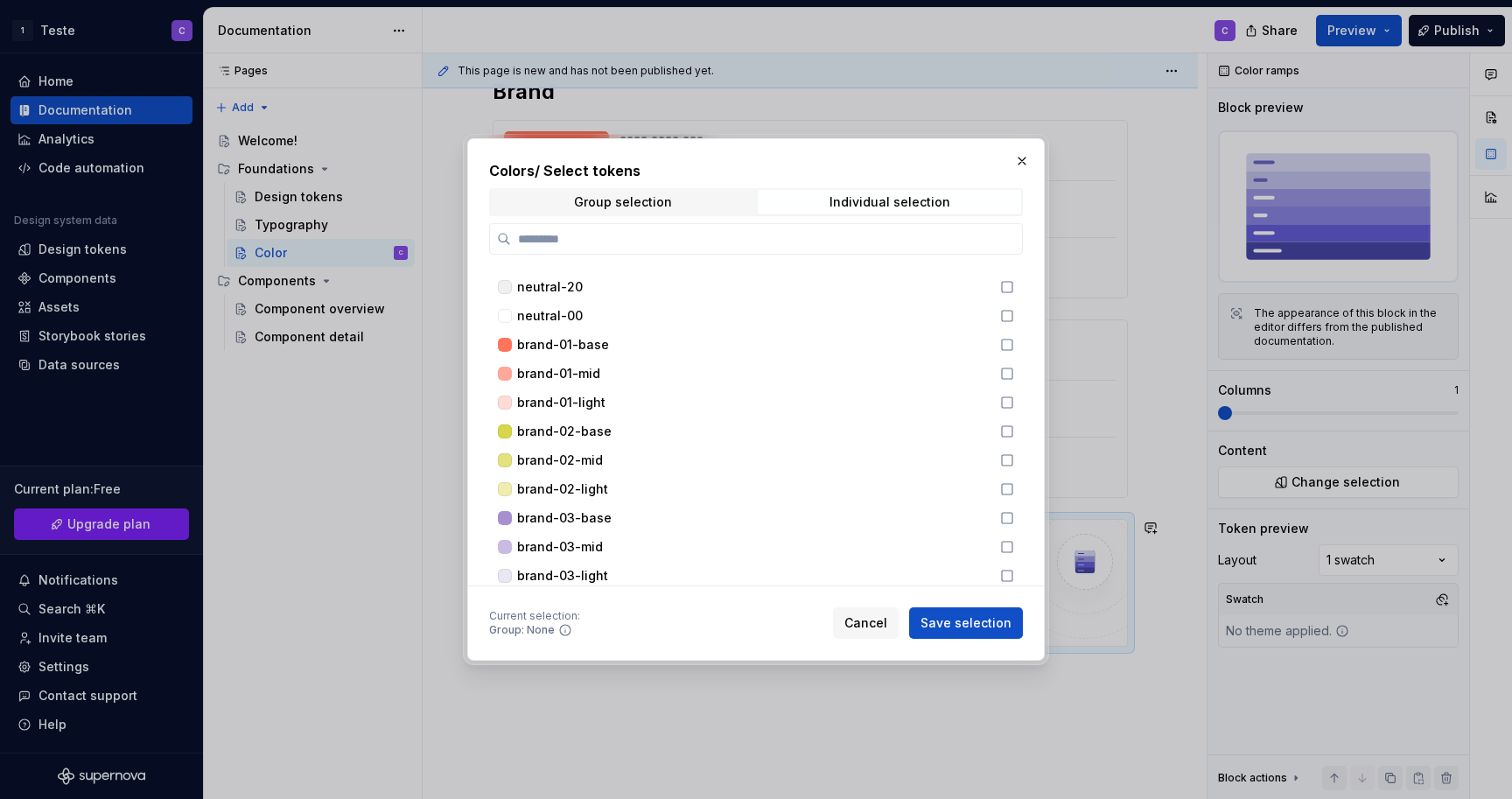
scroll to position [110, 0]
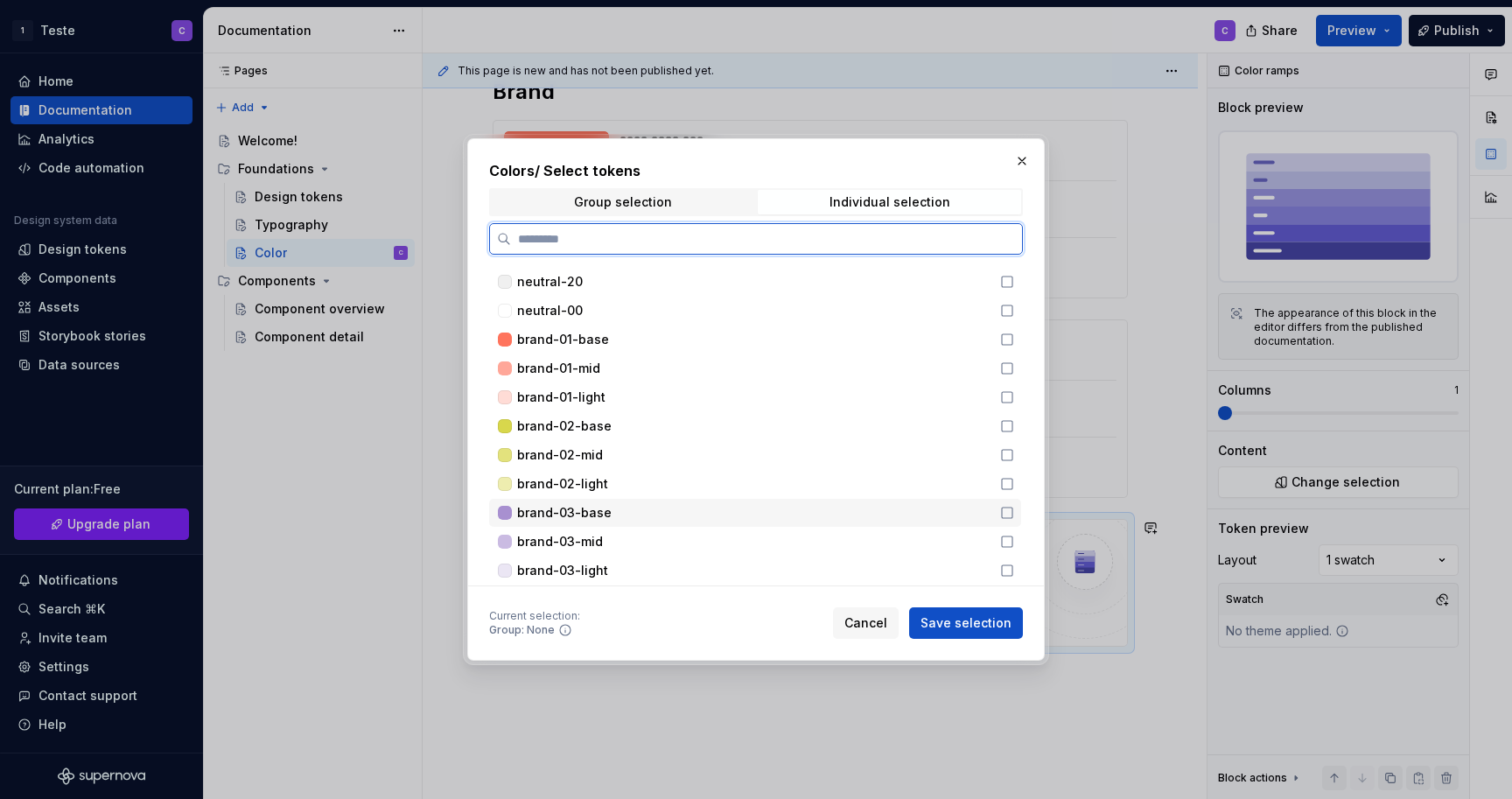
click at [1015, 512] on icon at bounding box center [1007, 512] width 14 height 14
click at [1015, 536] on icon at bounding box center [1007, 542] width 14 height 14
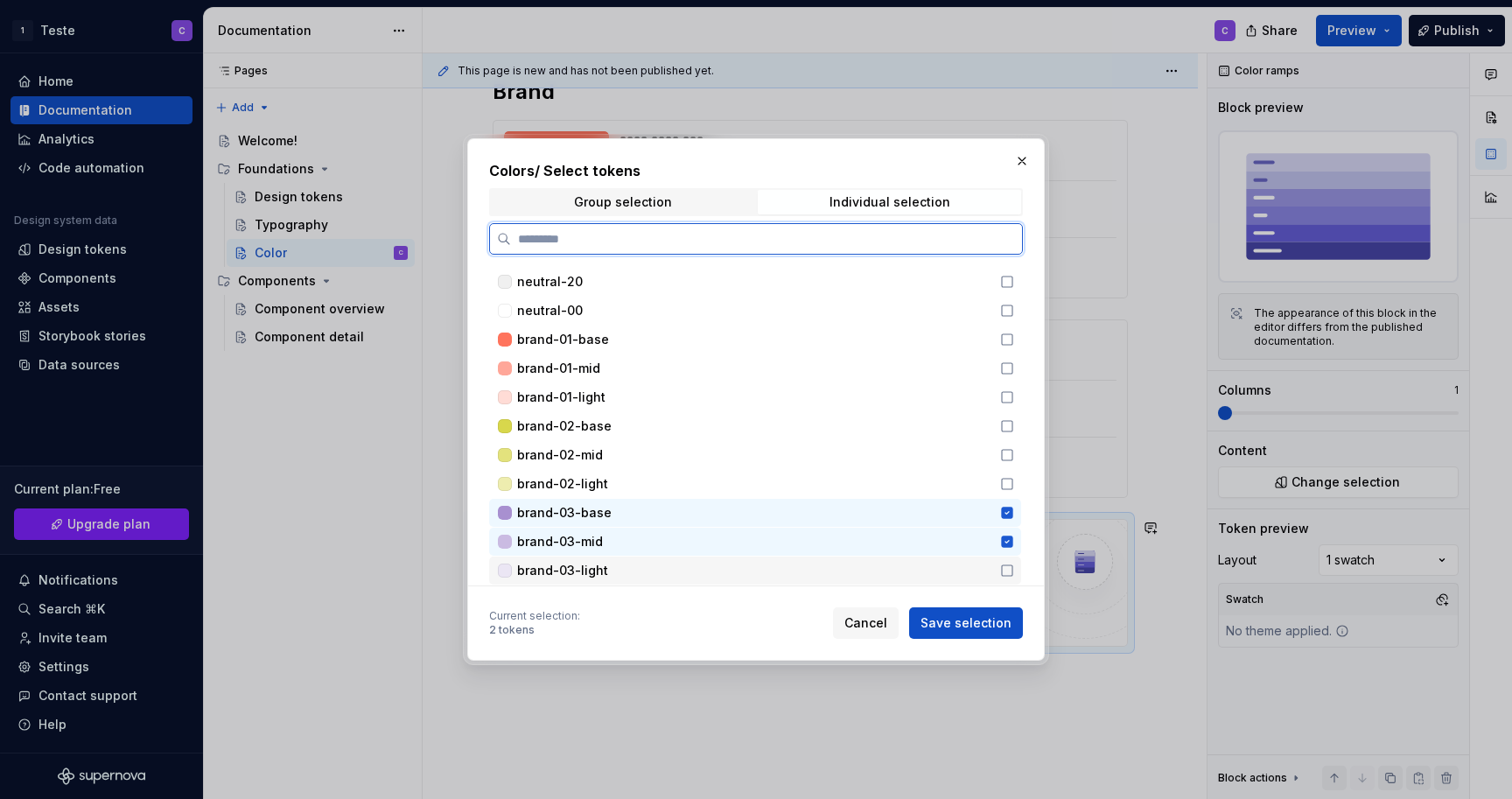
click at [1015, 574] on icon at bounding box center [1007, 570] width 14 height 14
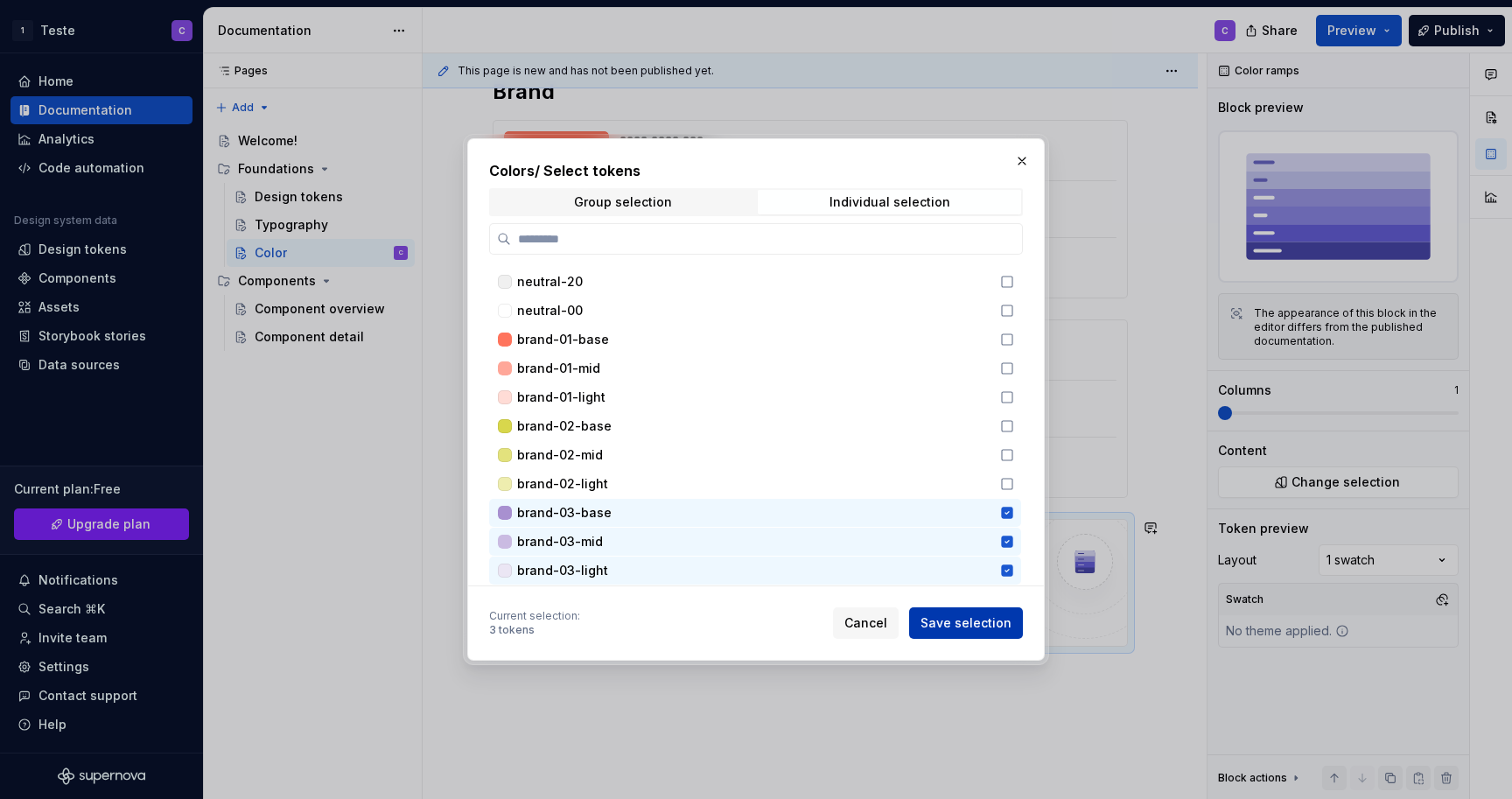
click at [969, 617] on span "Save selection" at bounding box center [966, 623] width 91 height 18
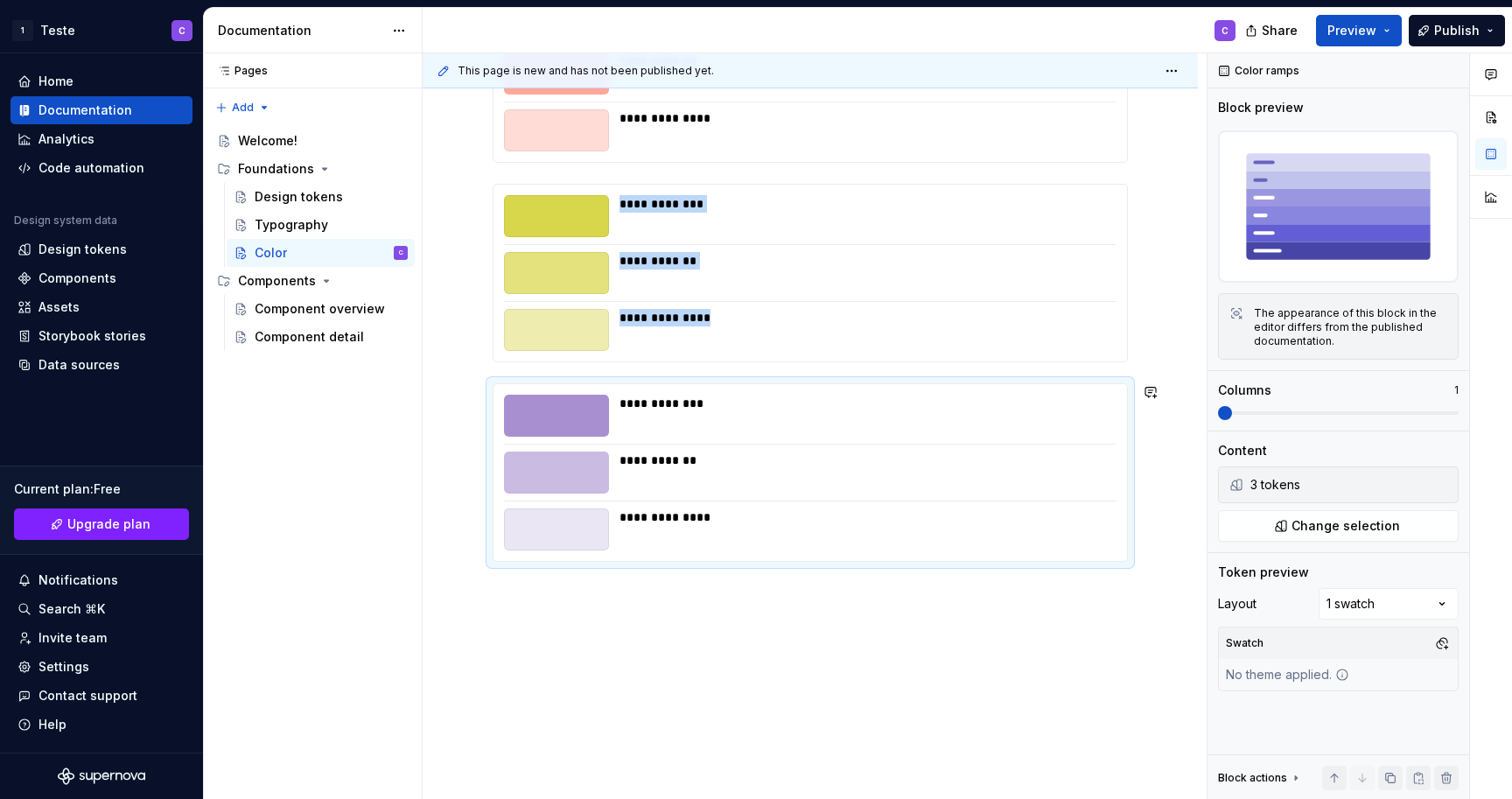
scroll to position [422, 0]
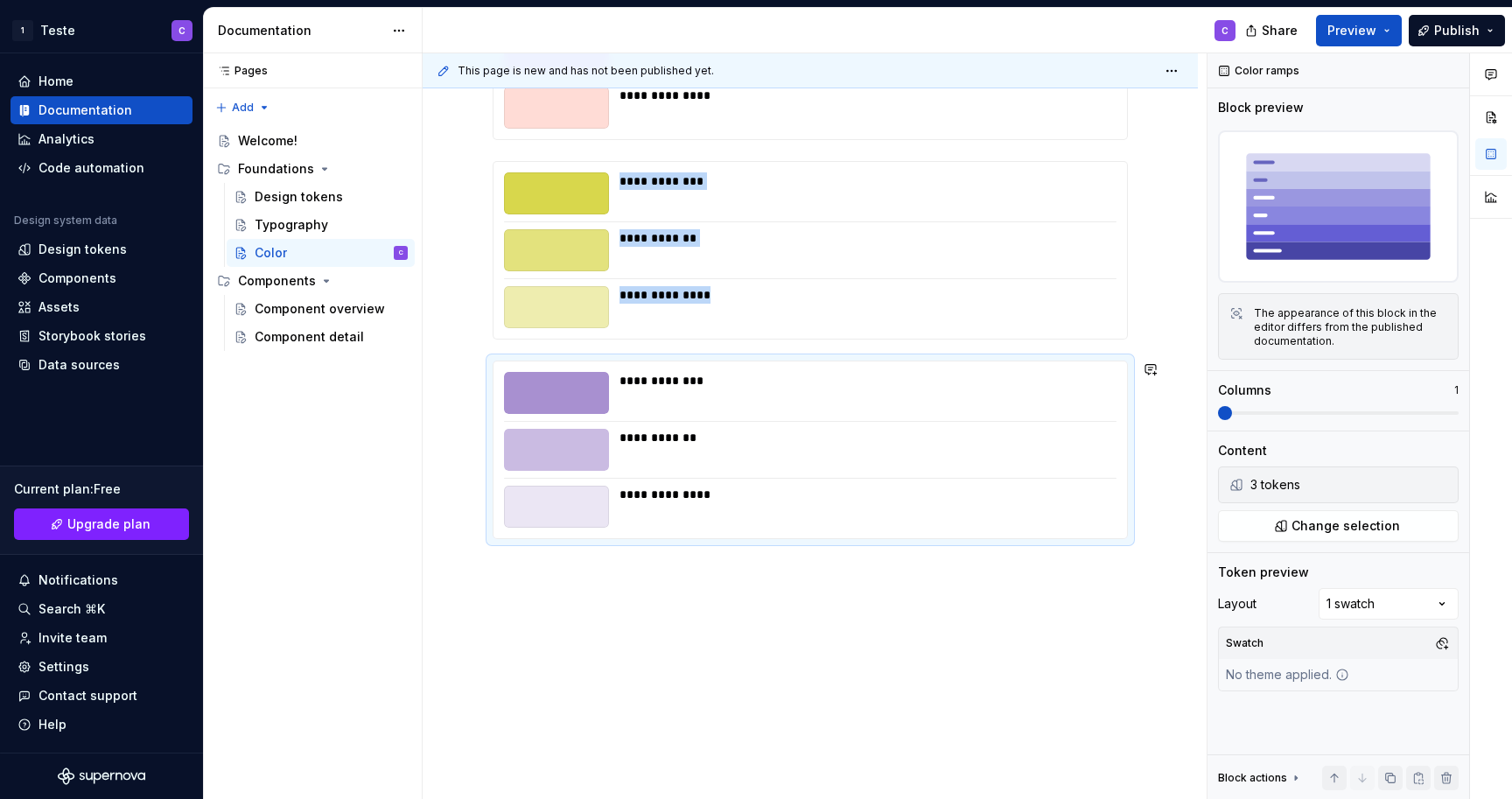
click at [958, 636] on div "**********" at bounding box center [810, 338] width 775 height 922
click at [959, 628] on div "**********" at bounding box center [810, 338] width 775 height 922
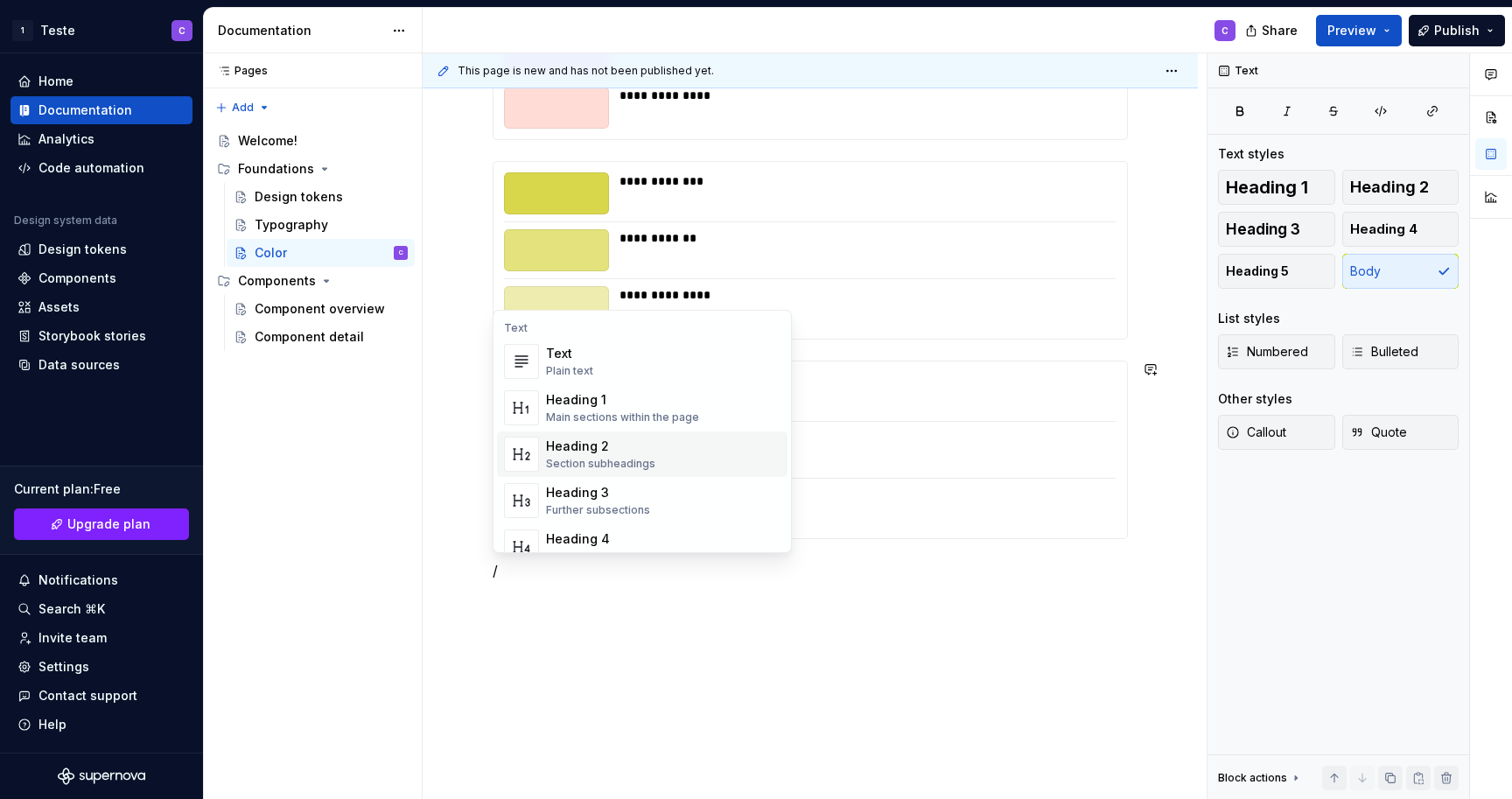
click at [667, 447] on div "Heading 2 Section subheadings" at bounding box center [664, 454] width 235 height 35
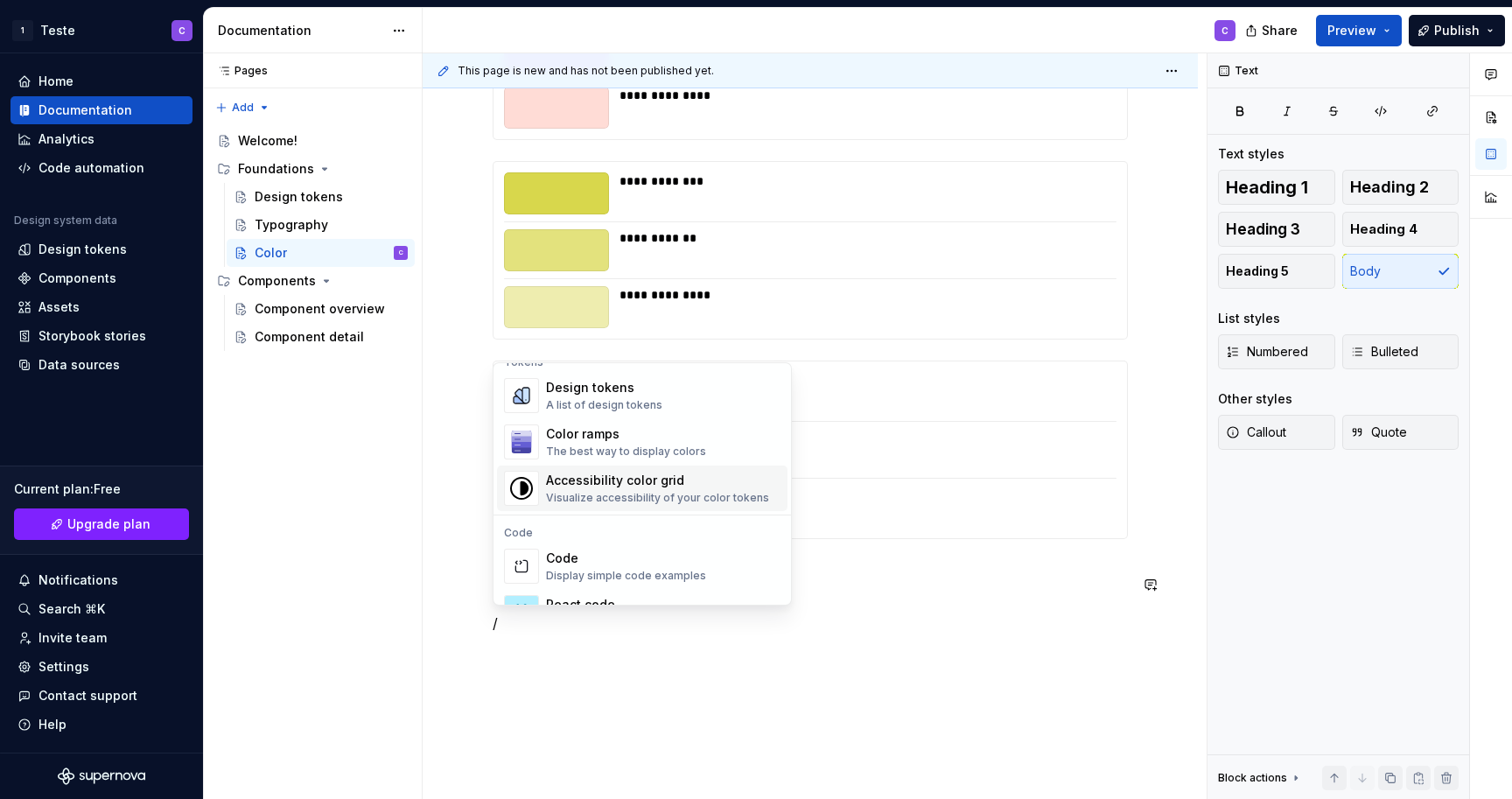
scroll to position [1215, 0]
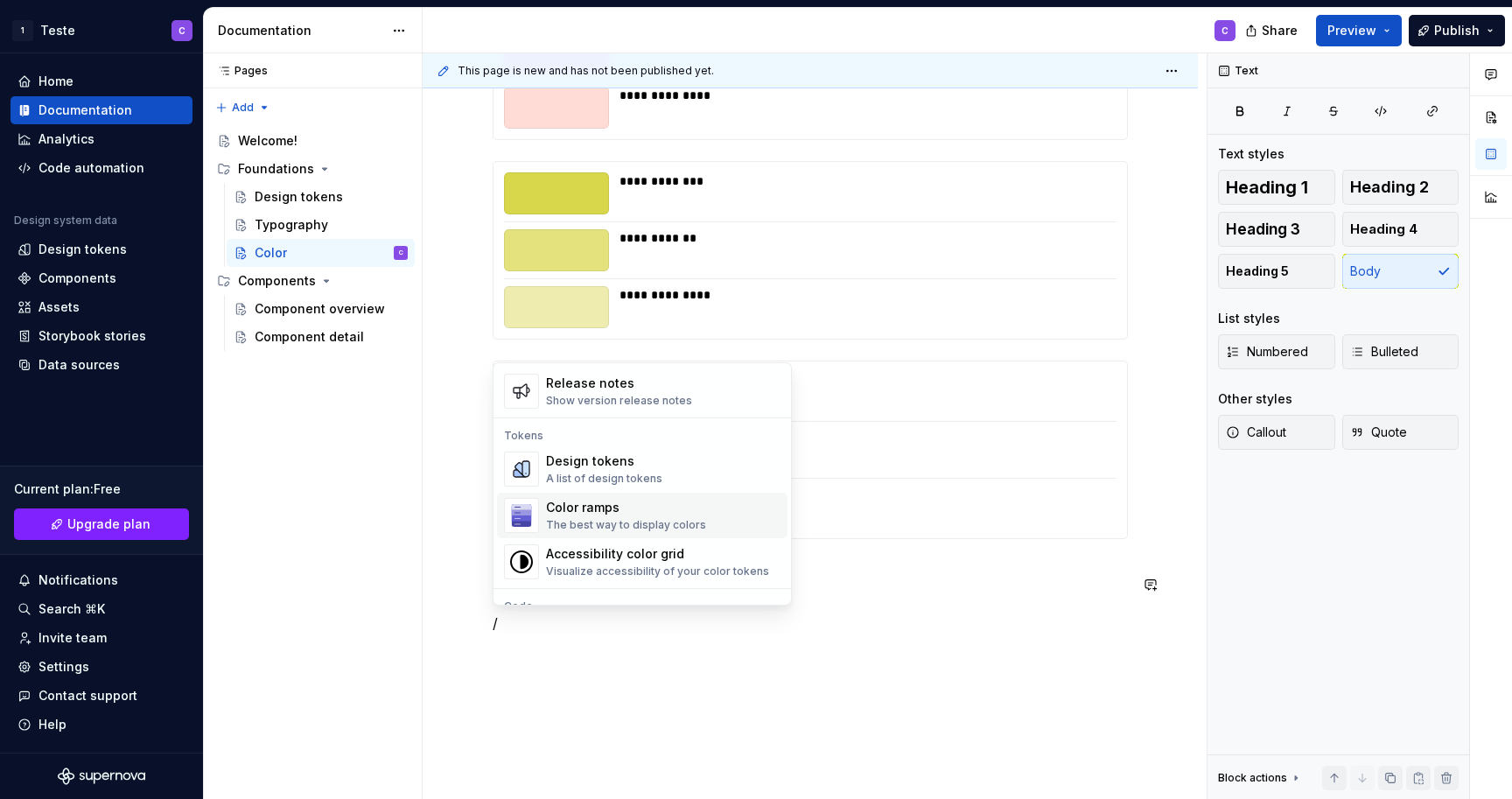
click at [610, 501] on div "Color ramps" at bounding box center [627, 507] width 160 height 18
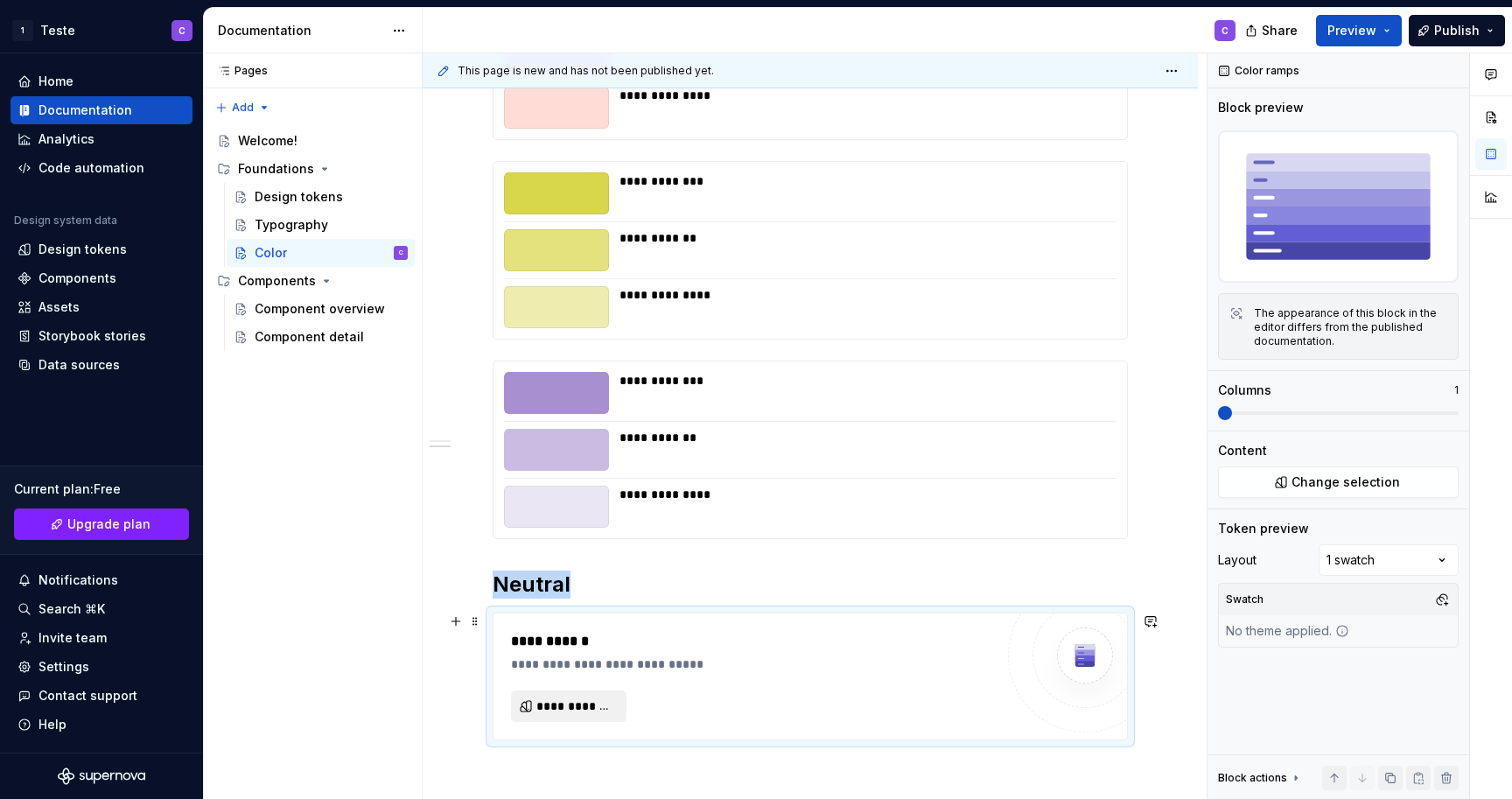
click at [610, 709] on span "**********" at bounding box center [576, 706] width 78 height 18
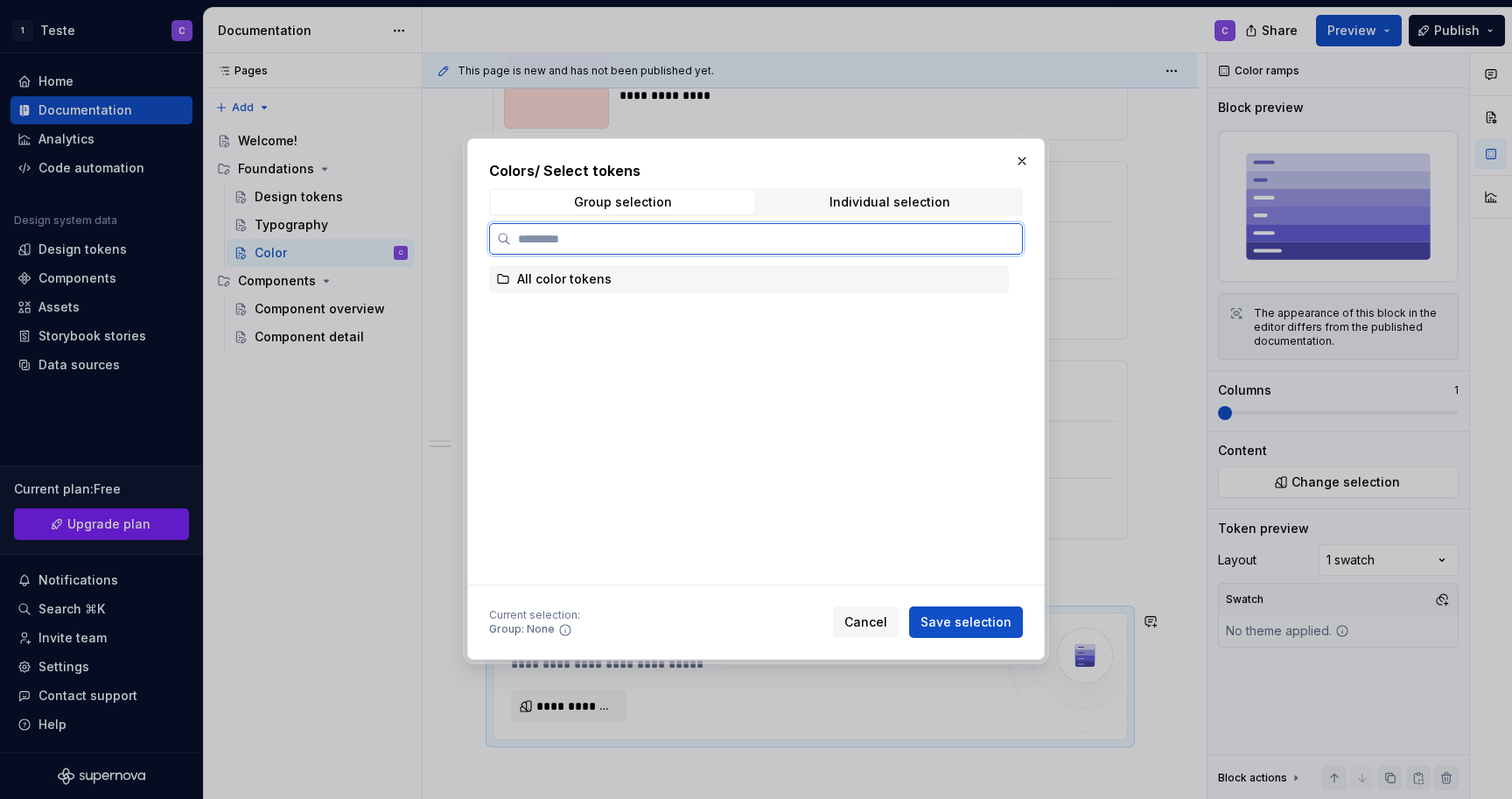
click at [649, 285] on div "All color tokens" at bounding box center [749, 278] width 520 height 28
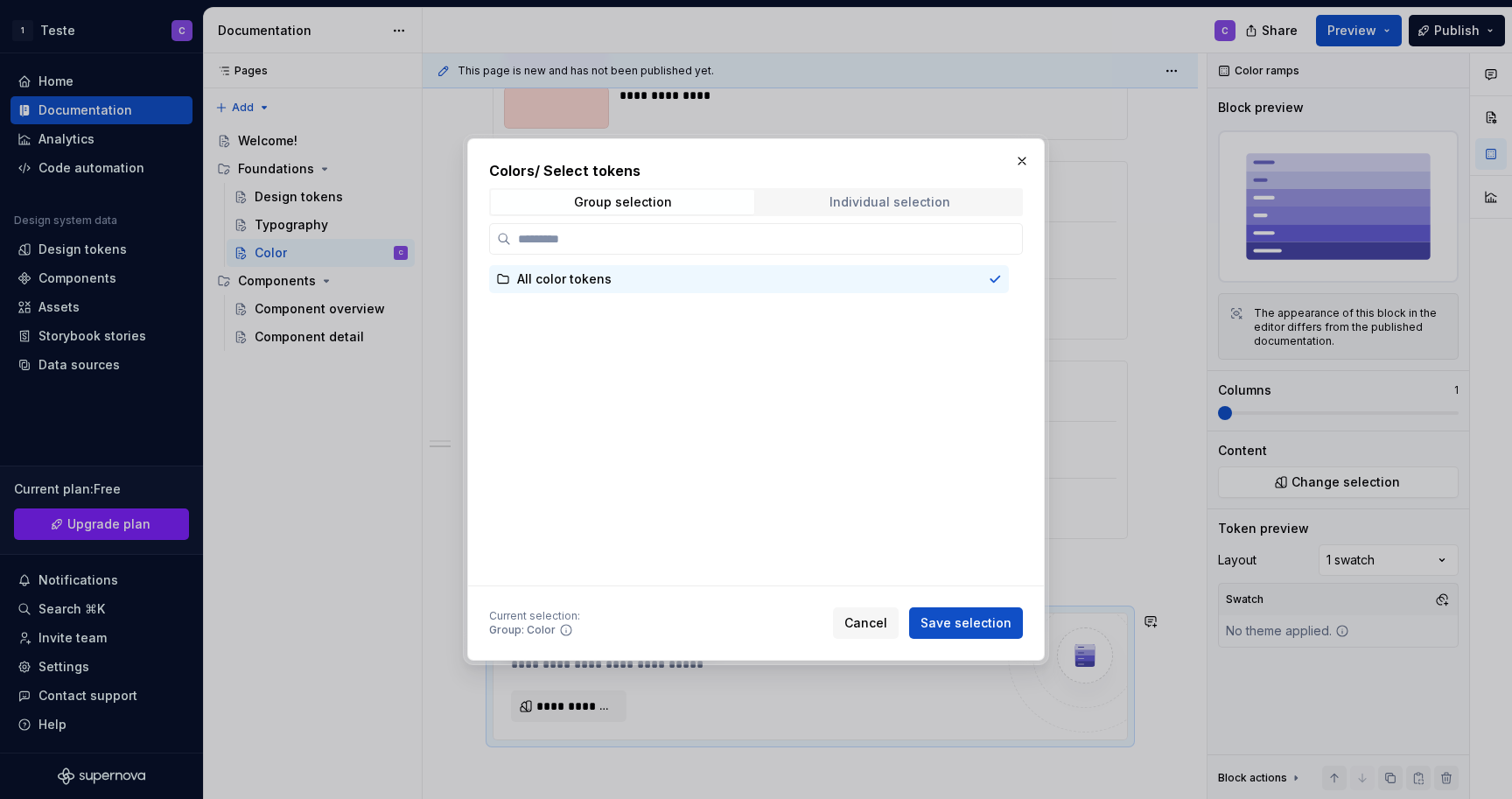
click at [877, 205] on div "Individual selection" at bounding box center [890, 202] width 121 height 14
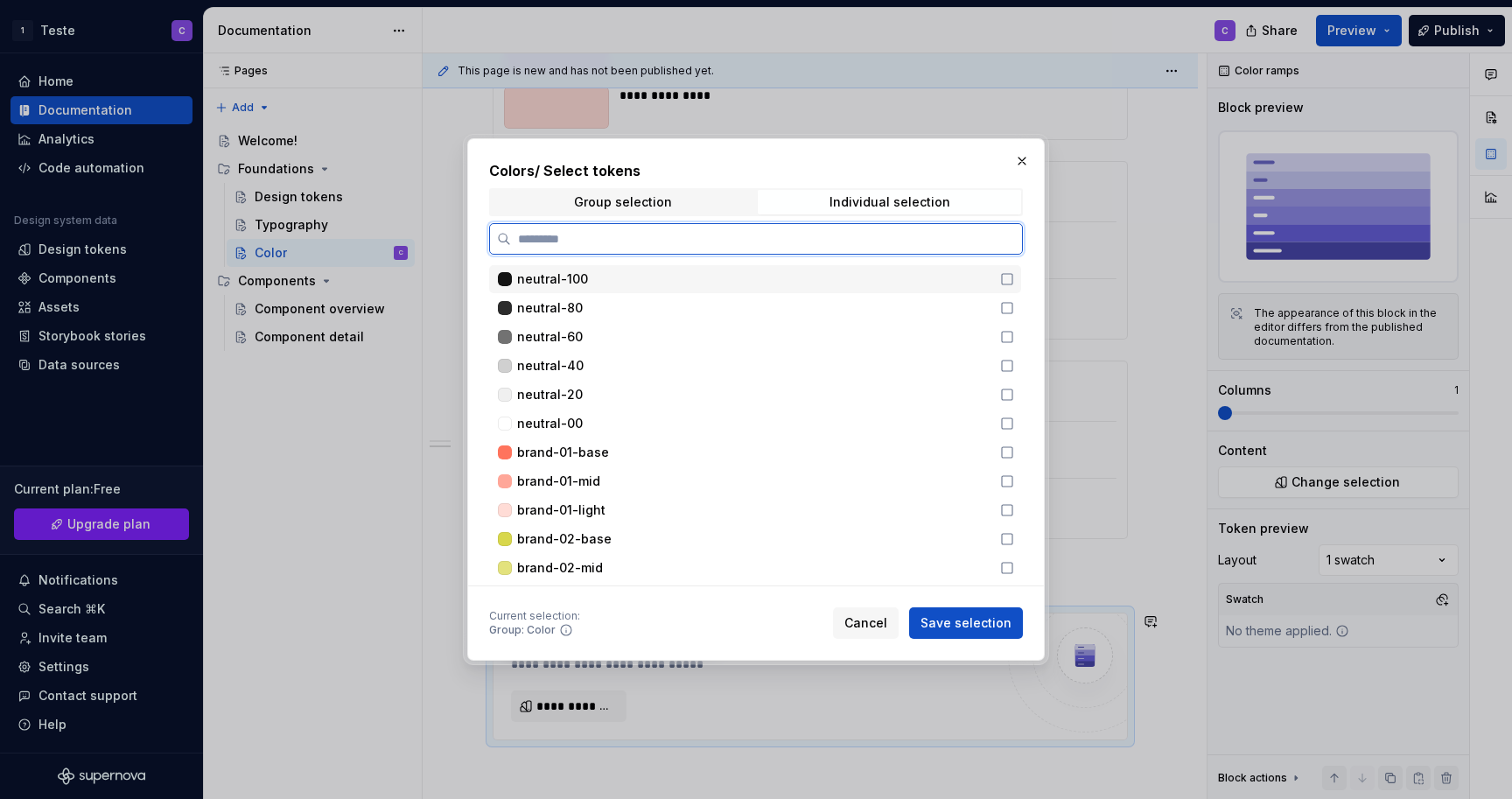
click at [1015, 282] on icon at bounding box center [1007, 279] width 14 height 14
click at [1015, 306] on icon at bounding box center [1007, 308] width 14 height 14
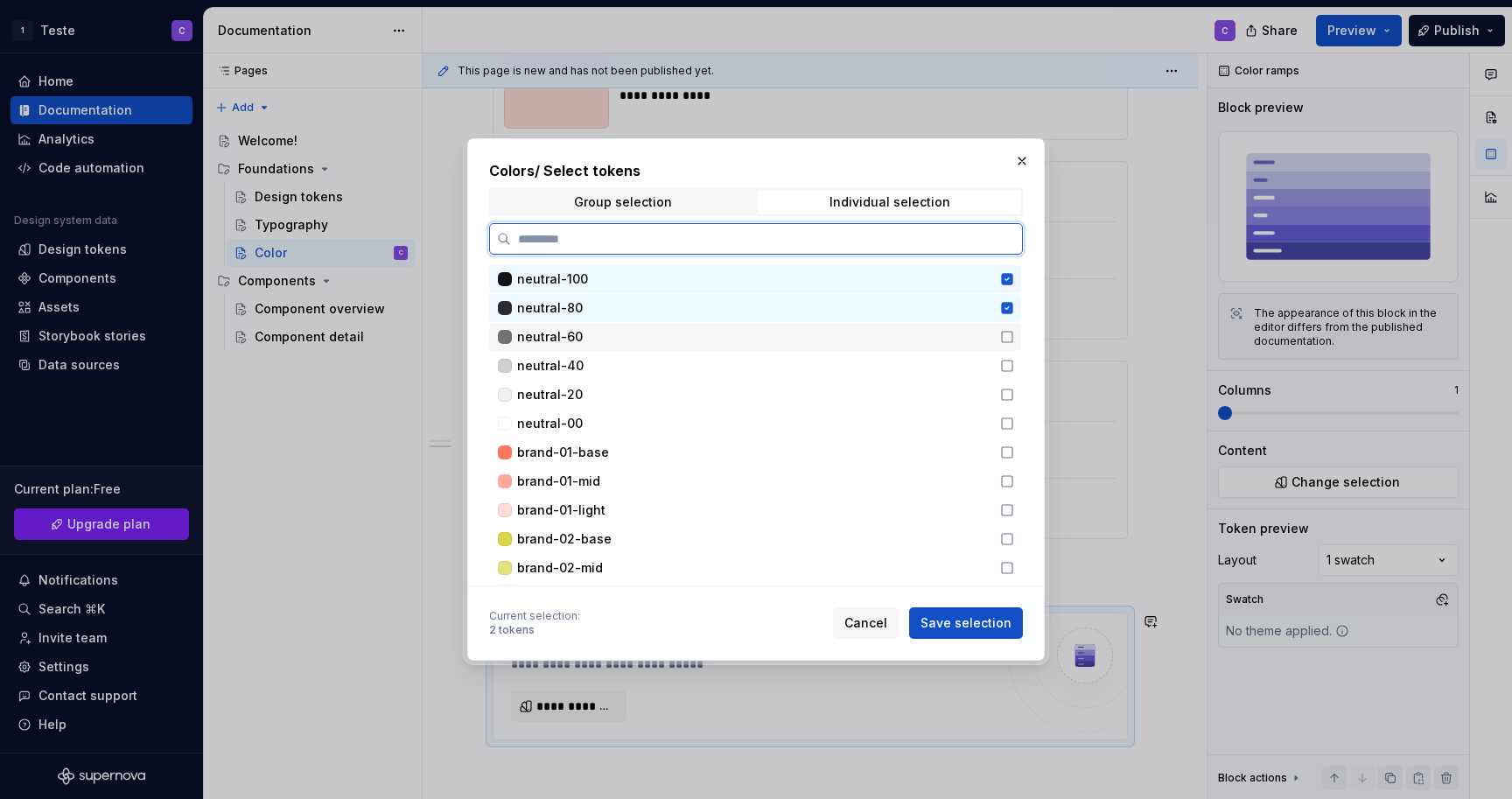
click at [1015, 338] on icon at bounding box center [1007, 337] width 14 height 14
click at [1014, 369] on icon at bounding box center [1007, 366] width 14 height 14
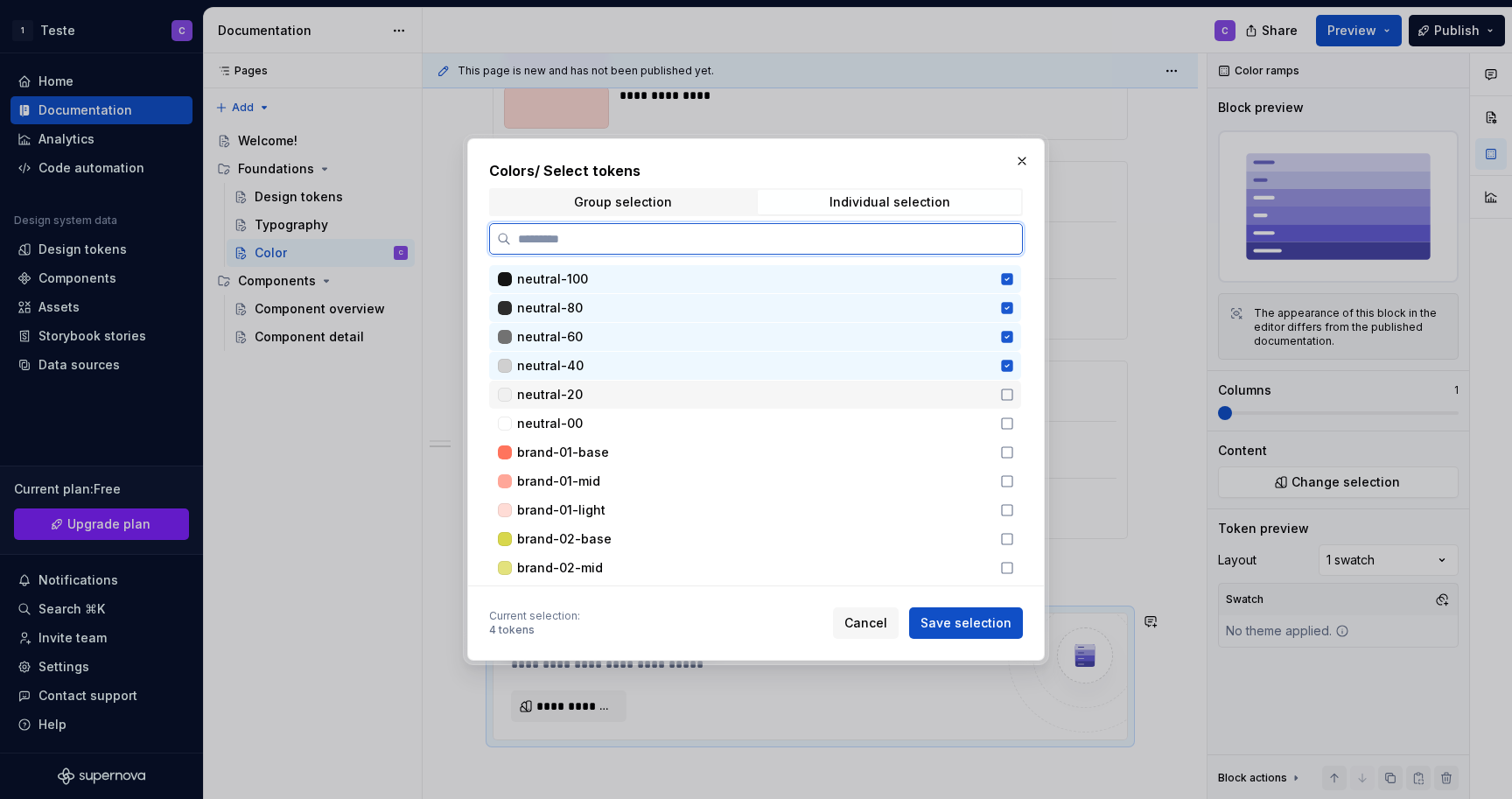
click at [1014, 392] on icon at bounding box center [1007, 395] width 14 height 14
click at [1015, 422] on icon at bounding box center [1007, 424] width 14 height 14
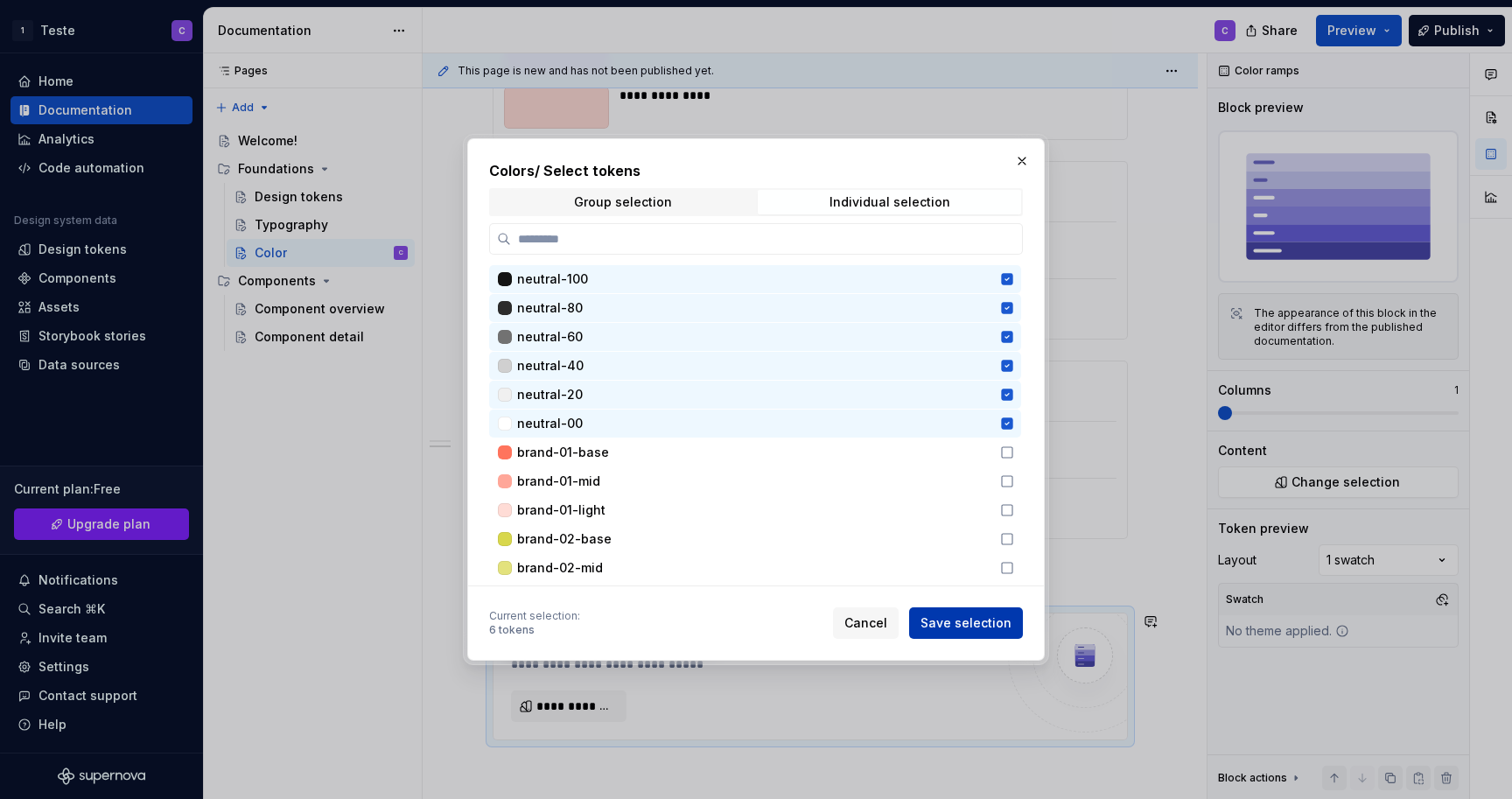
click at [994, 624] on span "Save selection" at bounding box center [966, 623] width 91 height 18
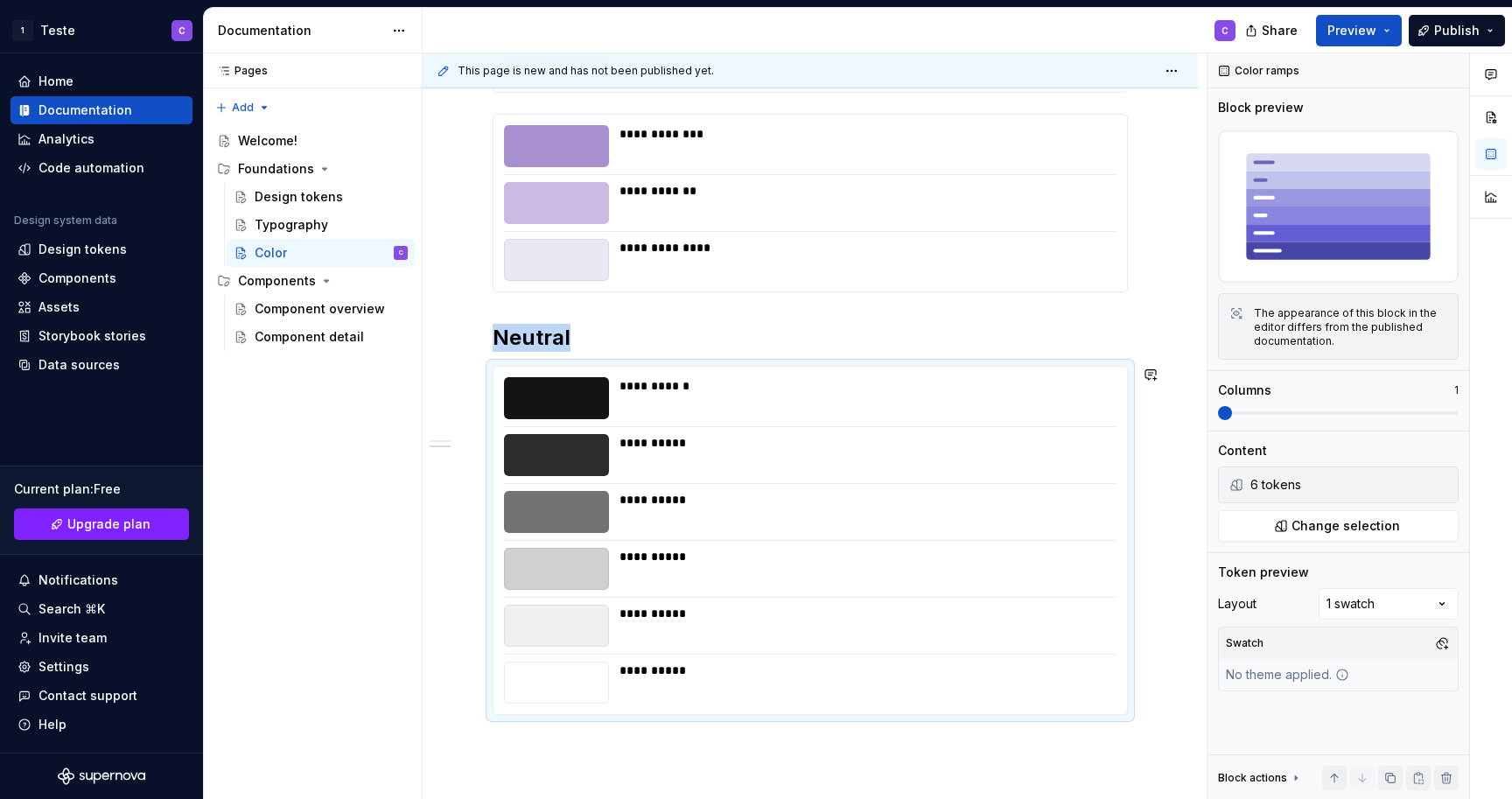
scroll to position [844, 0]
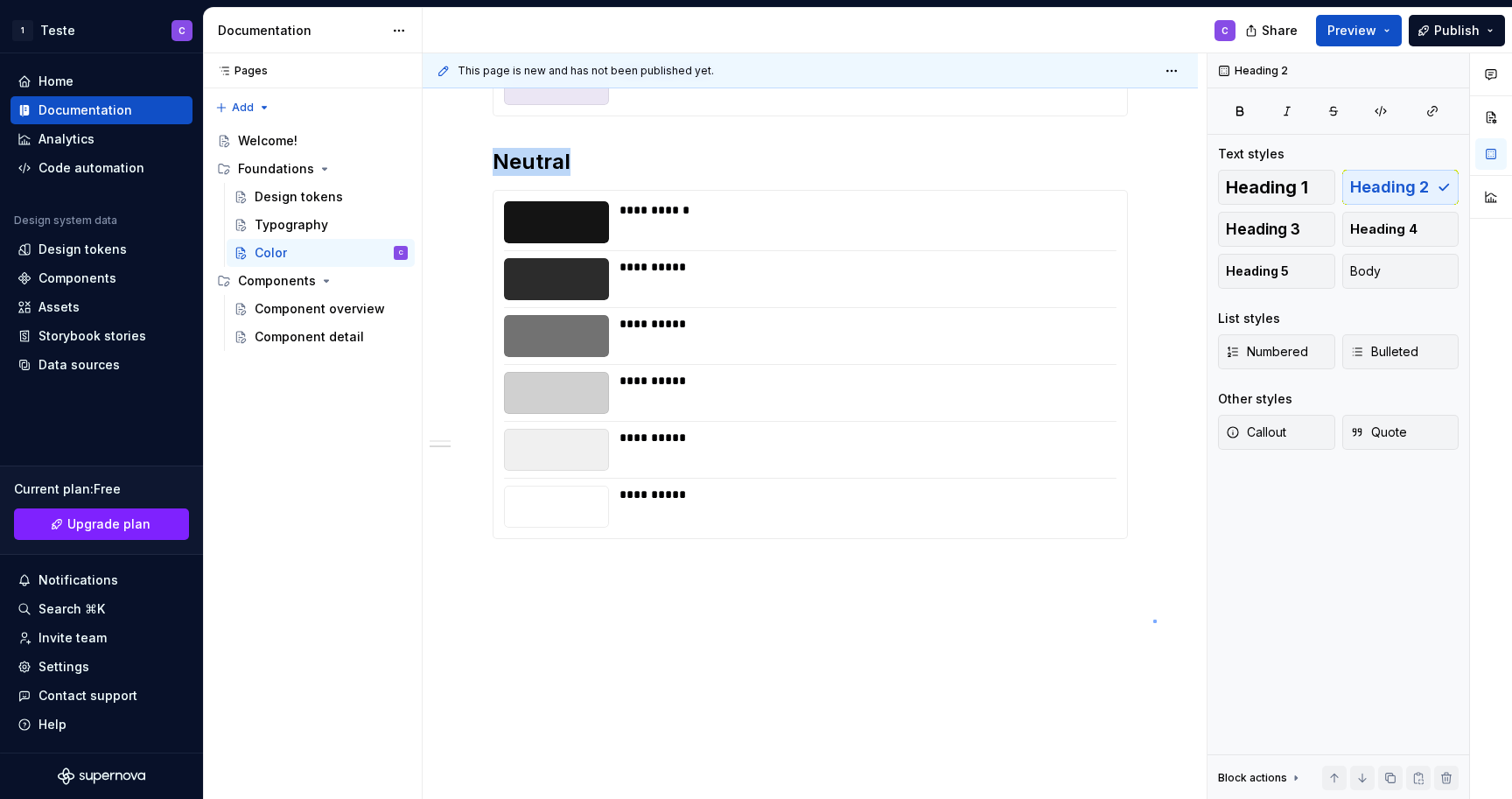
click at [1153, 620] on div "**********" at bounding box center [814, 426] width 784 height 747
click at [1348, 28] on span "Preview" at bounding box center [1352, 31] width 49 height 18
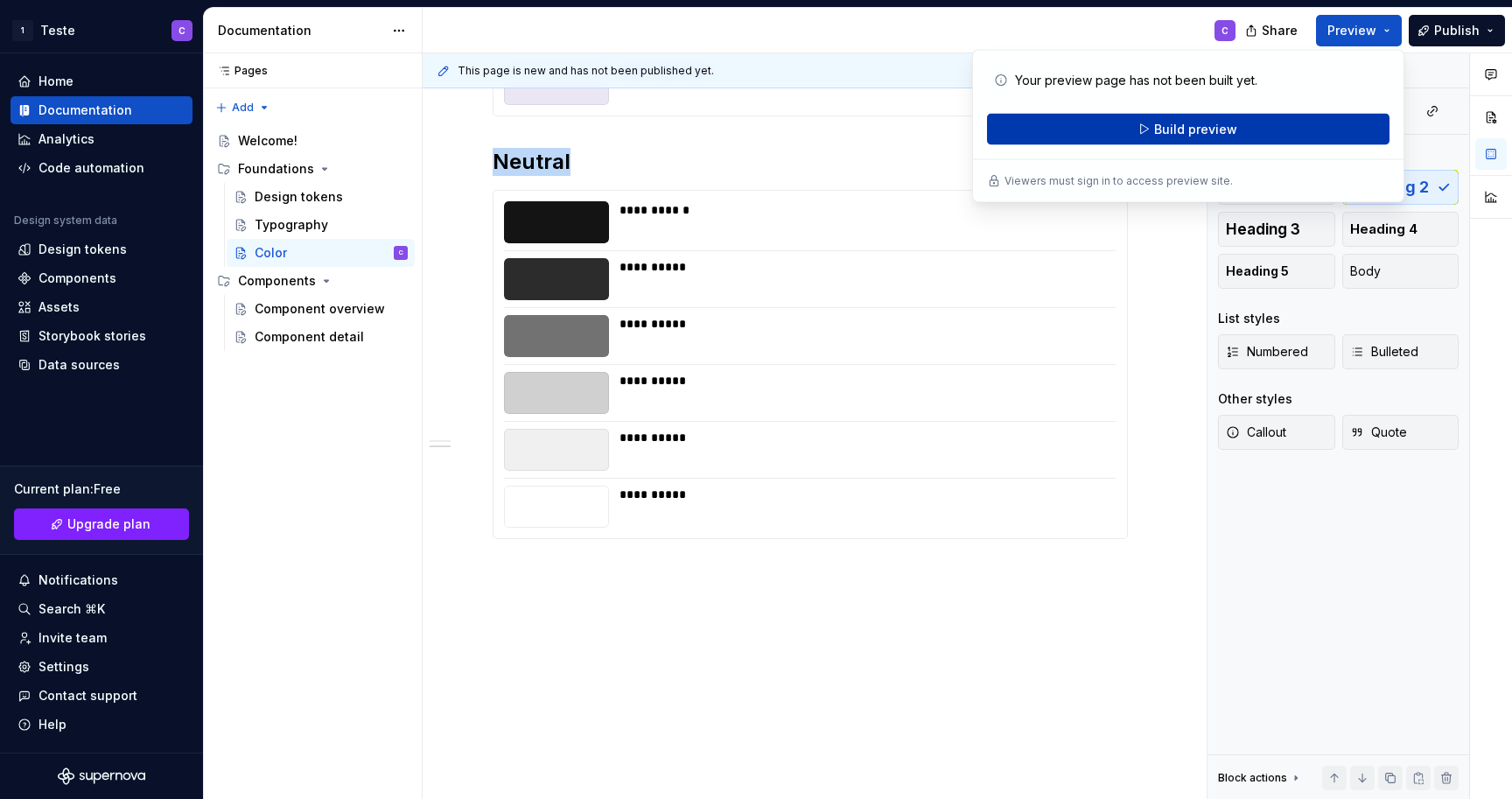
click at [1279, 121] on button "Build preview" at bounding box center [1188, 129] width 402 height 31
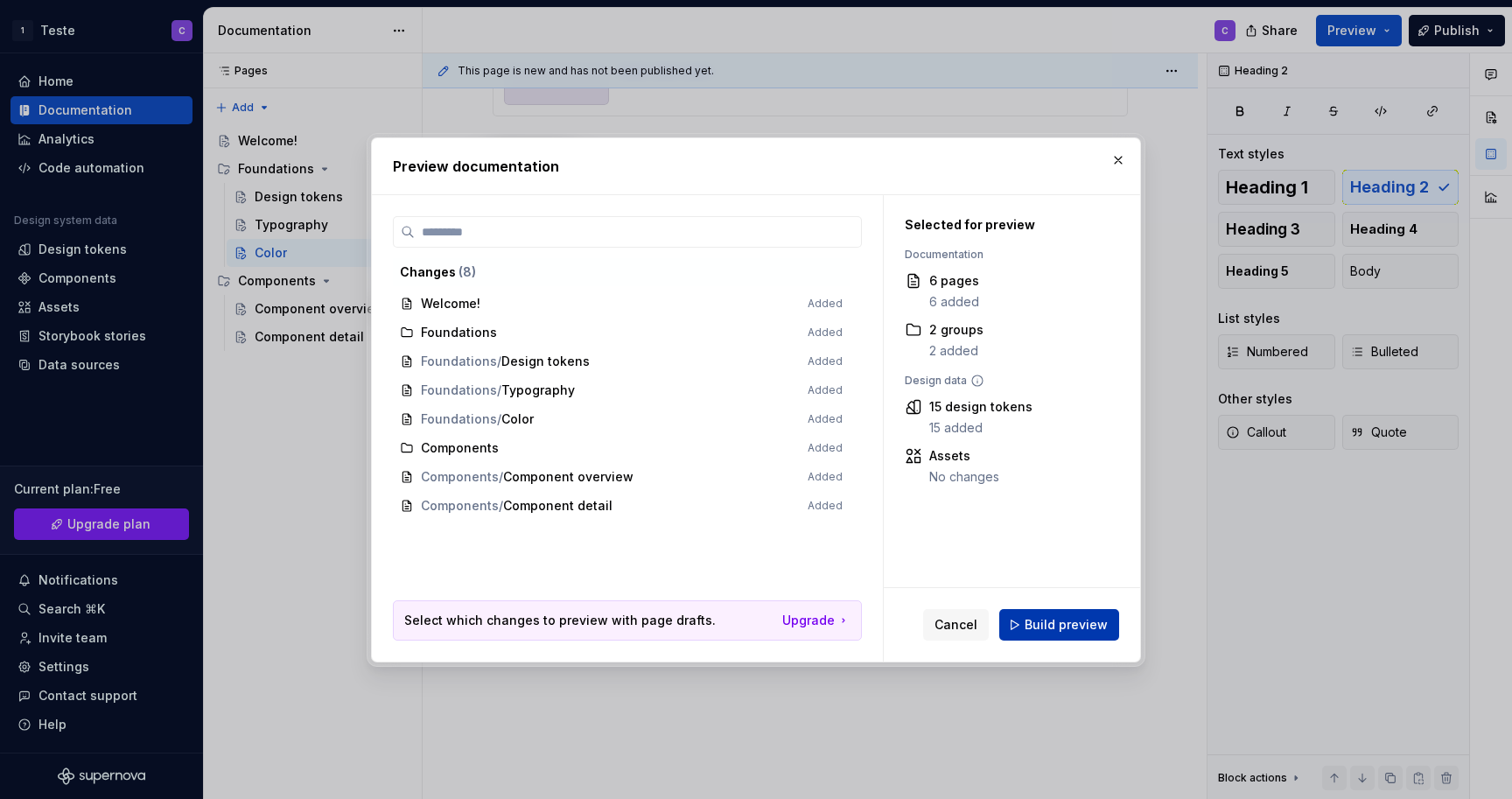
click at [1073, 618] on span "Build preview" at bounding box center [1065, 625] width 83 height 18
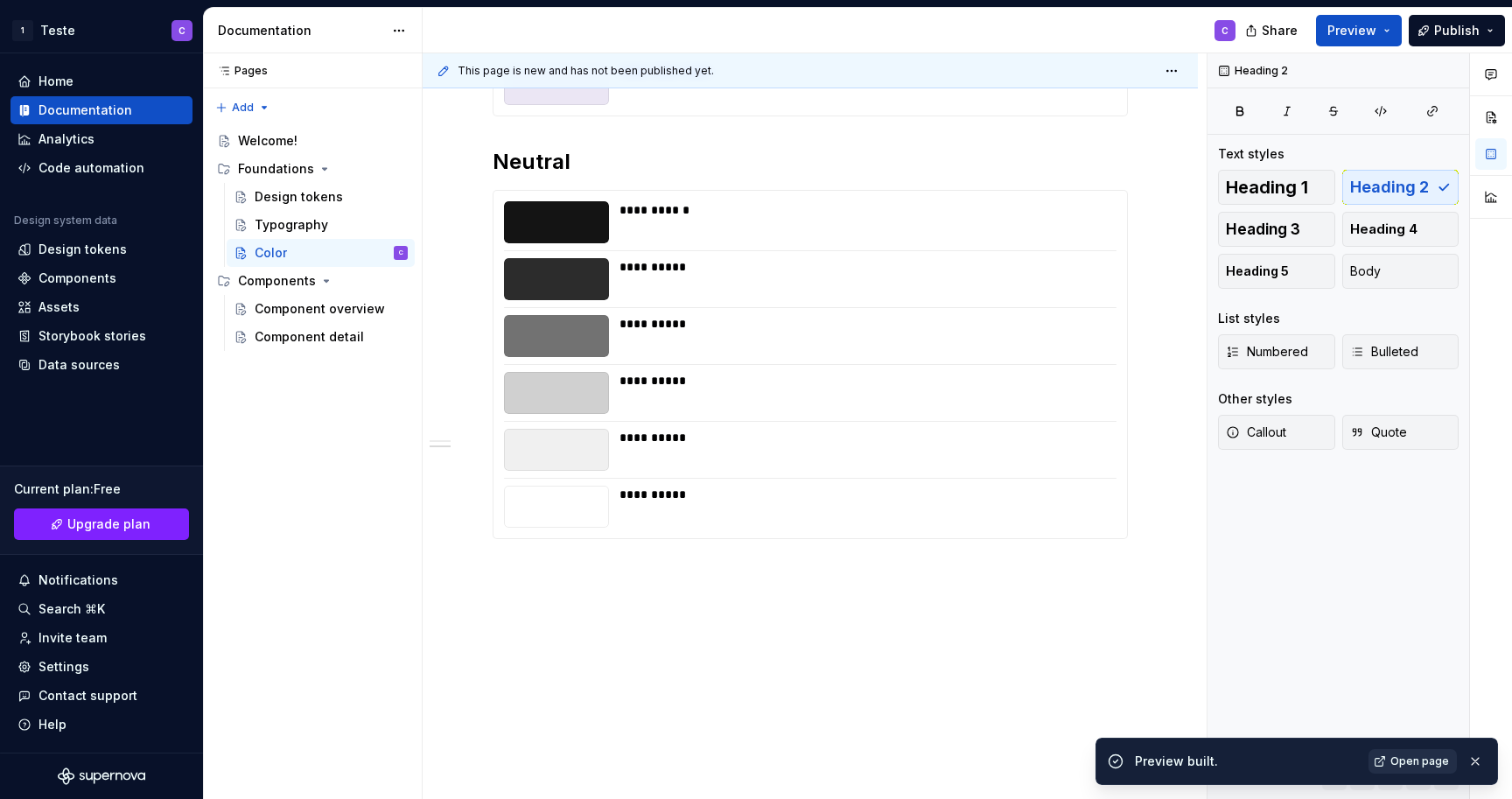
click at [1409, 757] on span "Open page" at bounding box center [1419, 762] width 59 height 14
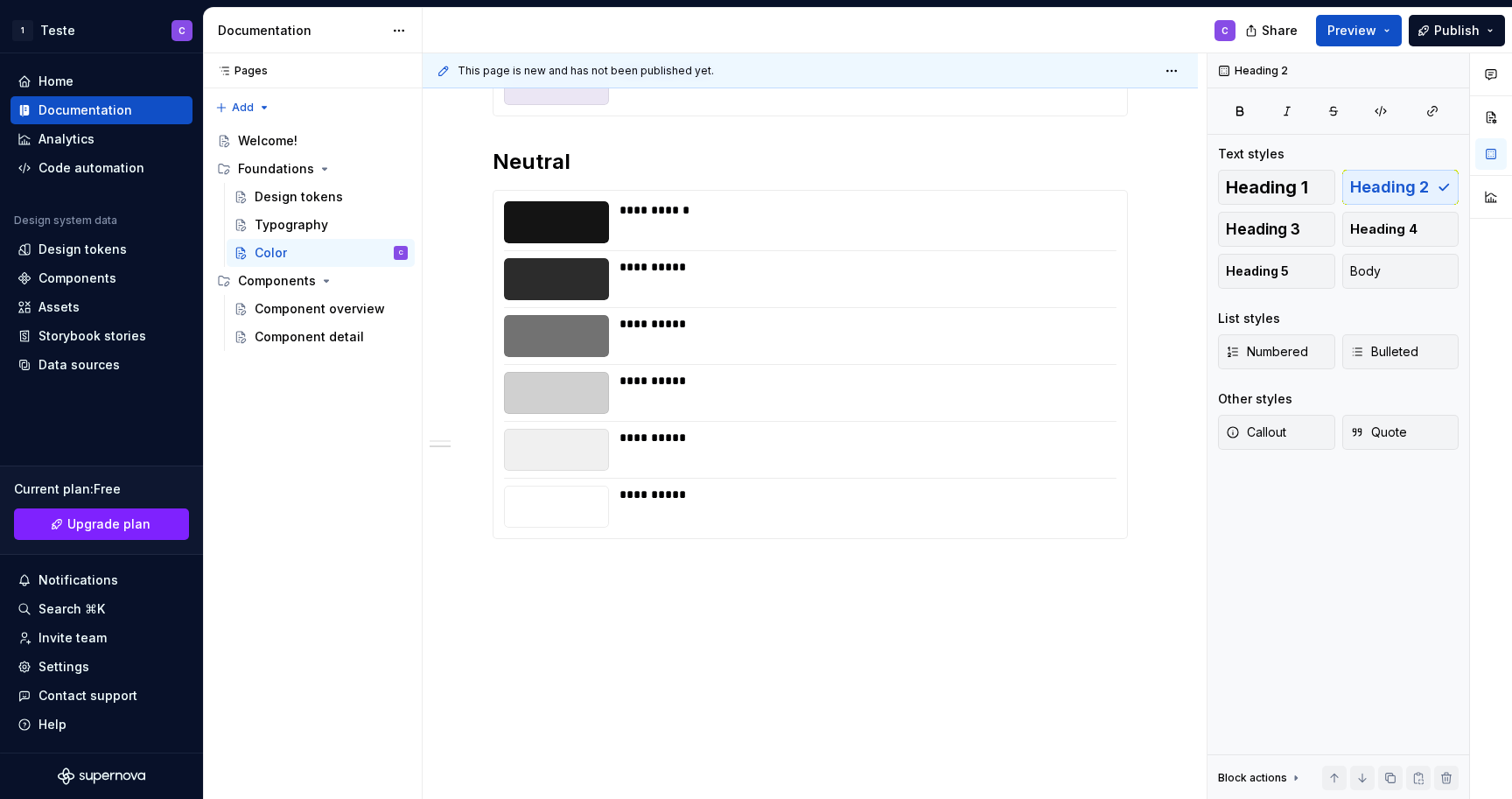
type textarea "*"
